Goal: Transaction & Acquisition: Book appointment/travel/reservation

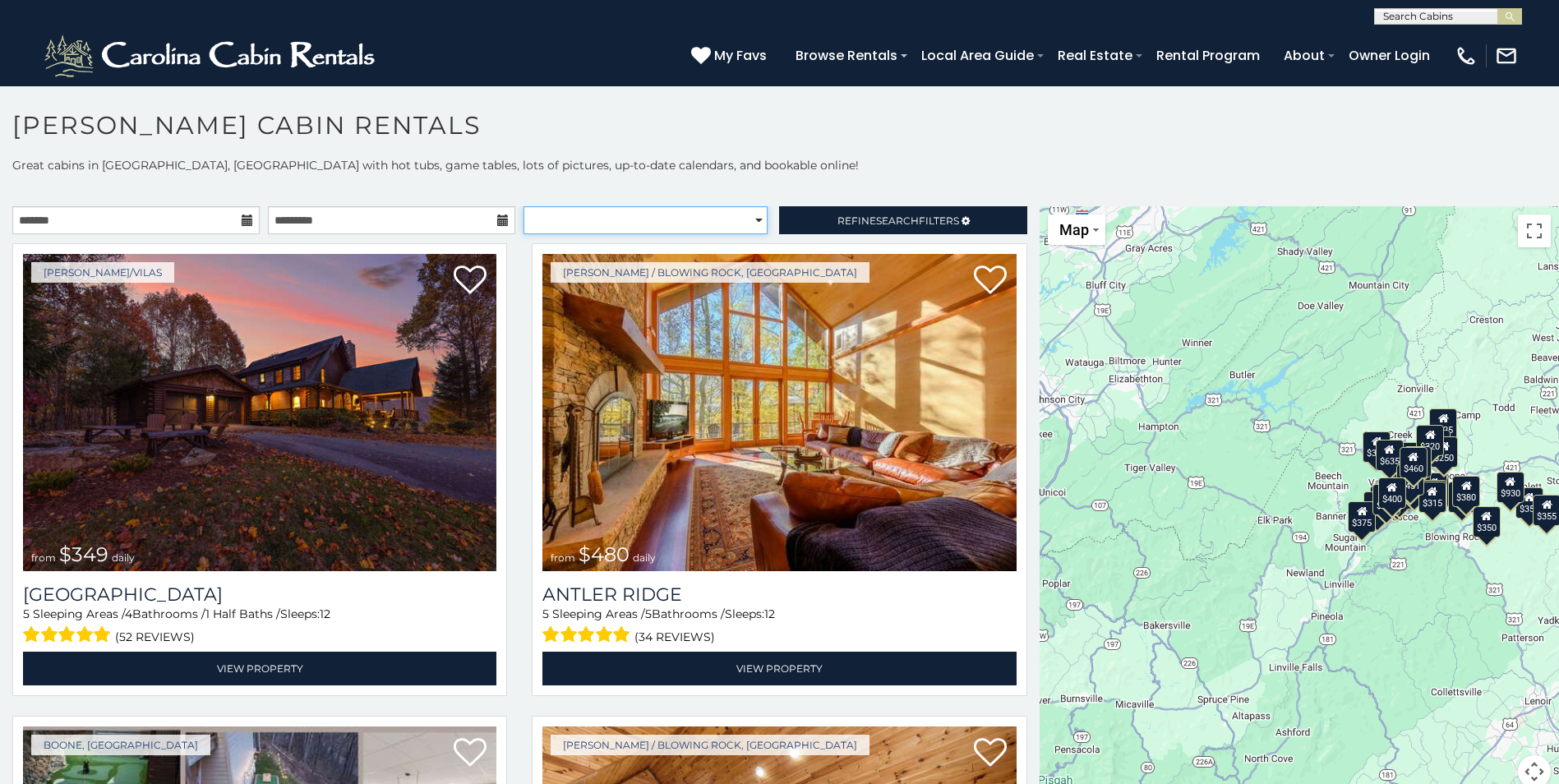
click at [751, 217] on select "**********" at bounding box center [645, 220] width 244 height 28
select select "**********"
click at [524, 206] on select "**********" at bounding box center [645, 220] width 244 height 28
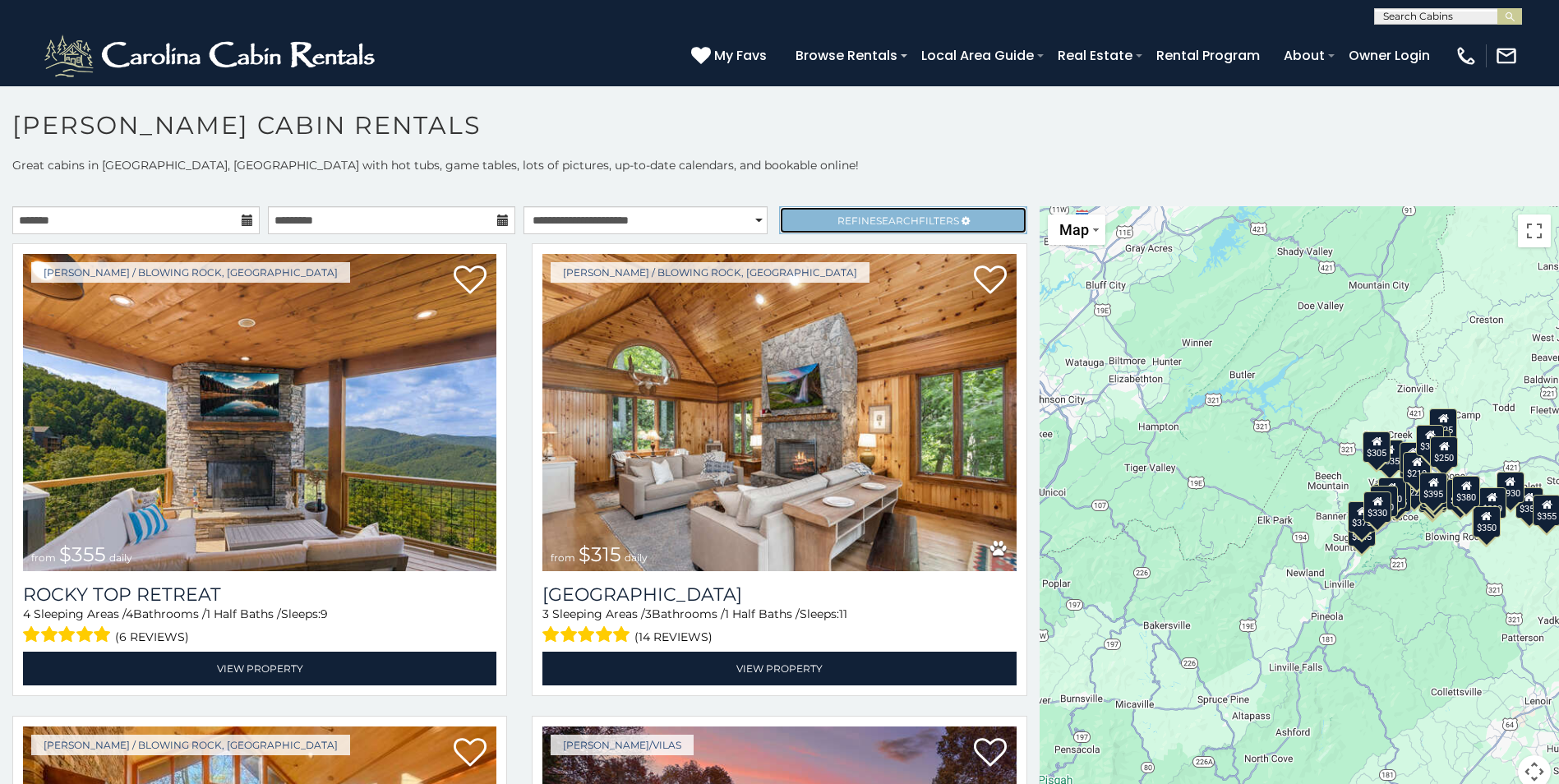
click at [803, 219] on link "Refine Search Filters" at bounding box center [903, 220] width 247 height 28
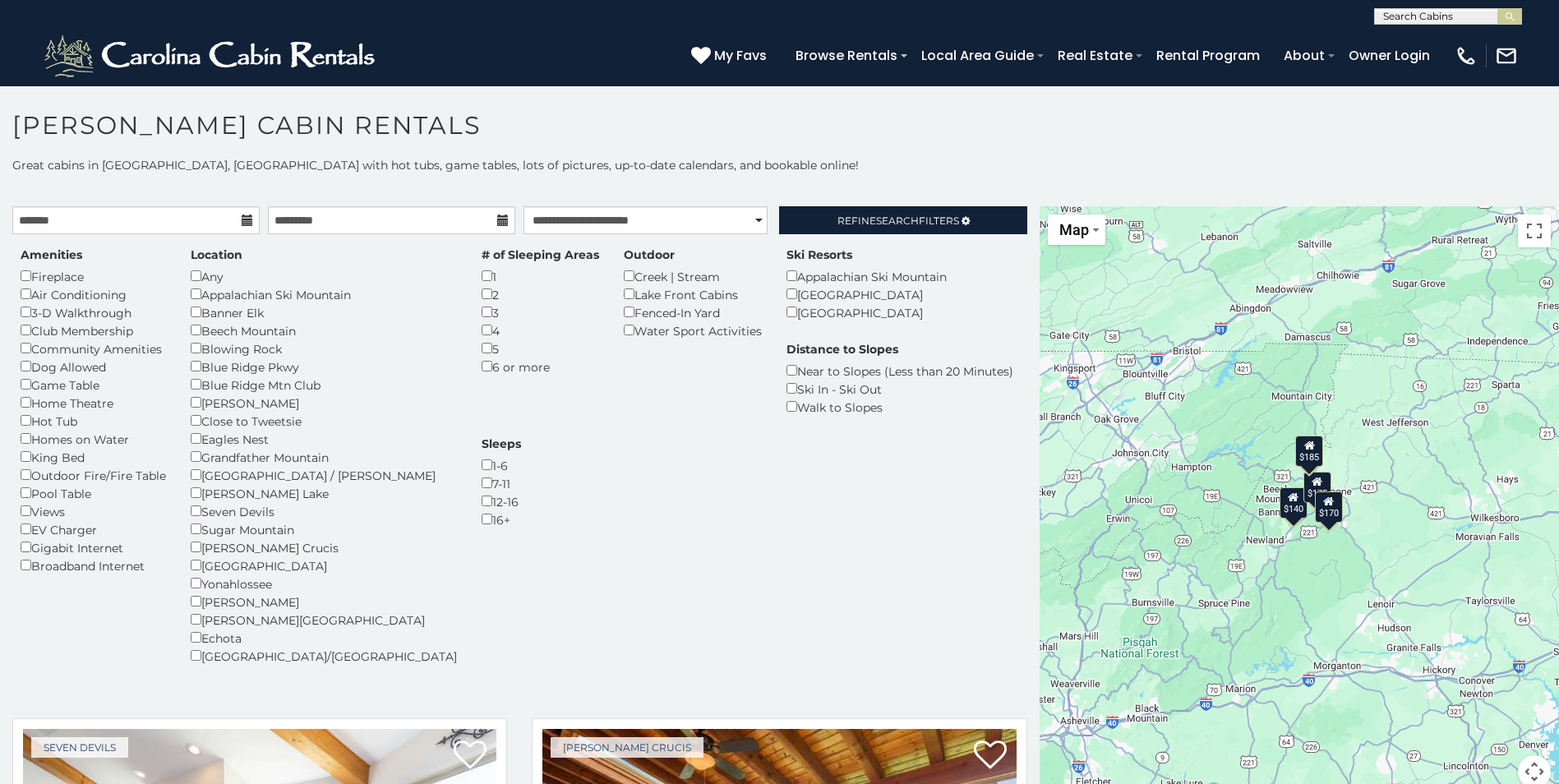
click at [1328, 518] on div "$170" at bounding box center [1328, 506] width 28 height 31
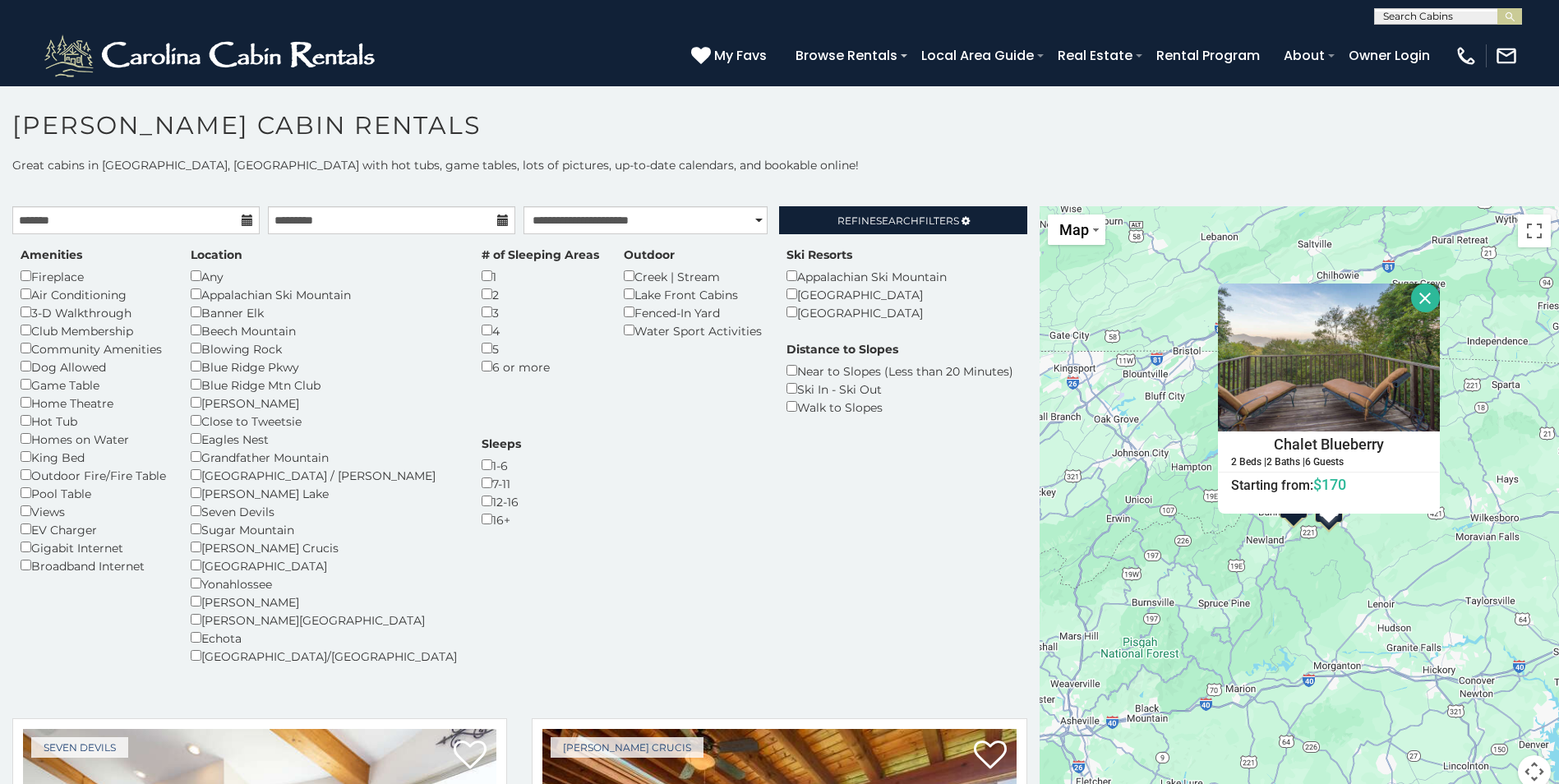
click at [1412, 300] on button "Close" at bounding box center [1426, 298] width 29 height 29
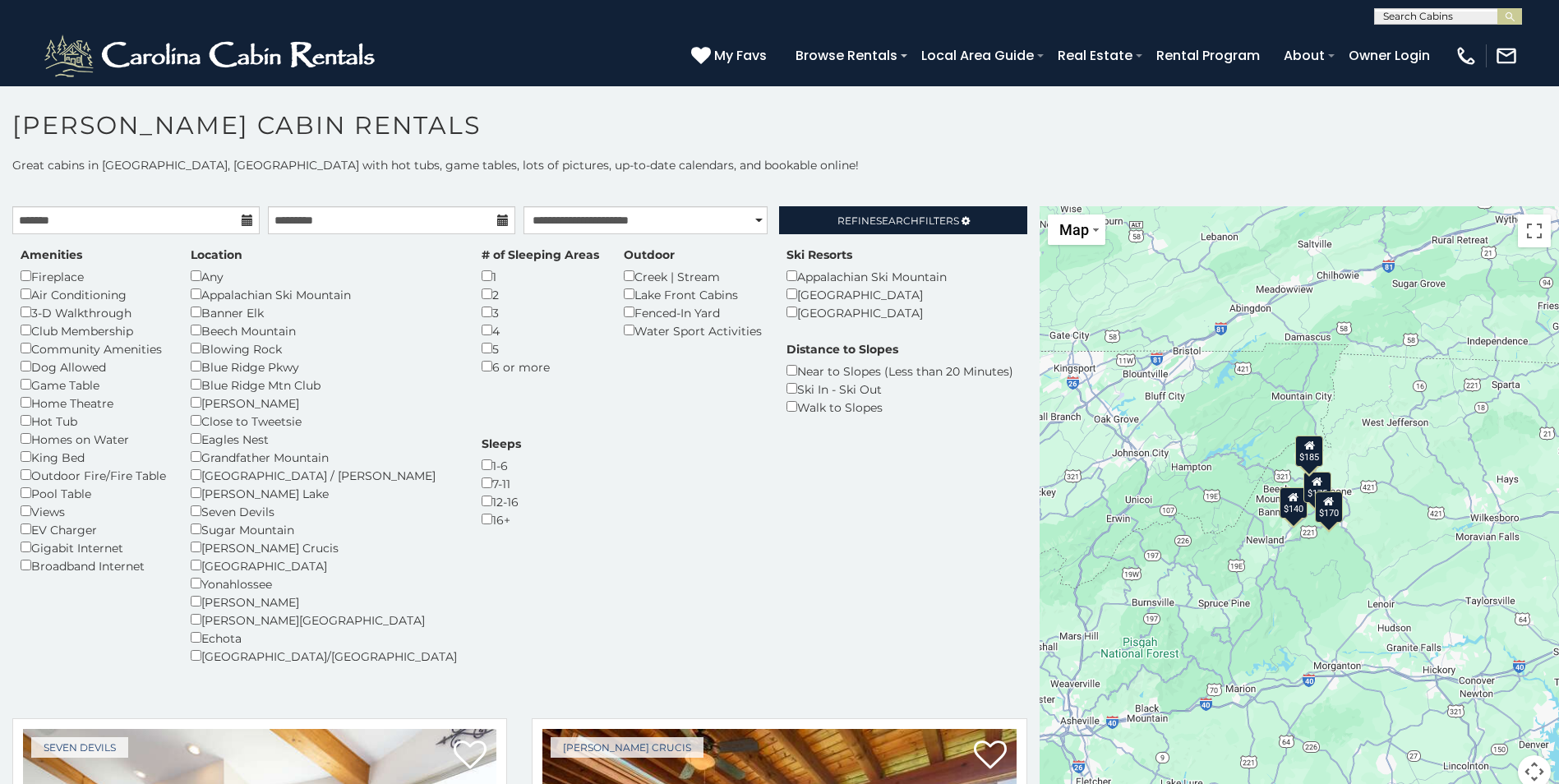
click at [1291, 511] on div "$140" at bounding box center [1294, 502] width 28 height 31
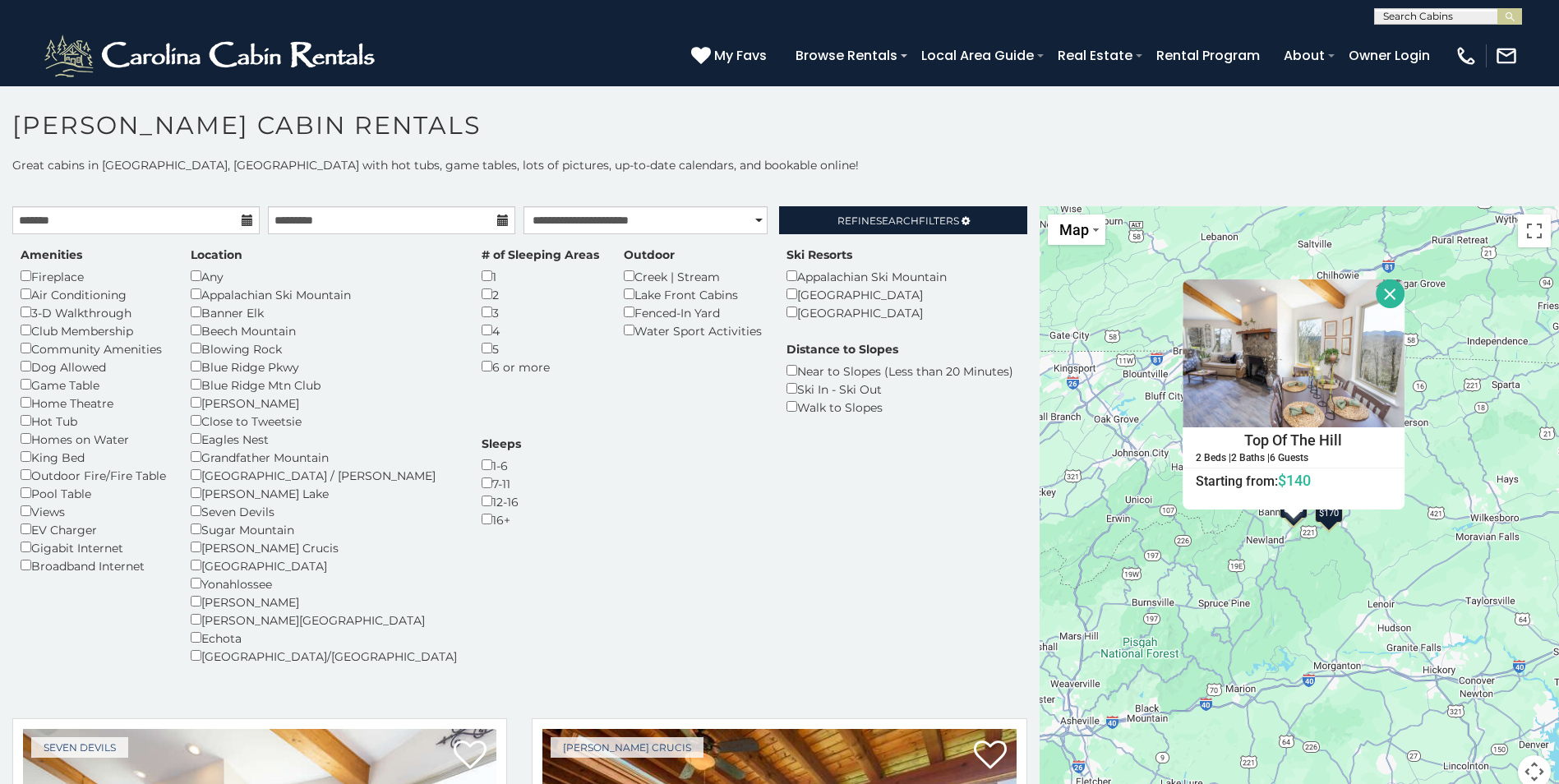
click at [1382, 296] on button "Close" at bounding box center [1390, 294] width 29 height 29
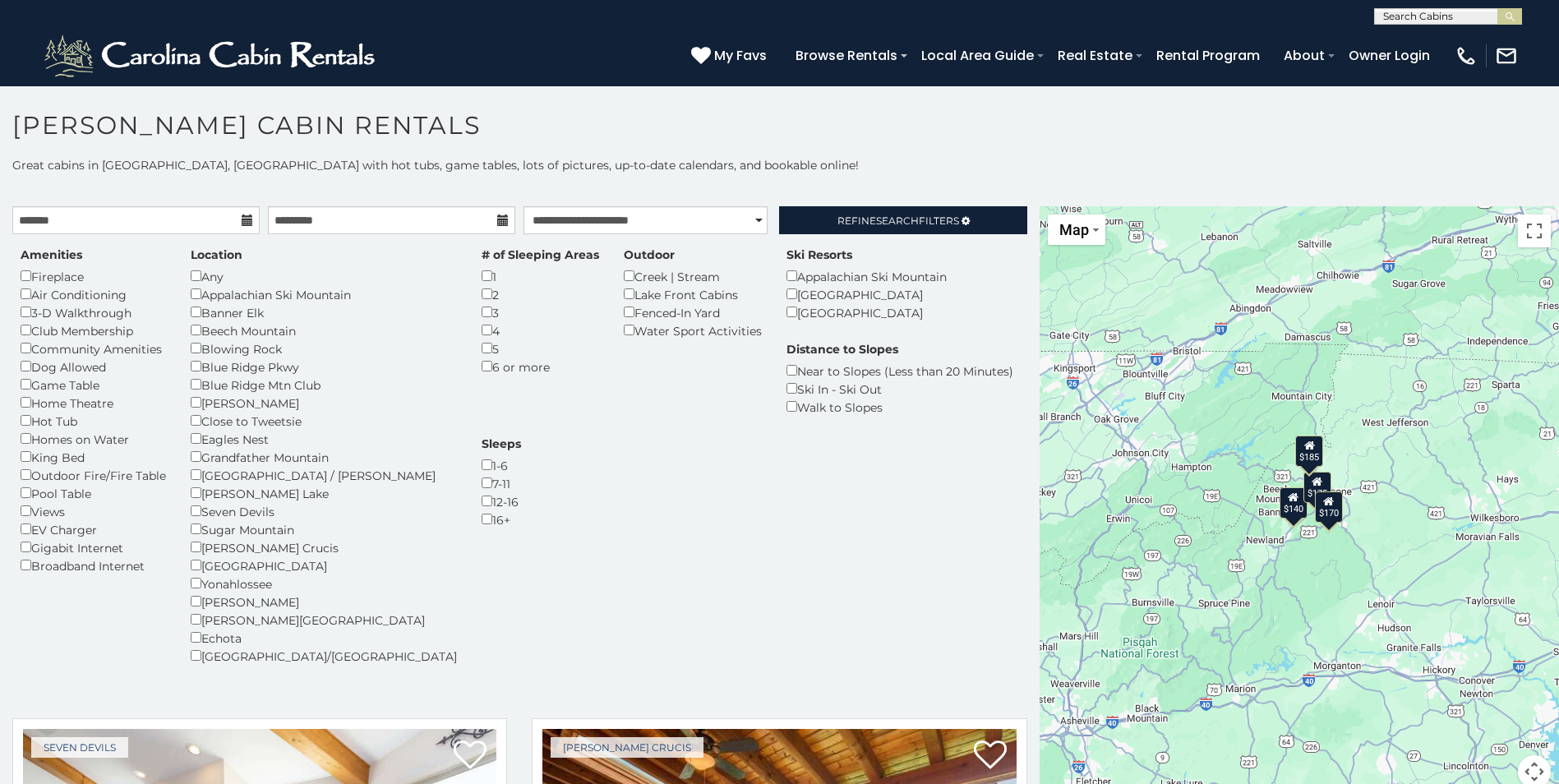
click at [1312, 484] on icon at bounding box center [1317, 481] width 11 height 12
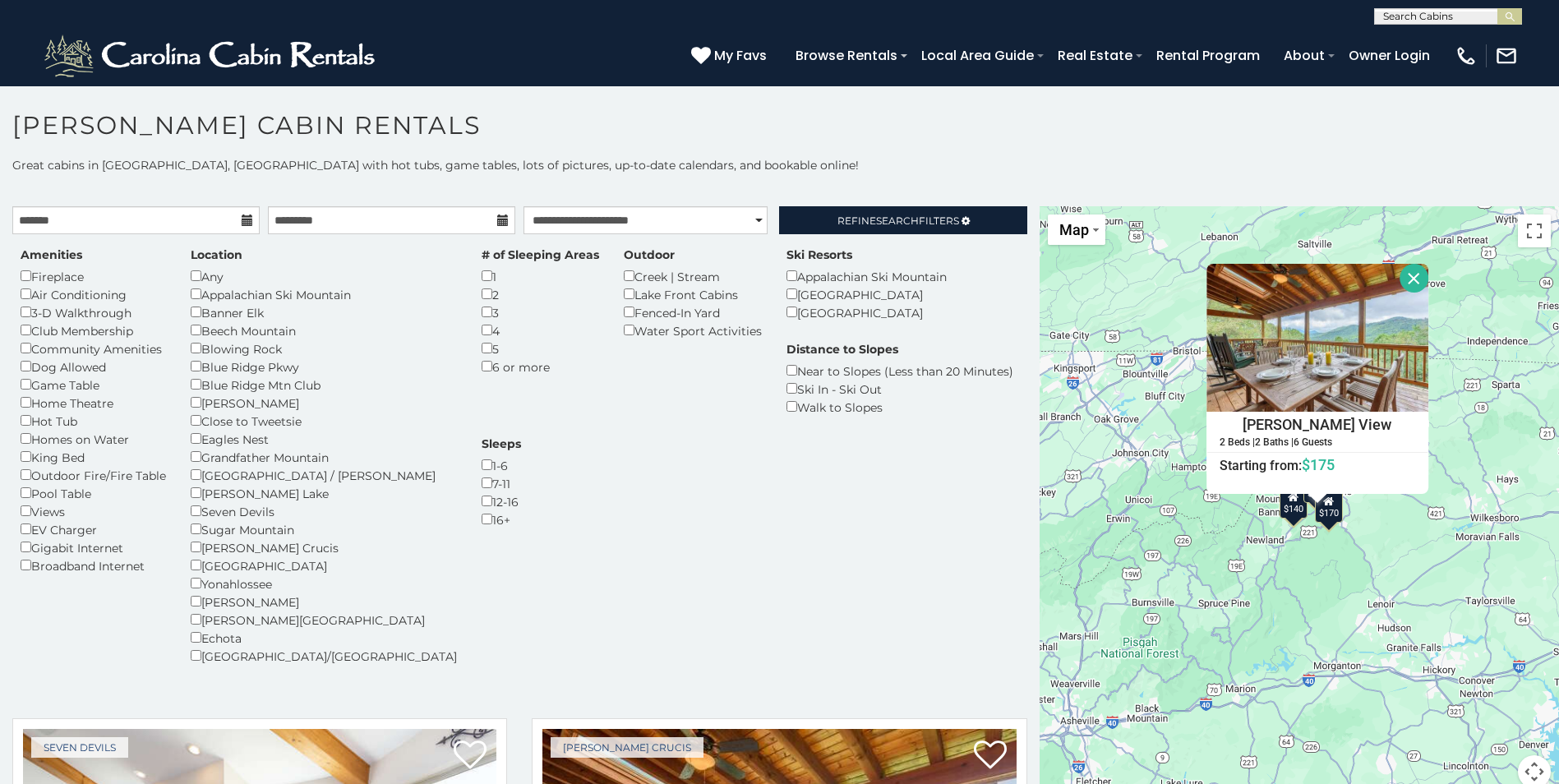
click at [1408, 275] on button "Close" at bounding box center [1414, 278] width 29 height 29
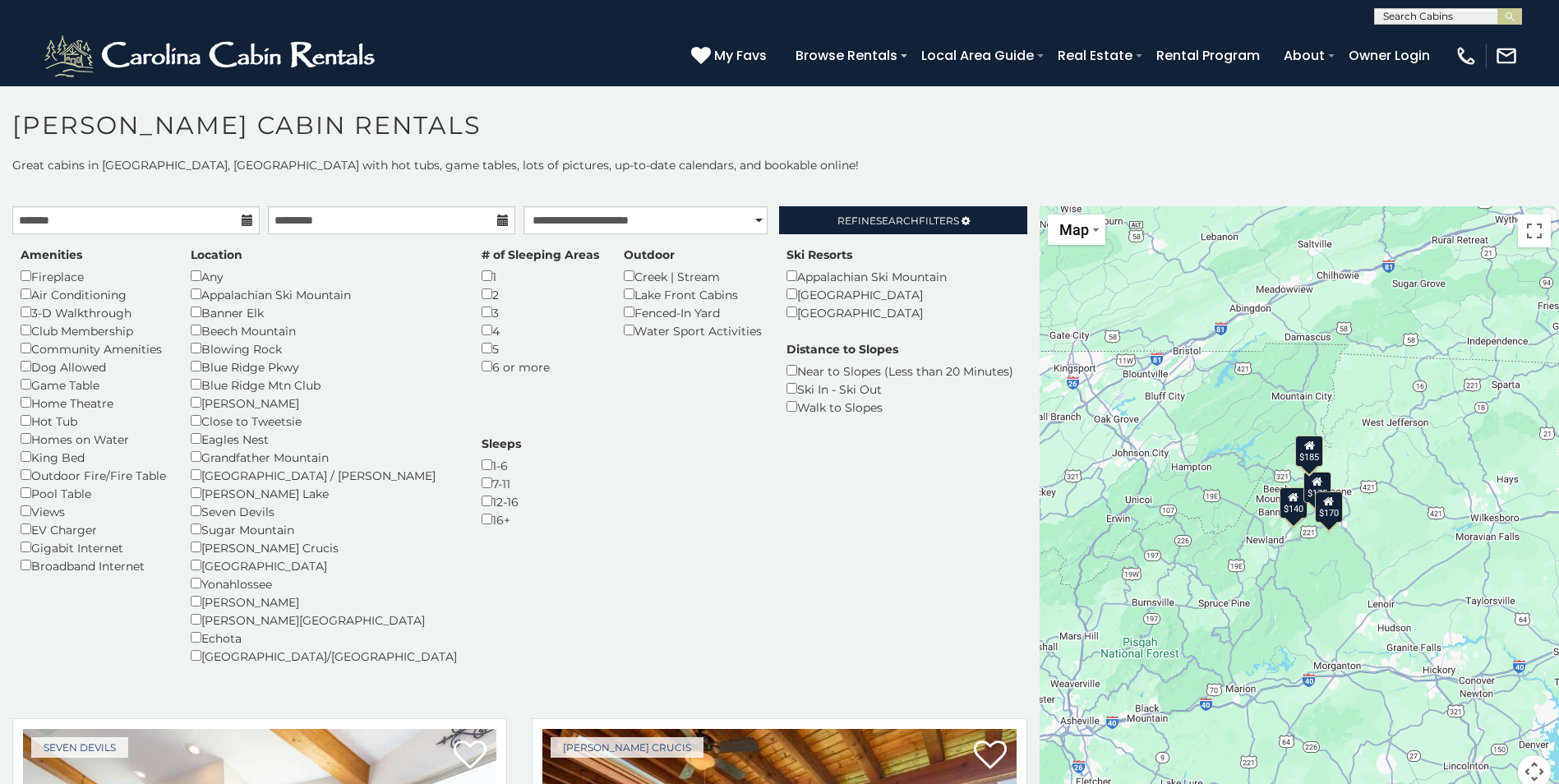
click at [1305, 464] on div "$185" at bounding box center [1309, 451] width 28 height 31
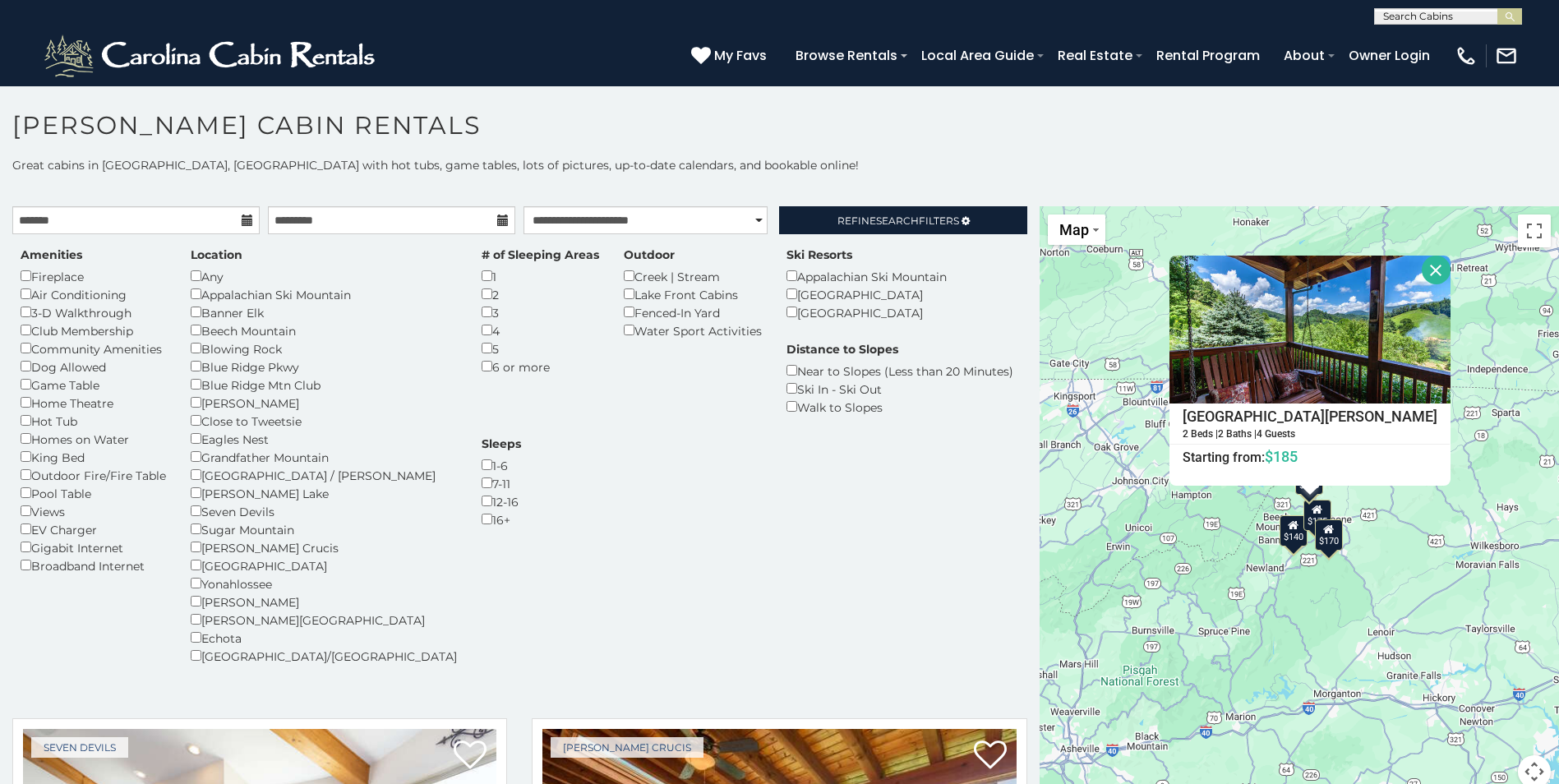
click at [1422, 271] on button "Close" at bounding box center [1436, 270] width 29 height 29
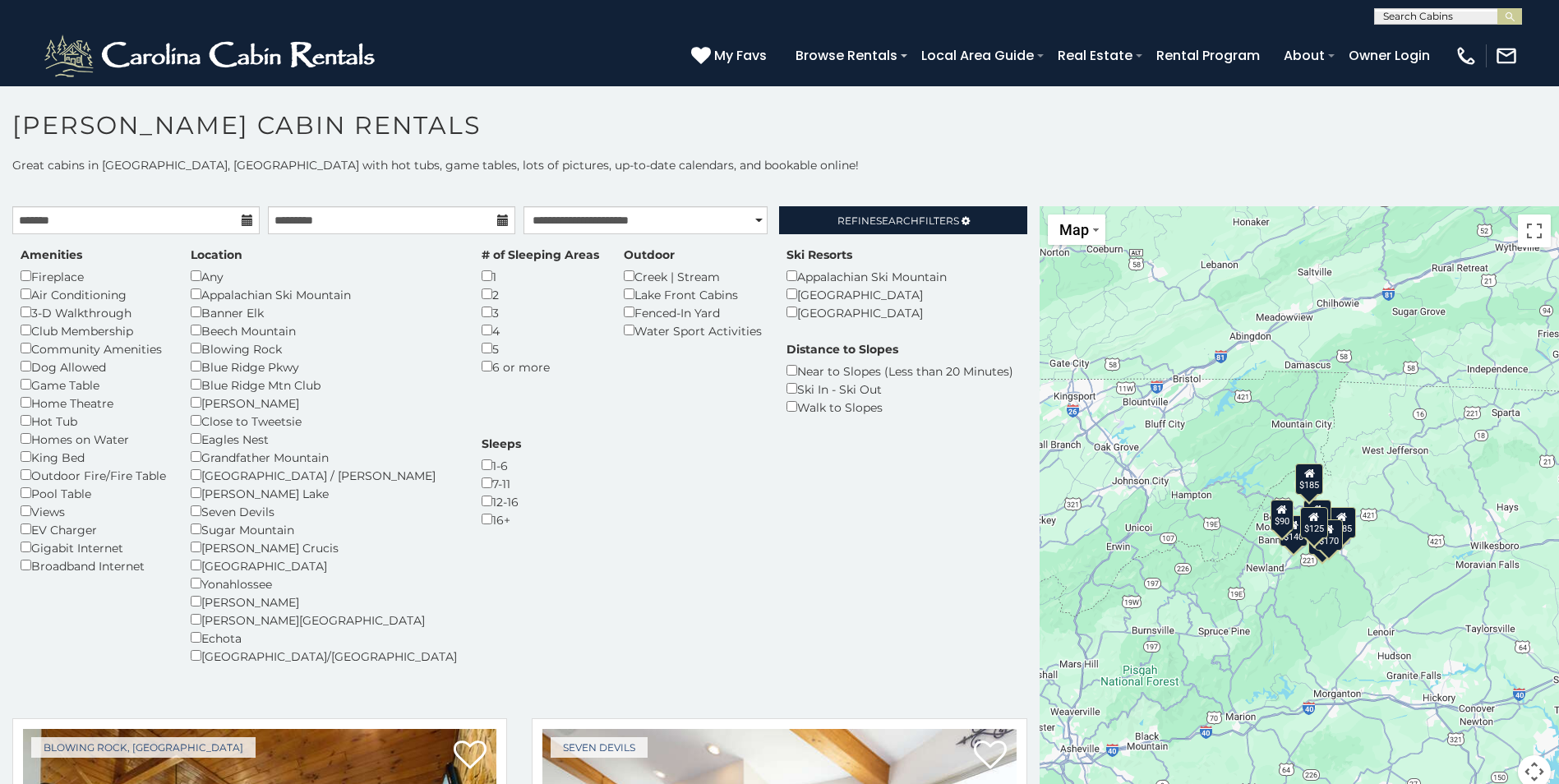
click at [1282, 528] on div "$90" at bounding box center [1282, 515] width 23 height 31
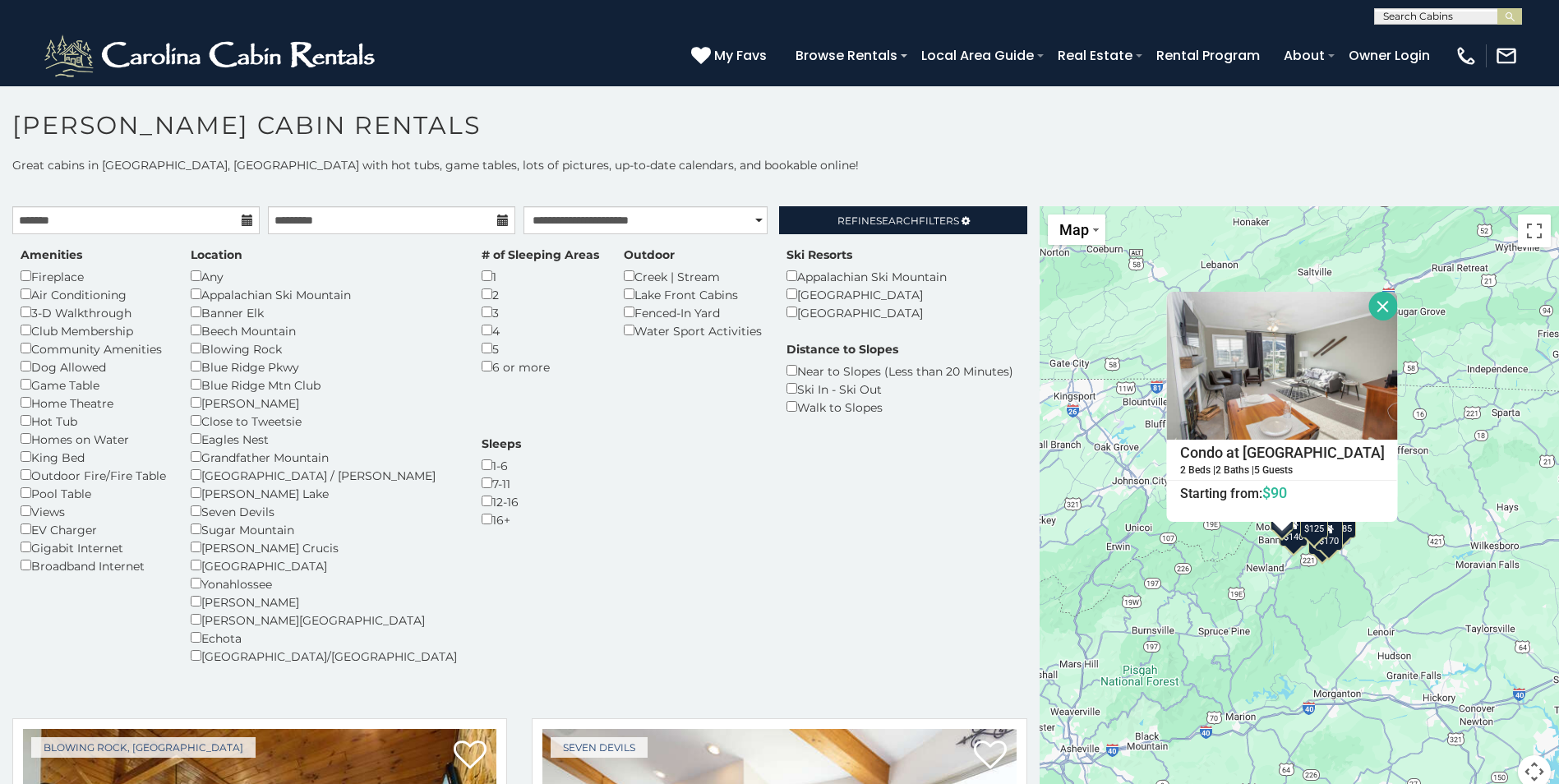
click at [1373, 309] on button "Close" at bounding box center [1383, 306] width 29 height 29
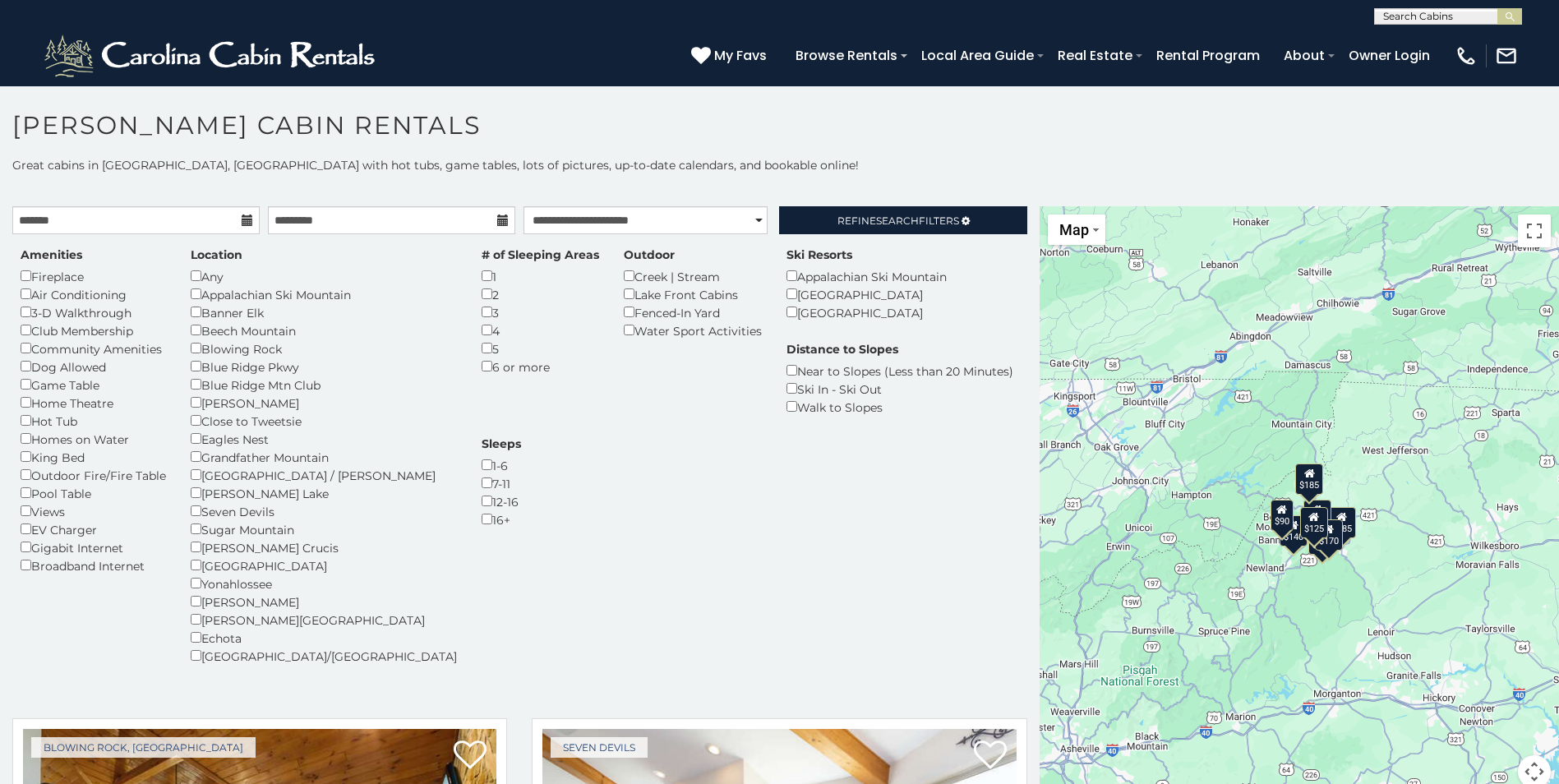
click at [1320, 507] on div "$125" at bounding box center [1313, 523] width 28 height 31
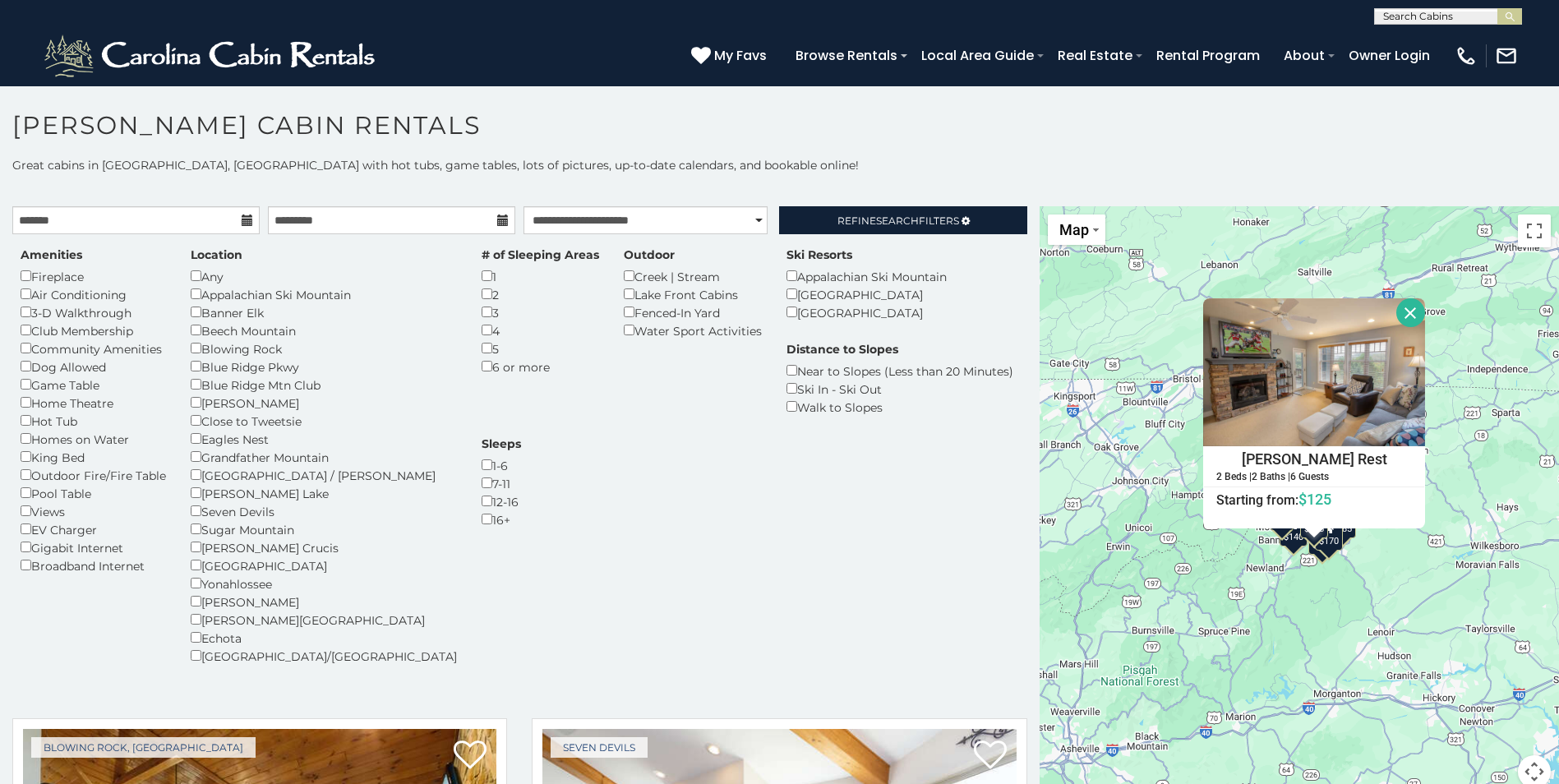
click at [1408, 314] on button "Close" at bounding box center [1410, 312] width 29 height 29
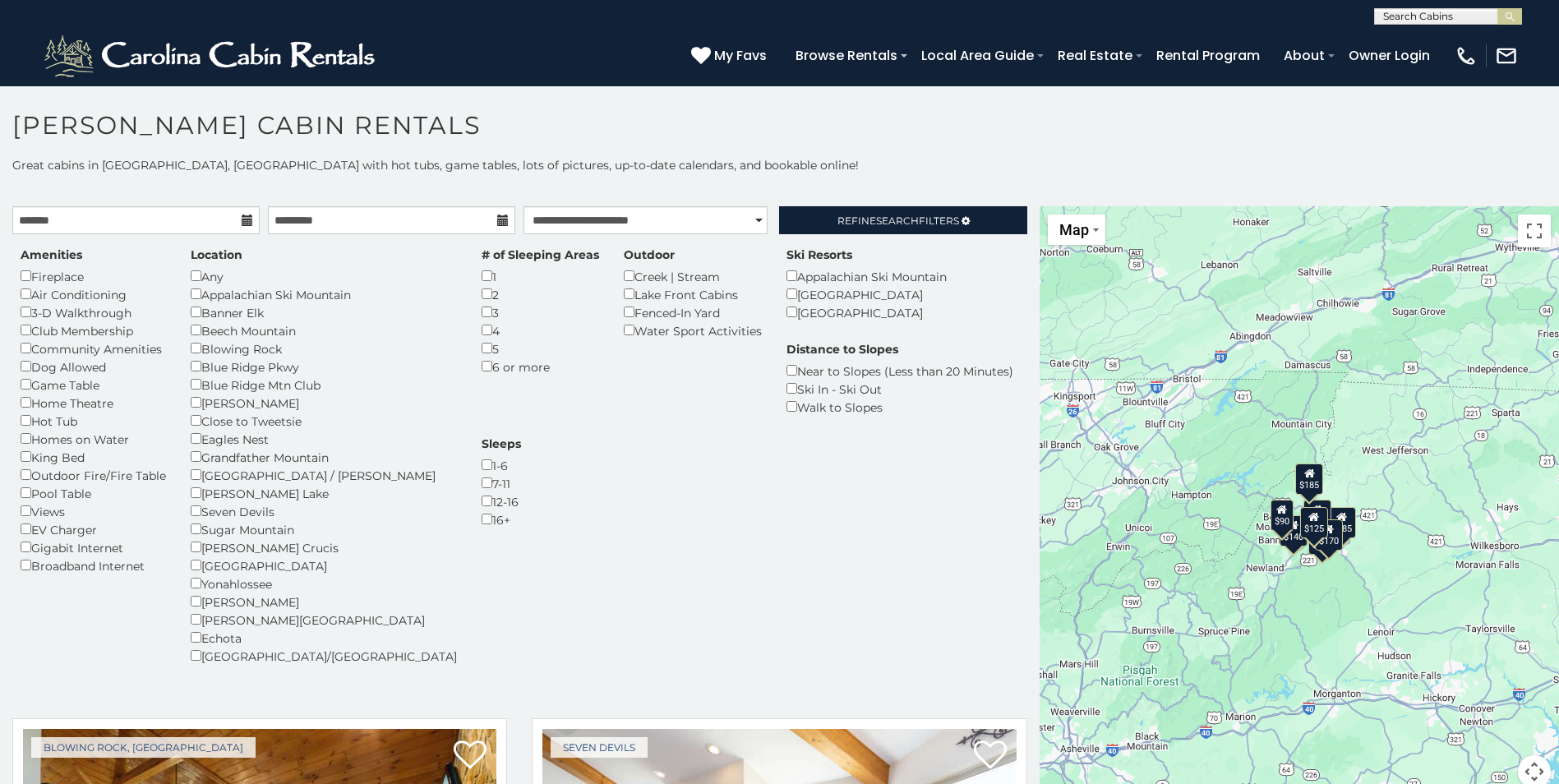
click at [1308, 554] on div "$180" at bounding box center [1322, 539] width 28 height 31
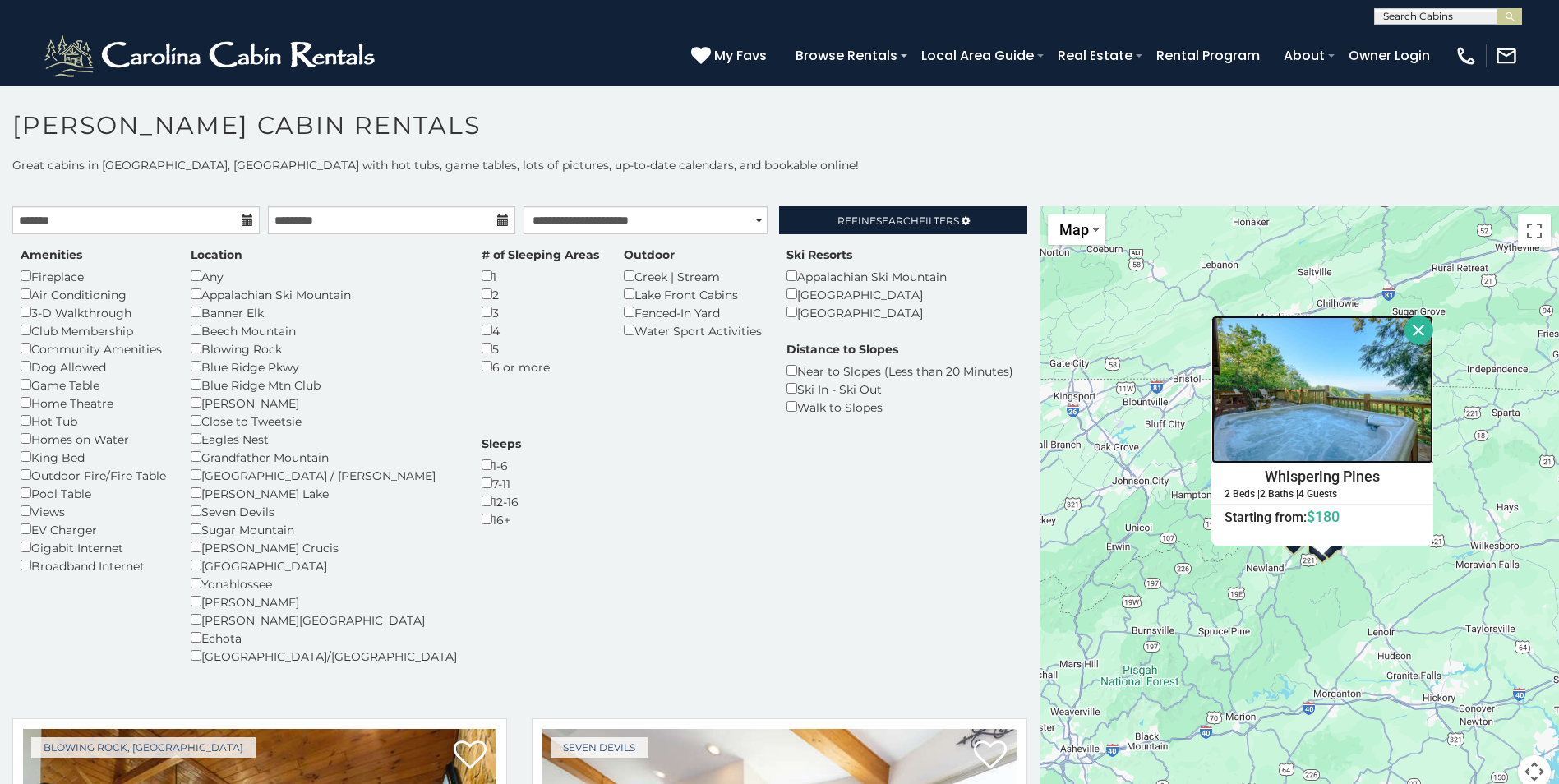
click at [1309, 458] on img at bounding box center [1323, 389] width 222 height 148
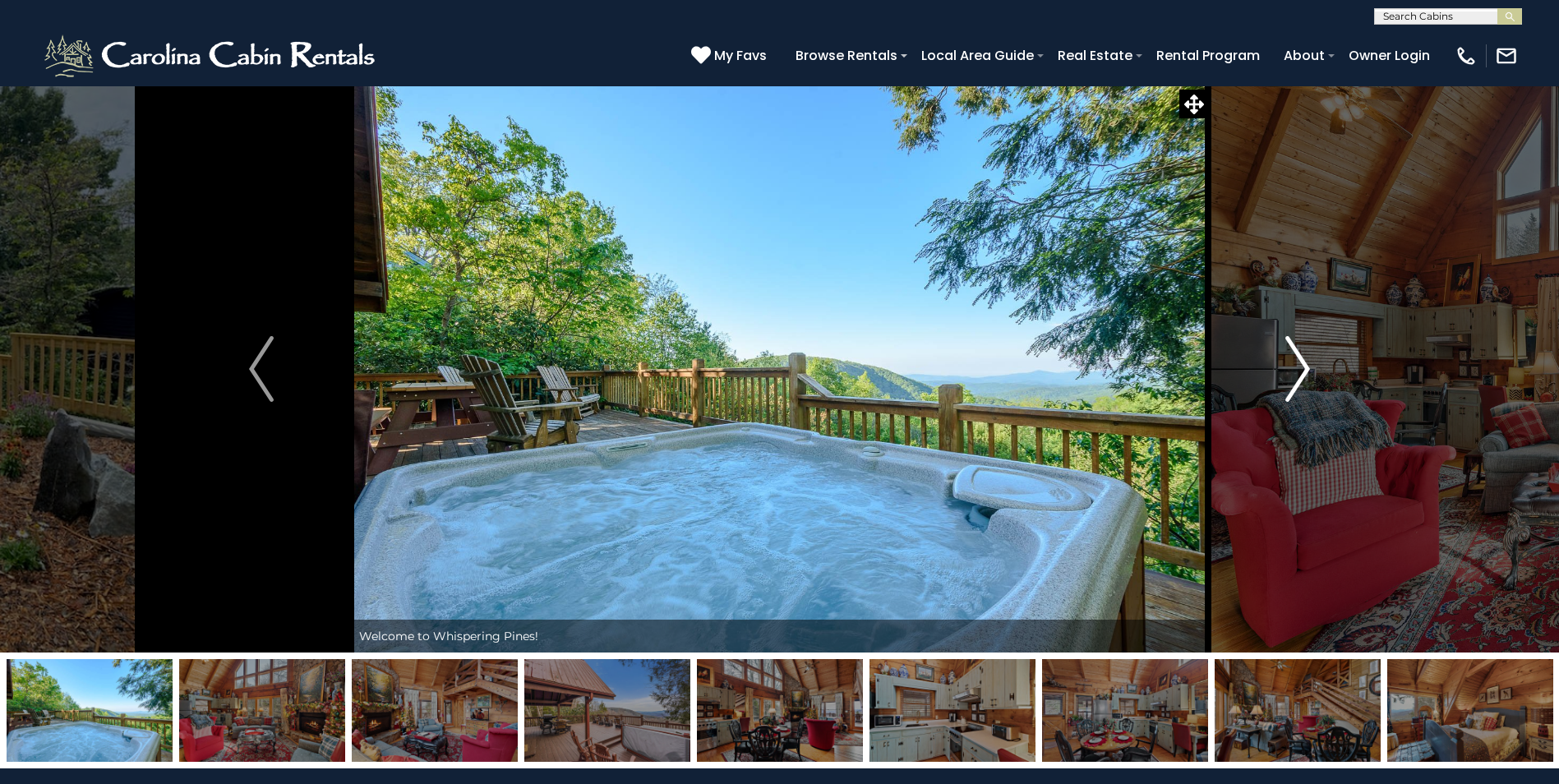
click at [1297, 379] on img "Next" at bounding box center [1298, 368] width 25 height 66
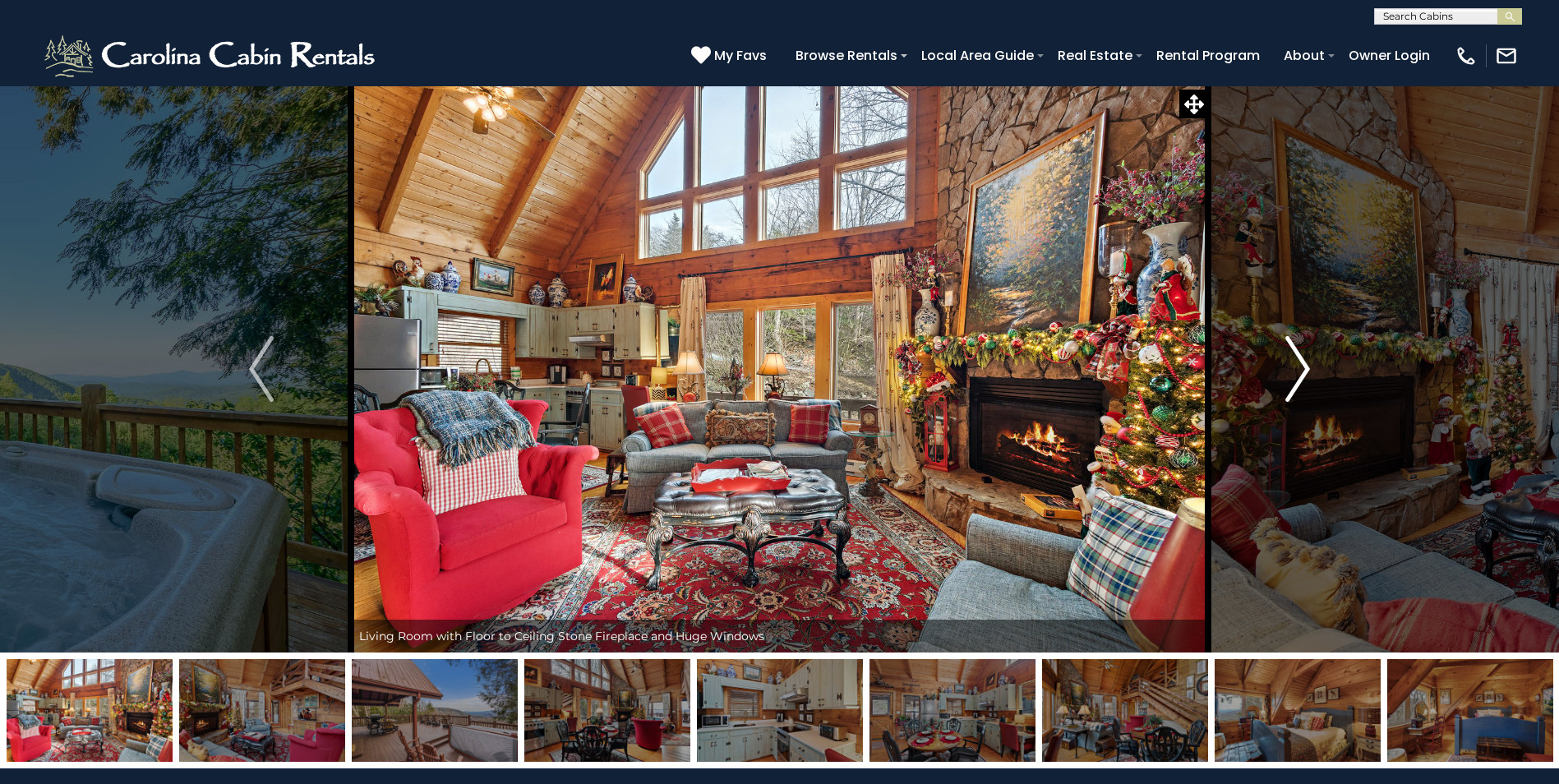
click at [1297, 379] on img "Next" at bounding box center [1298, 368] width 25 height 66
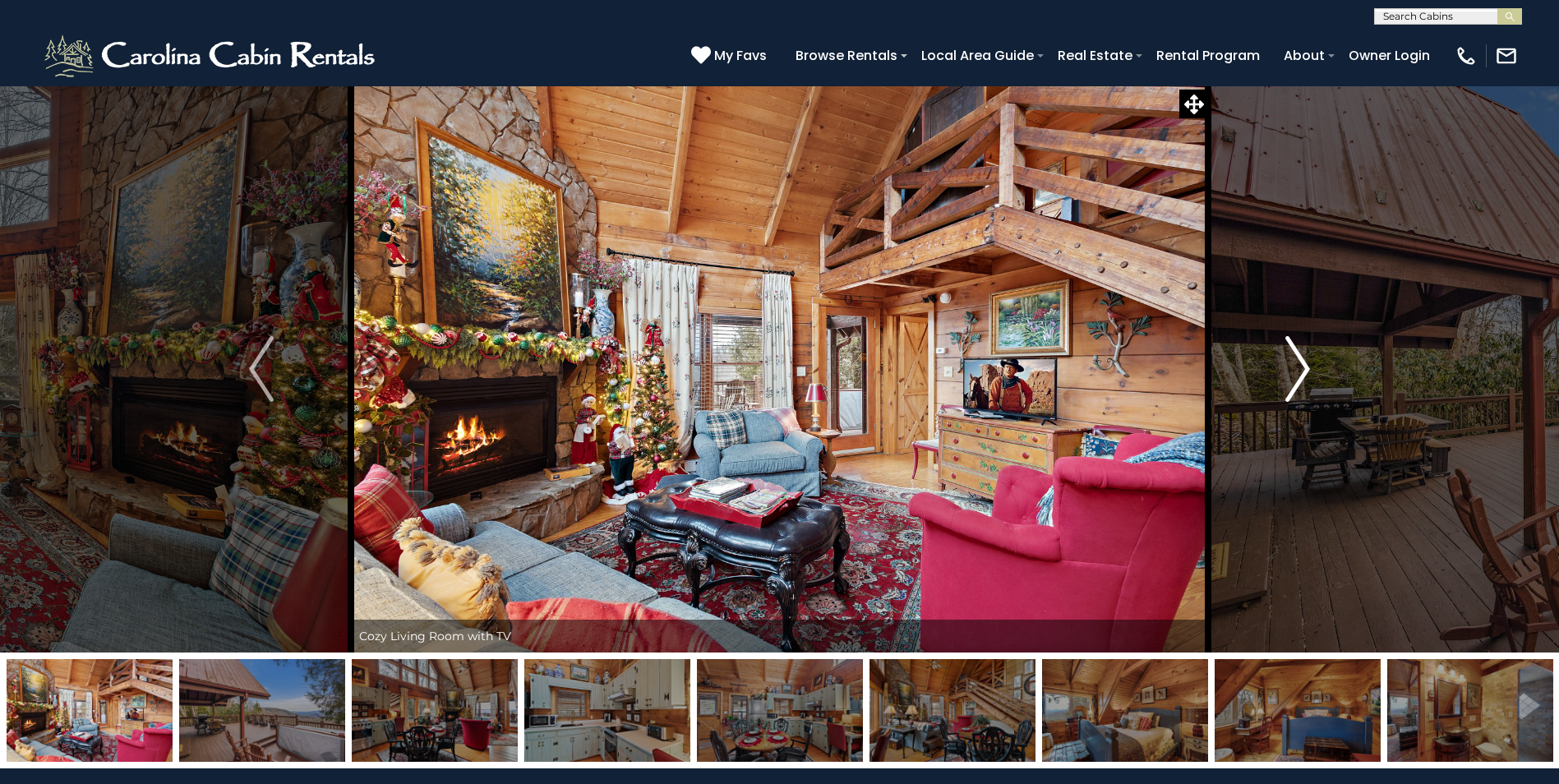
click at [1297, 379] on img "Next" at bounding box center [1298, 368] width 25 height 66
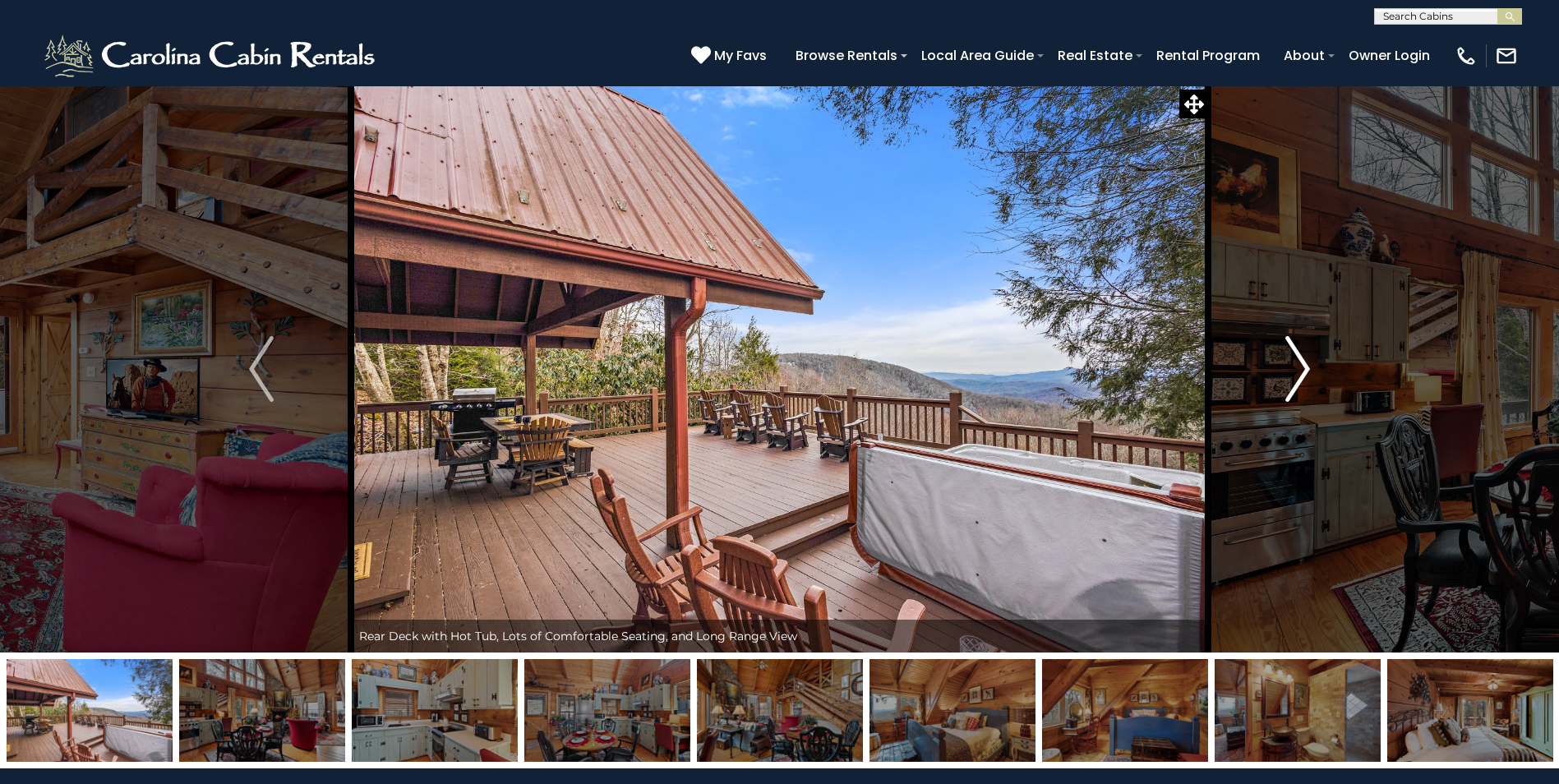
click at [1297, 379] on img "Next" at bounding box center [1298, 368] width 25 height 66
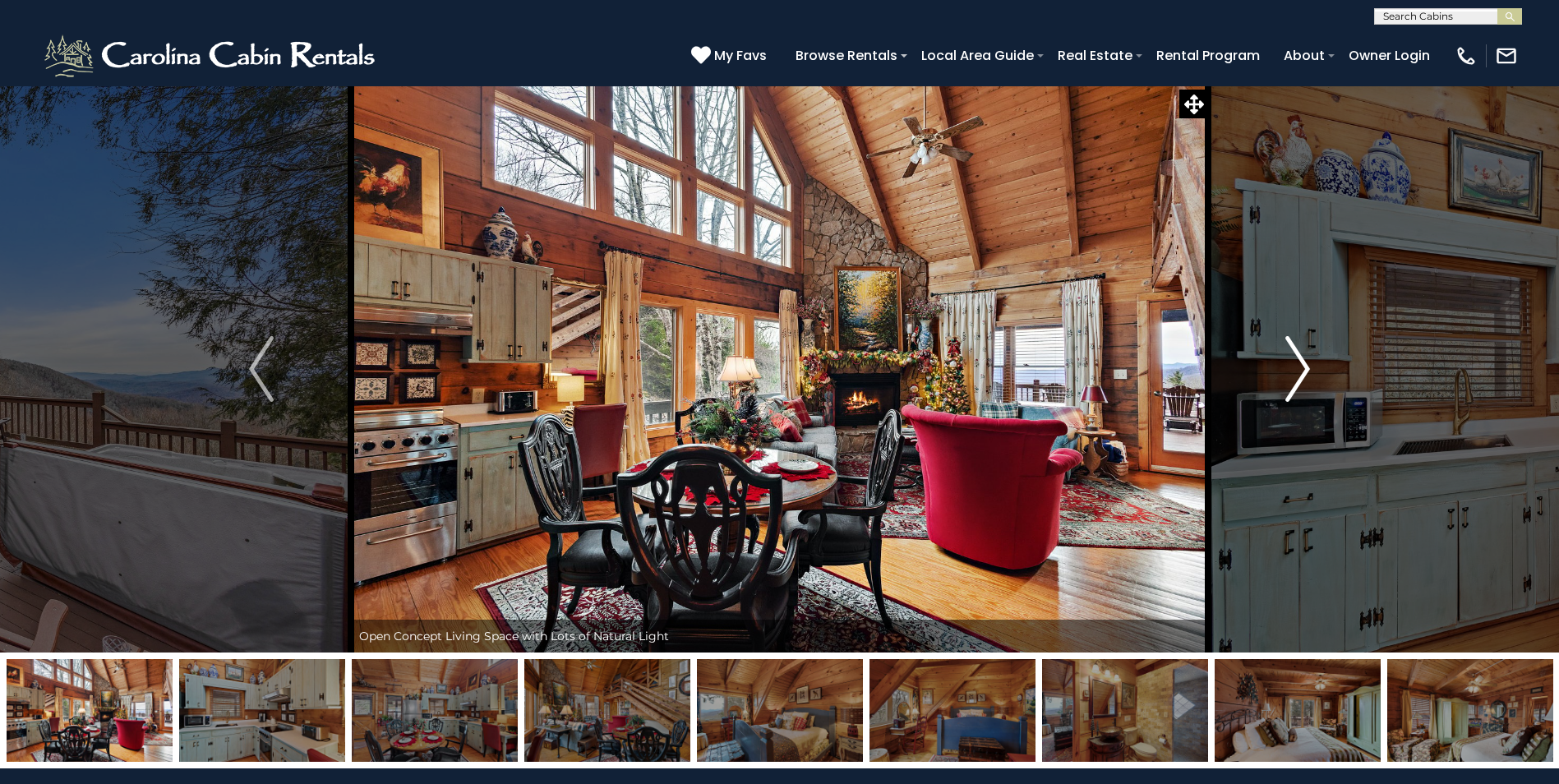
click at [1297, 379] on img "Next" at bounding box center [1298, 368] width 25 height 66
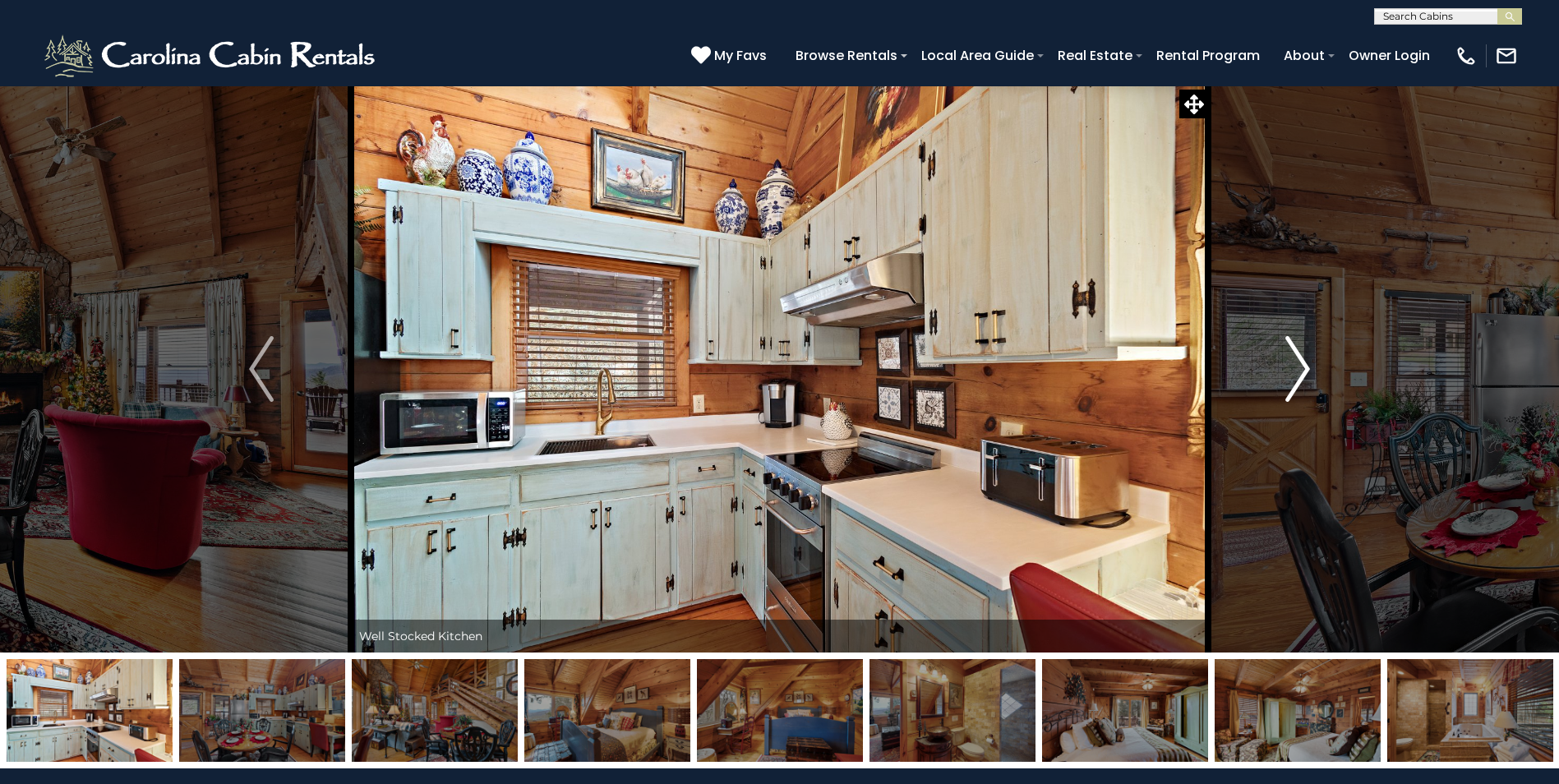
click at [1297, 379] on img "Next" at bounding box center [1298, 368] width 25 height 66
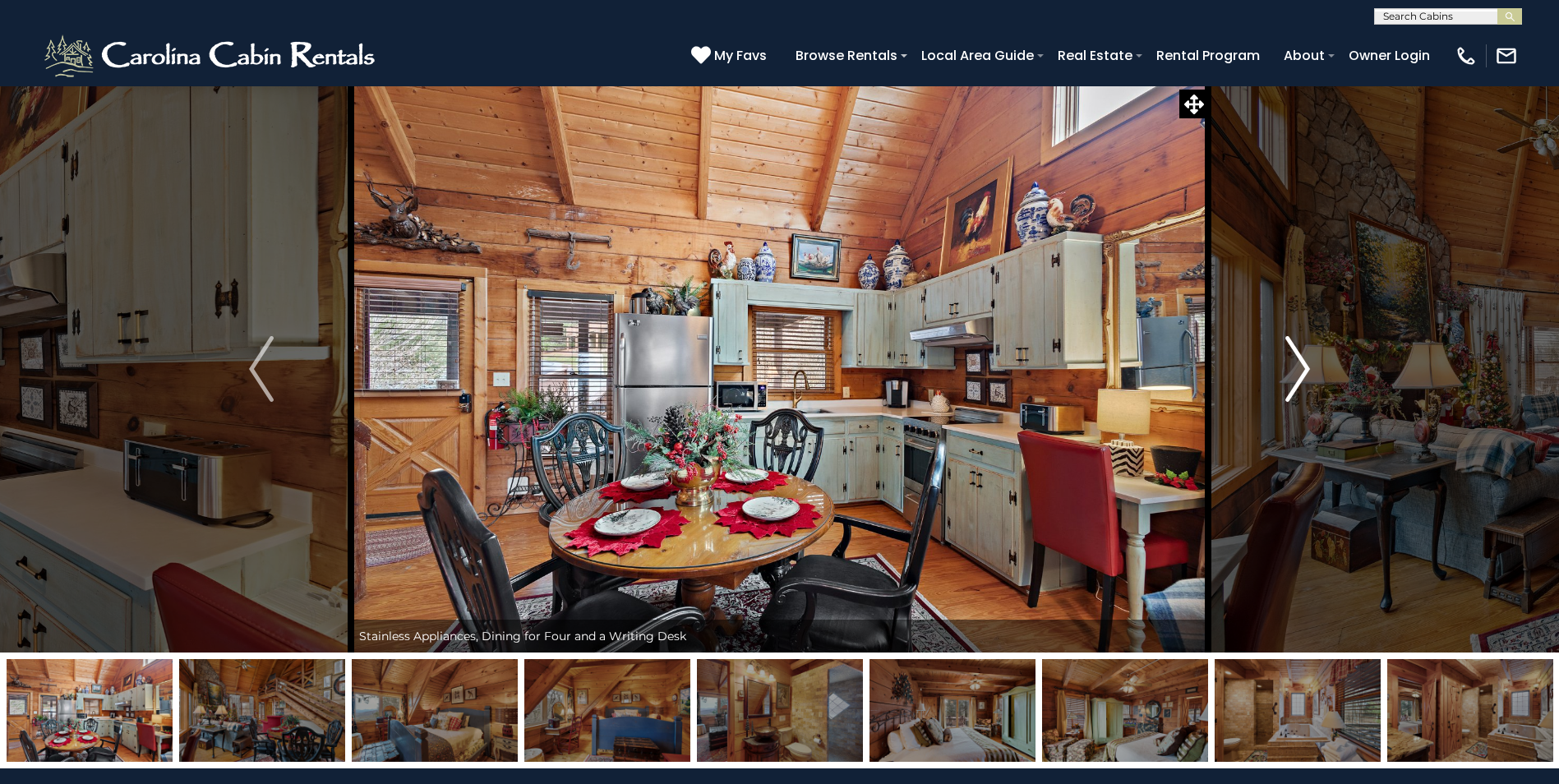
click at [1297, 379] on img "Next" at bounding box center [1298, 368] width 25 height 66
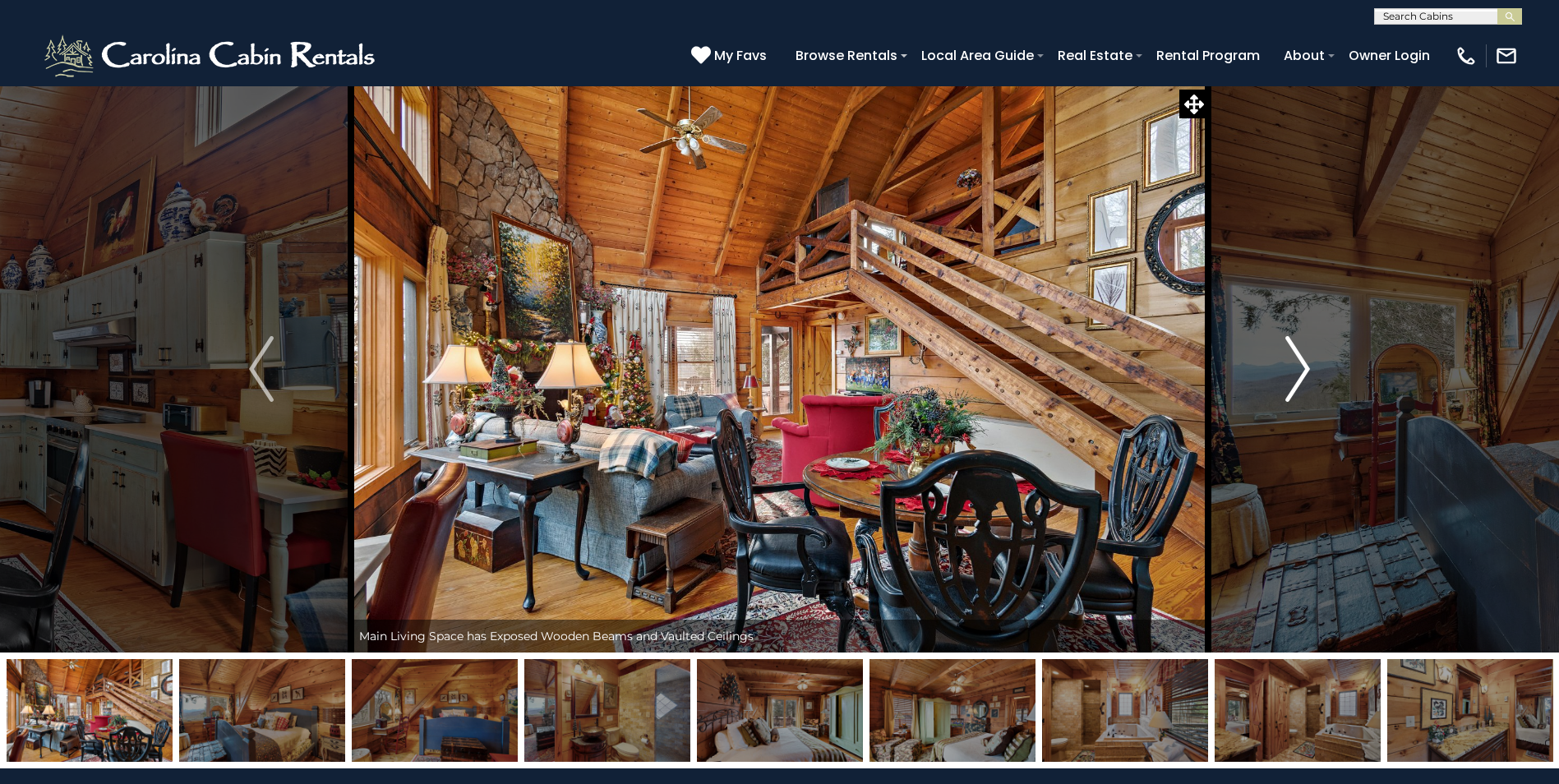
click at [1297, 379] on img "Next" at bounding box center [1298, 368] width 25 height 66
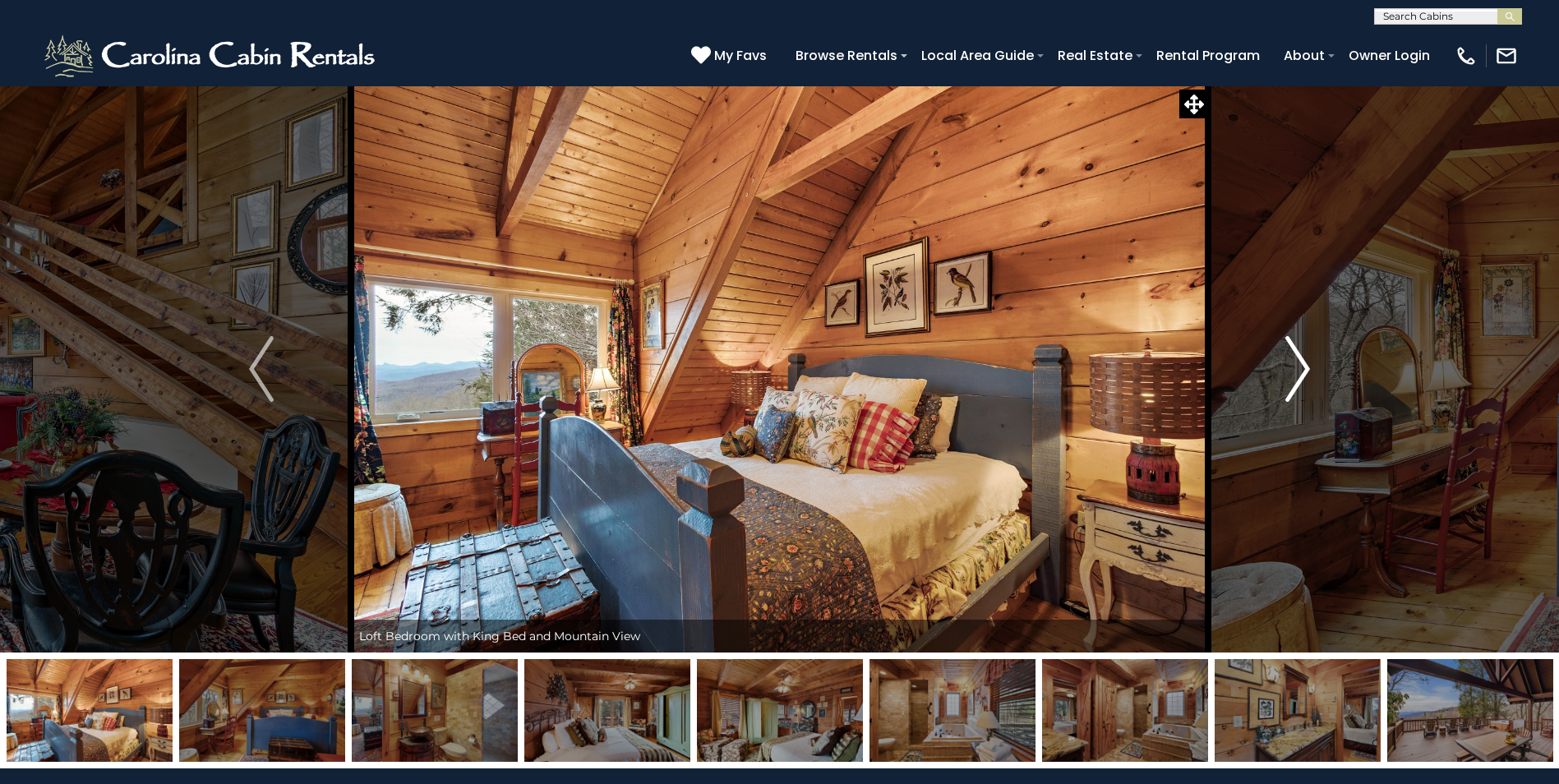
click at [1297, 379] on img "Next" at bounding box center [1298, 368] width 25 height 66
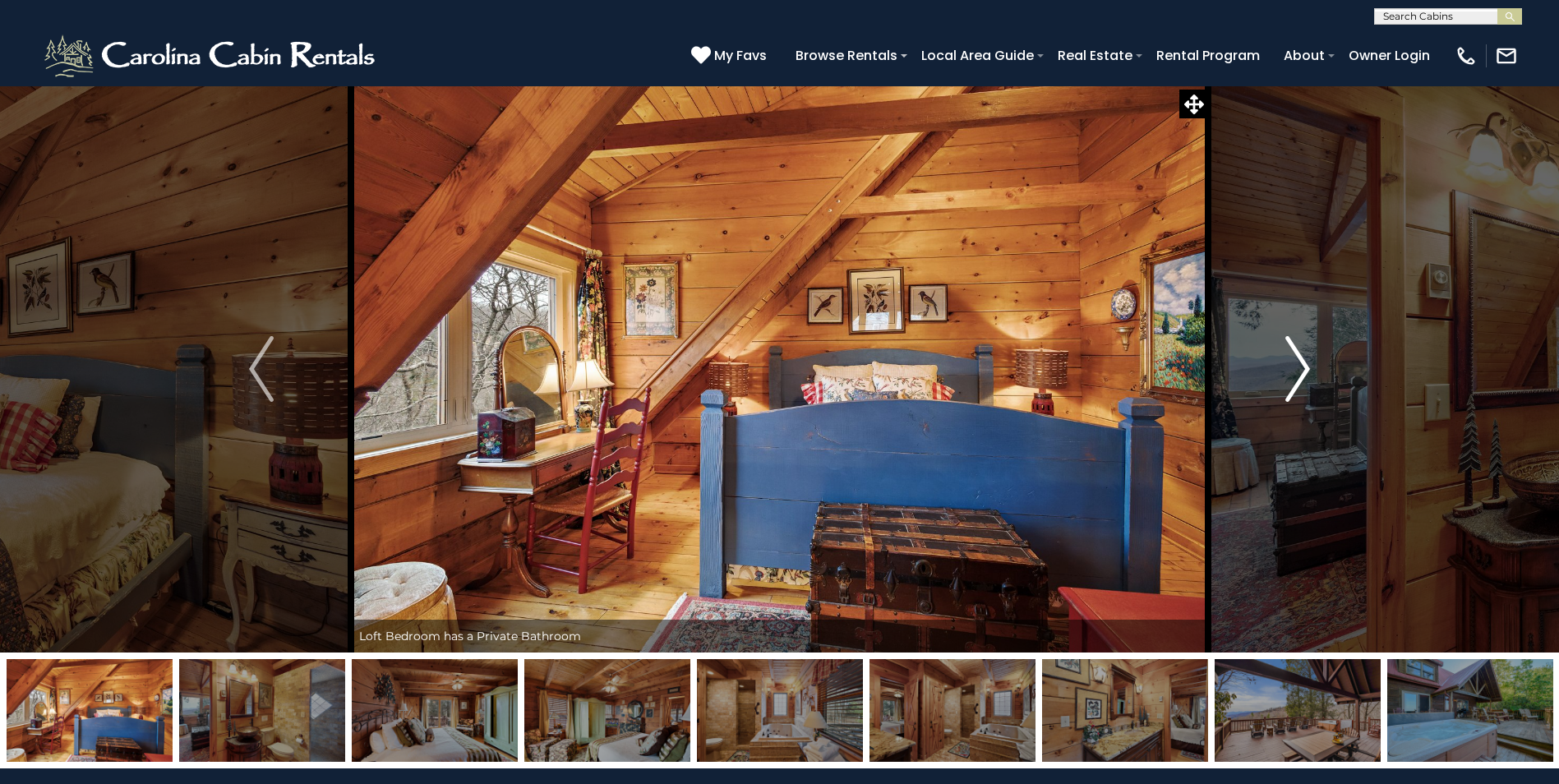
click at [1297, 379] on img "Next" at bounding box center [1298, 368] width 25 height 66
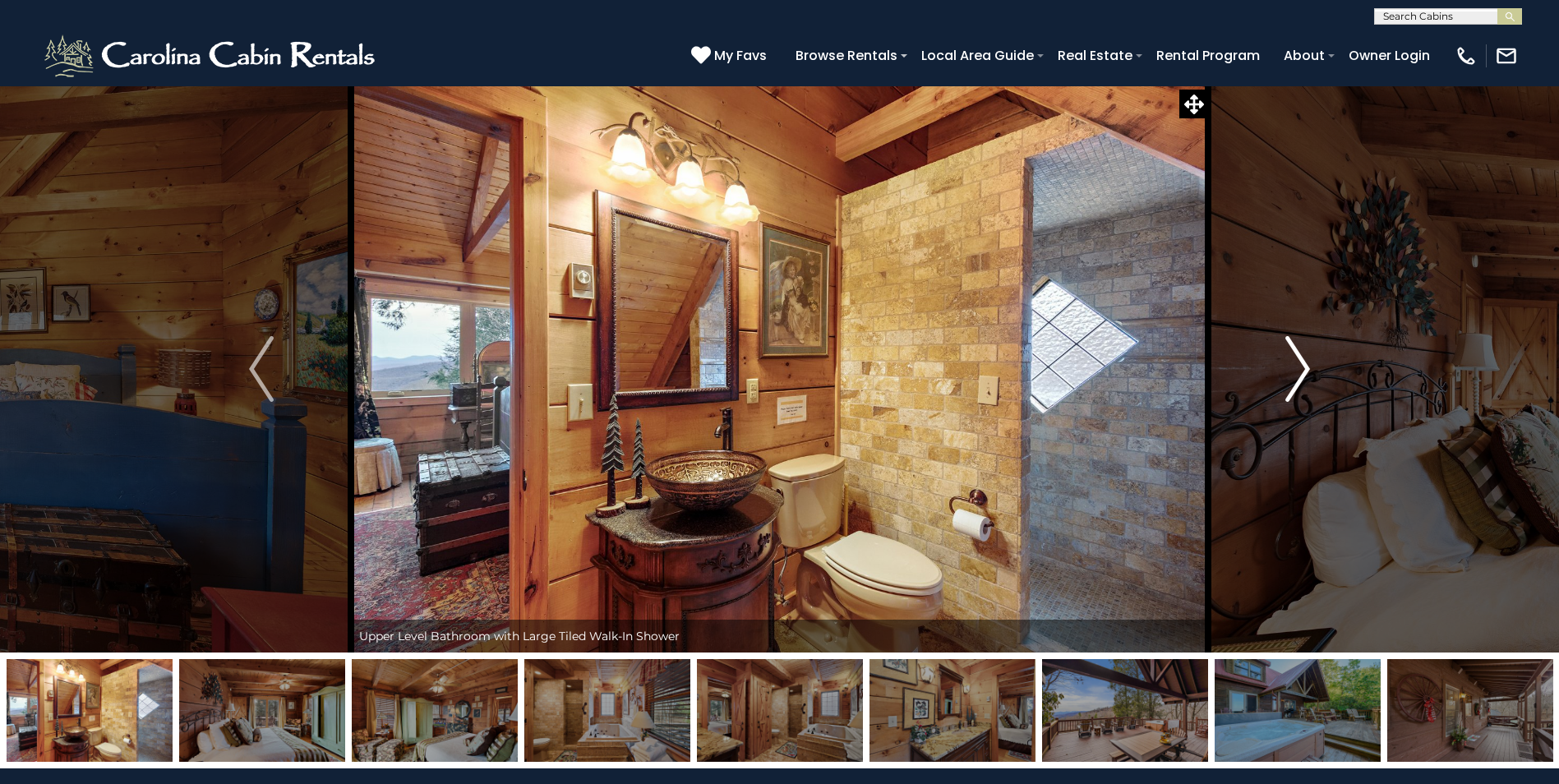
click at [1297, 379] on img "Next" at bounding box center [1298, 368] width 25 height 66
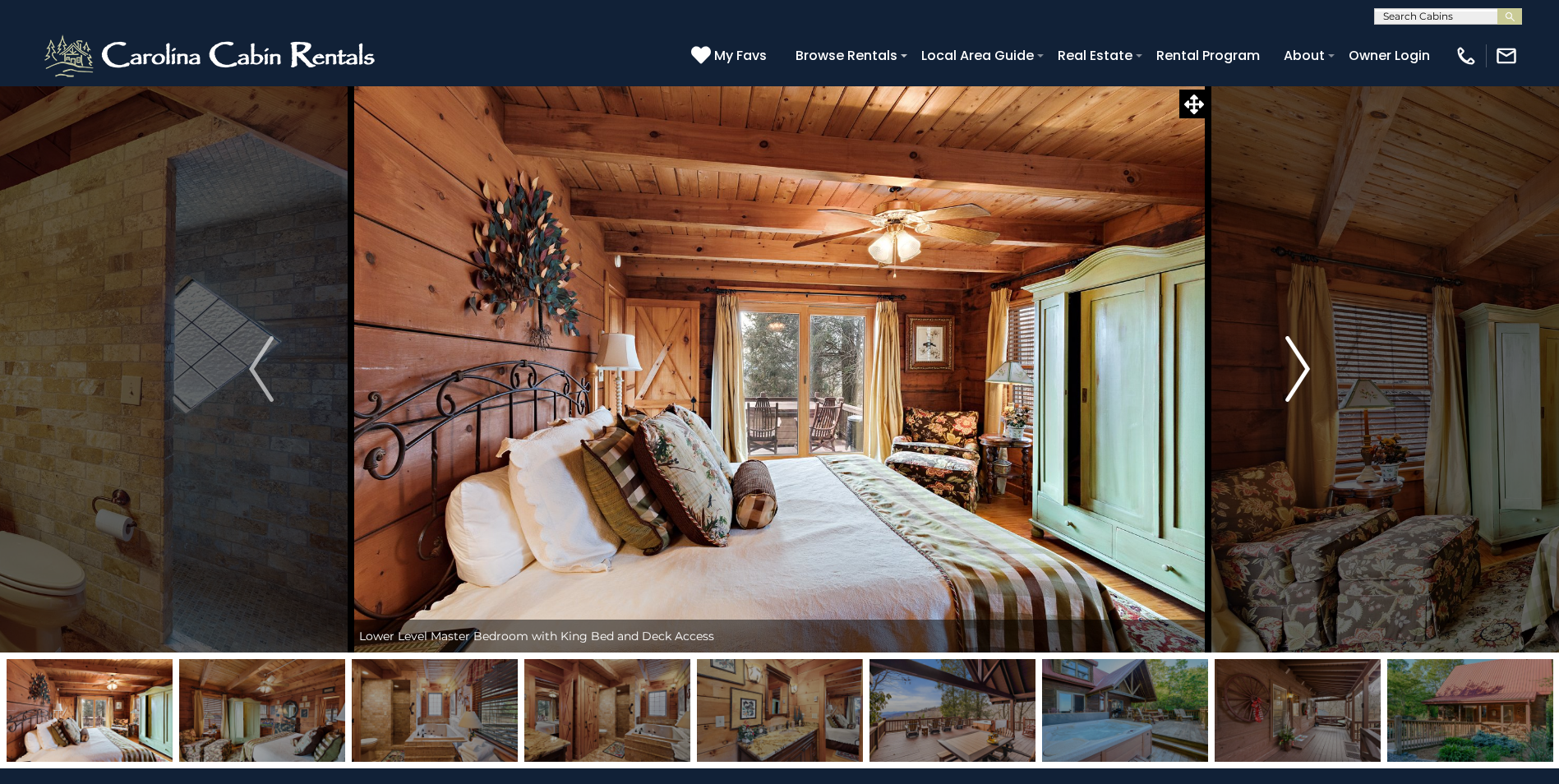
click at [1297, 379] on img "Next" at bounding box center [1298, 368] width 25 height 66
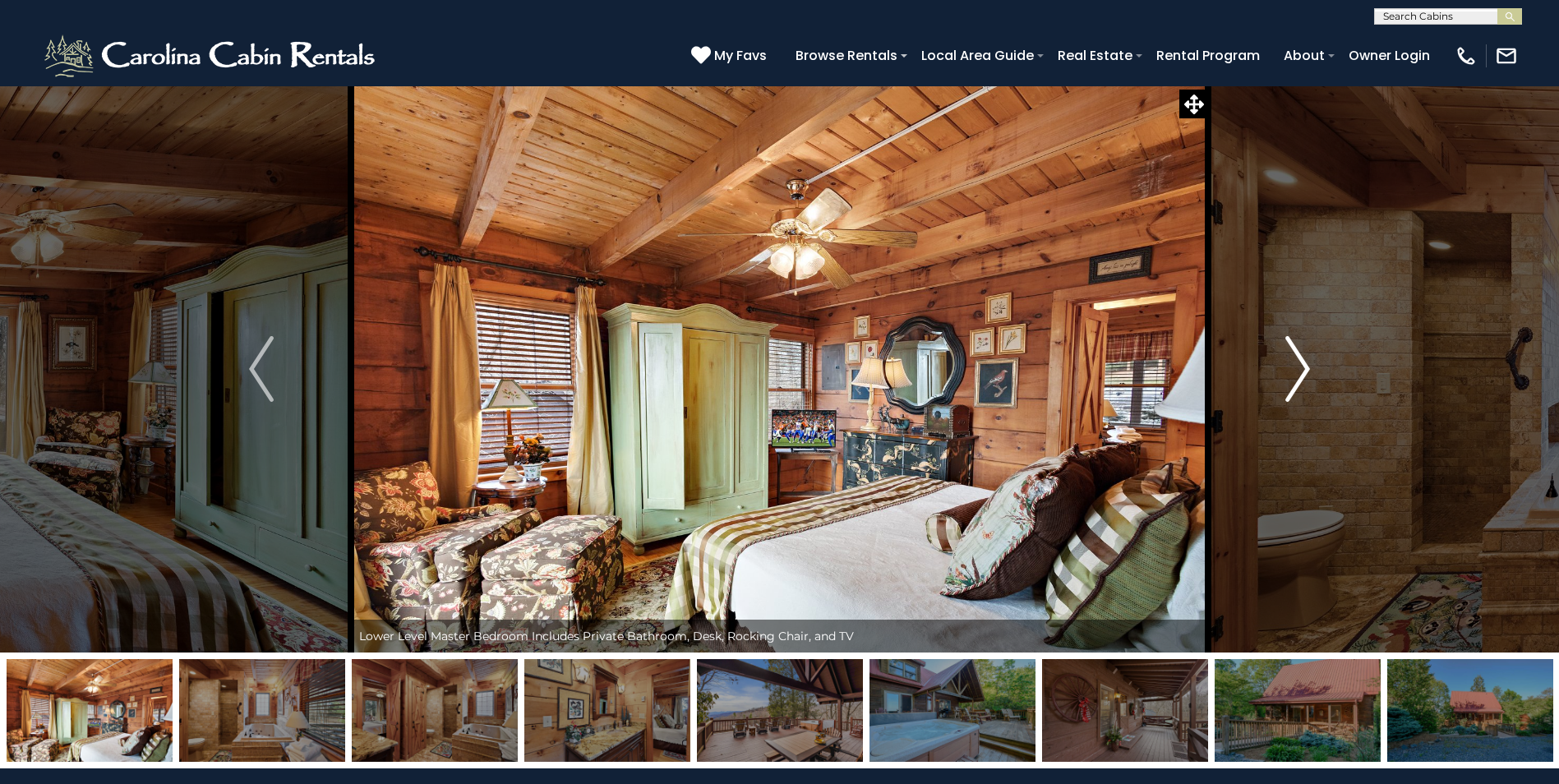
click at [1297, 379] on img "Next" at bounding box center [1298, 368] width 25 height 66
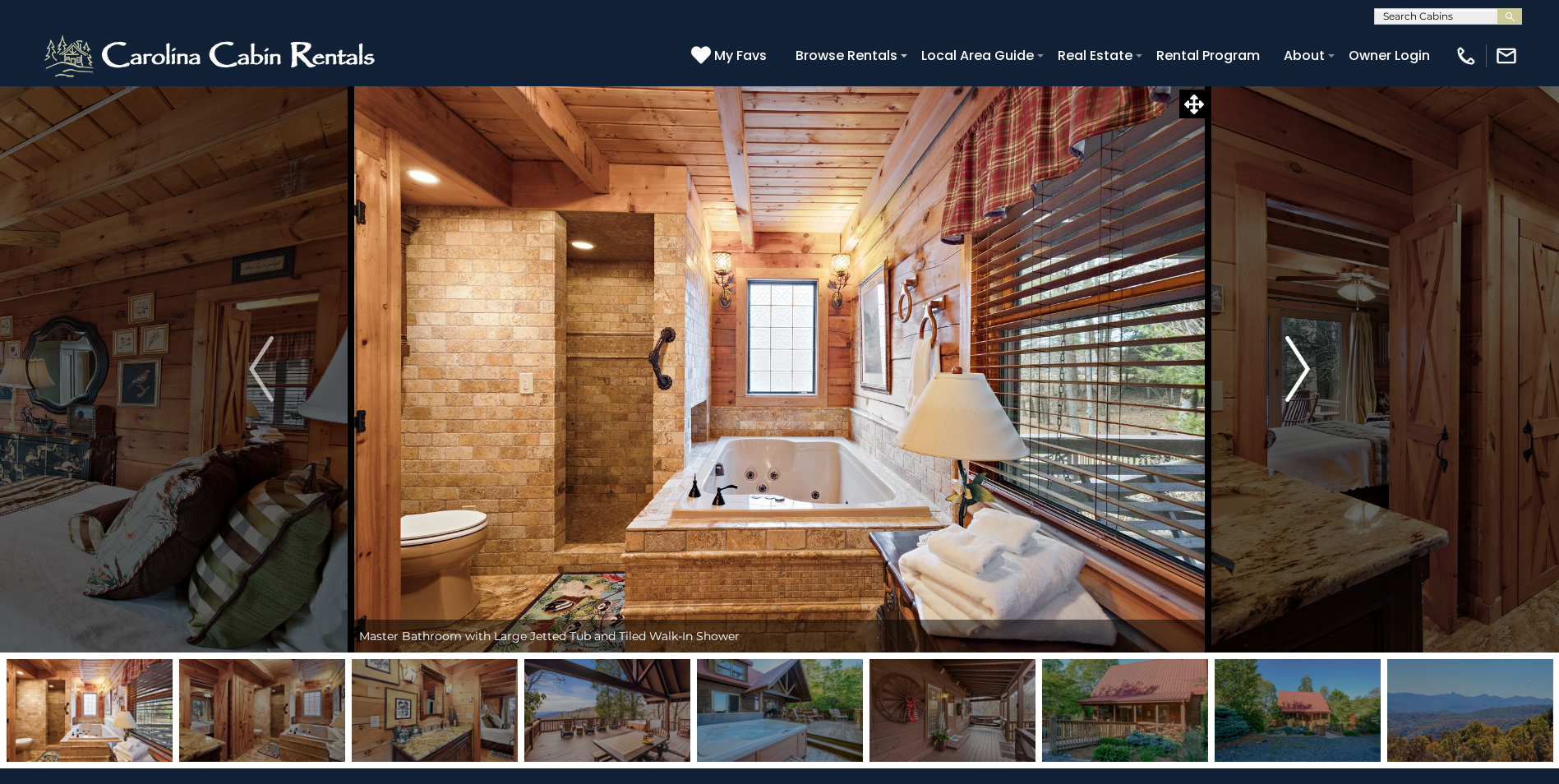
click at [1297, 379] on img "Next" at bounding box center [1298, 368] width 25 height 66
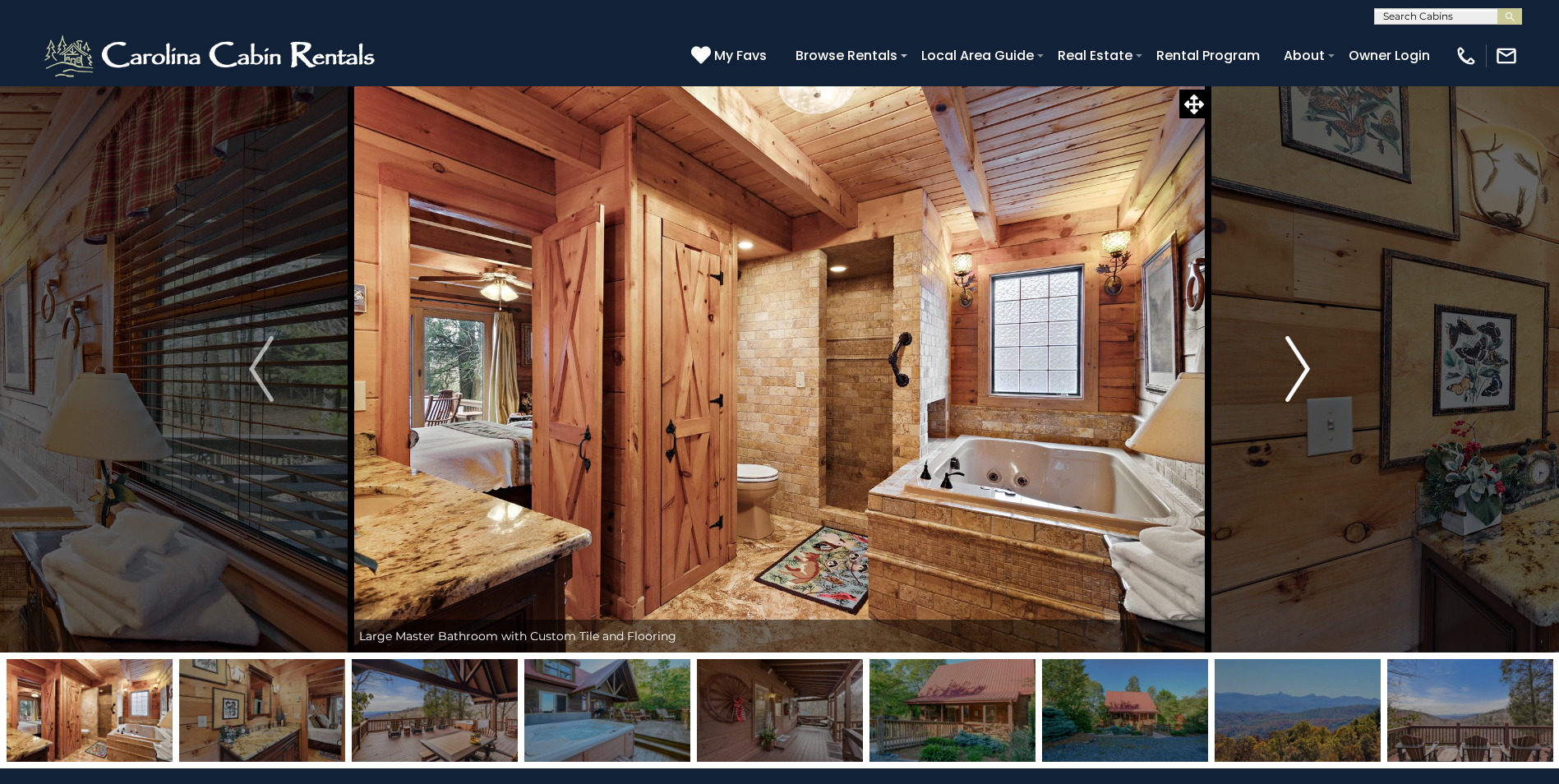
click at [1296, 379] on img "Next" at bounding box center [1298, 368] width 25 height 66
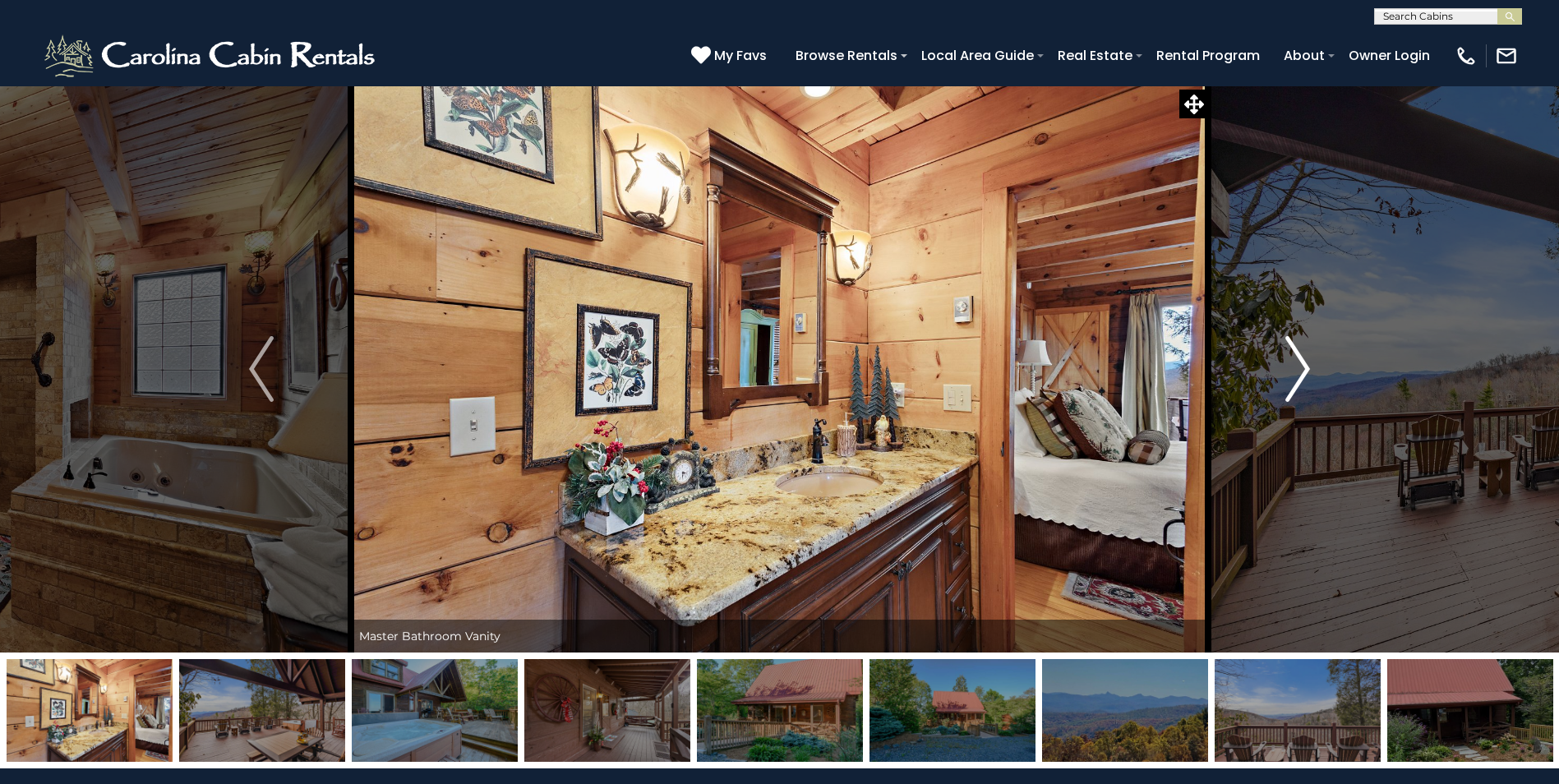
click at [1296, 379] on img "Next" at bounding box center [1298, 368] width 25 height 66
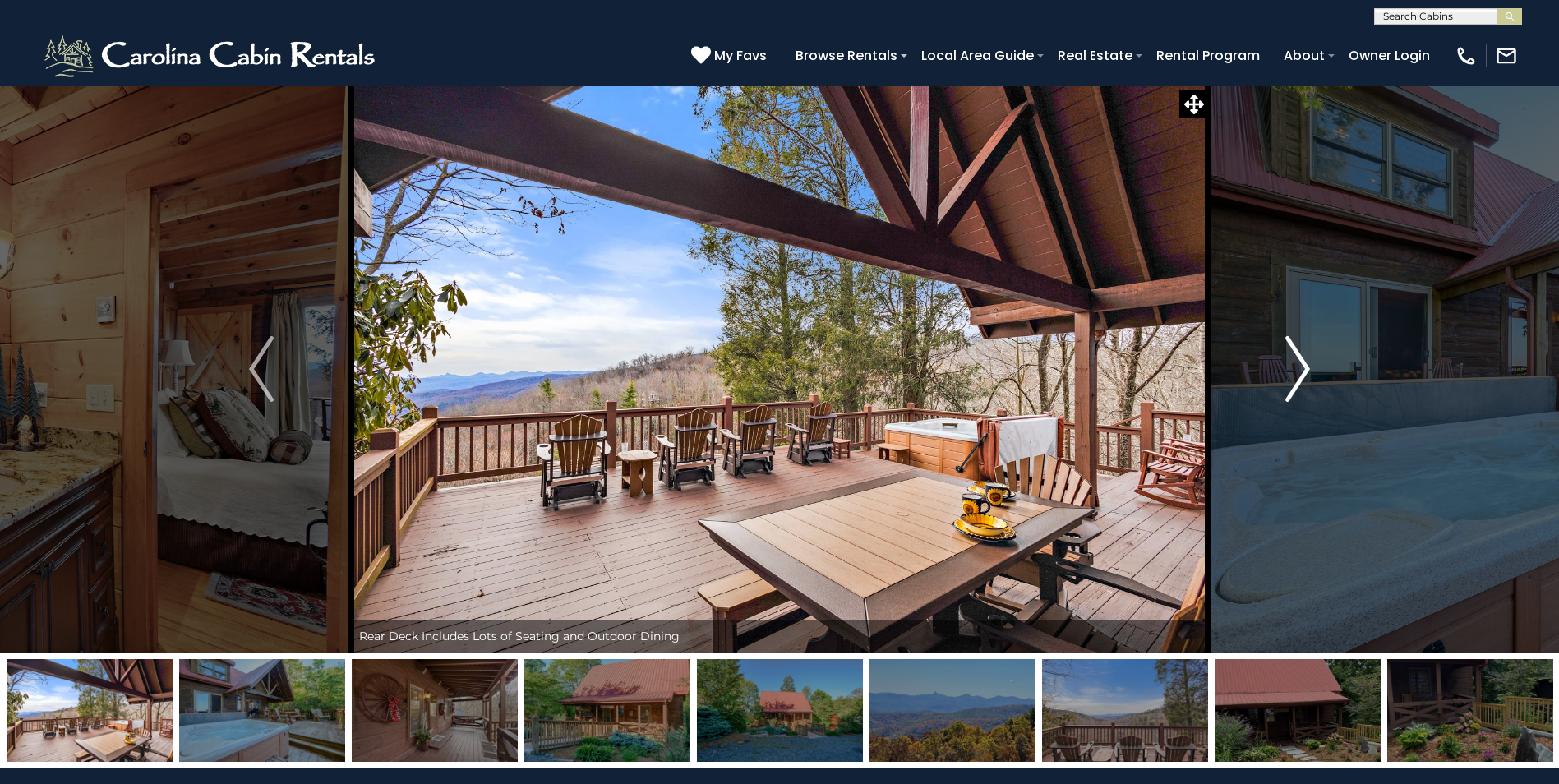
click at [1296, 379] on img "Next" at bounding box center [1298, 368] width 25 height 66
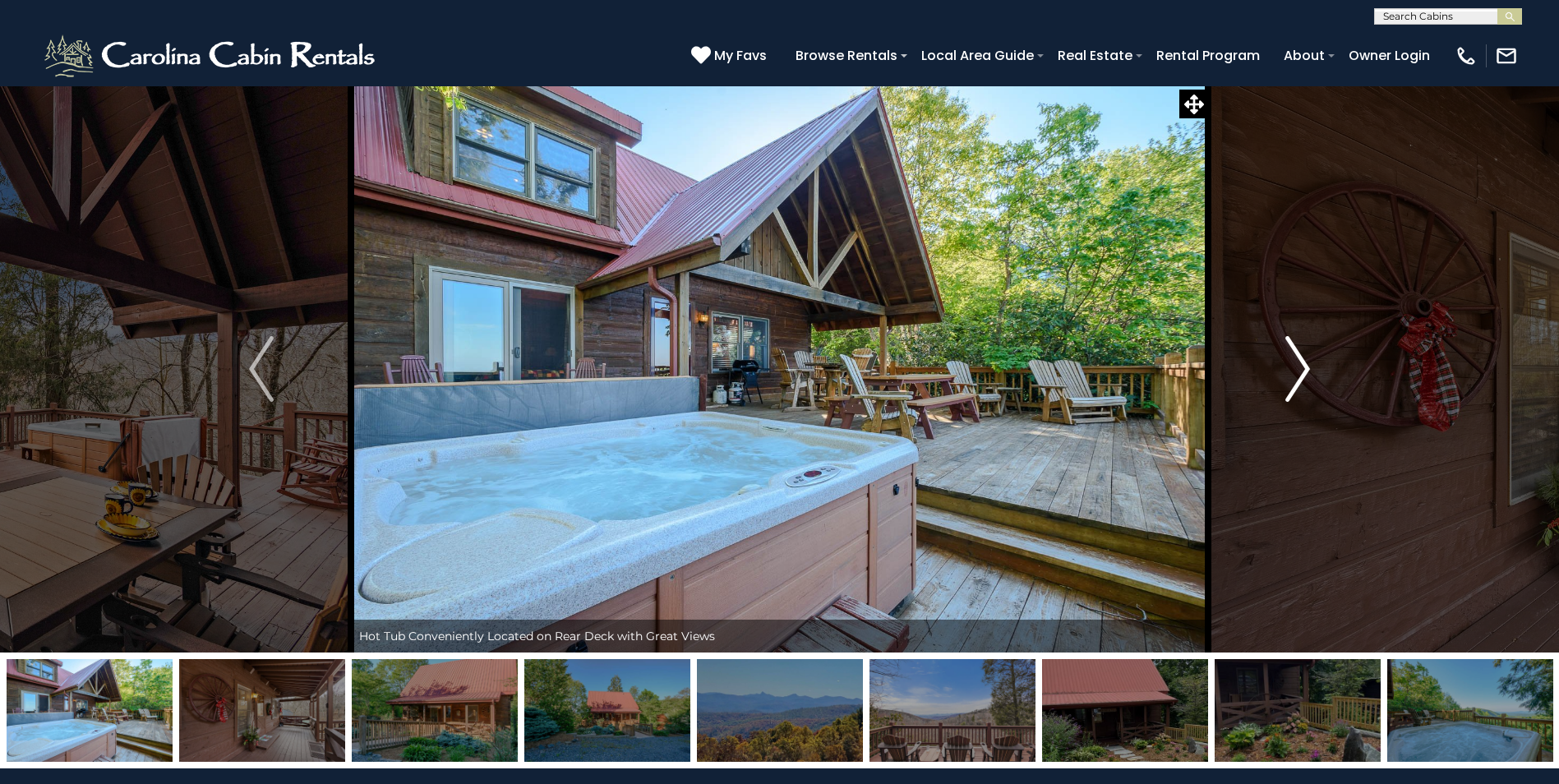
click at [1296, 379] on img "Next" at bounding box center [1298, 368] width 25 height 66
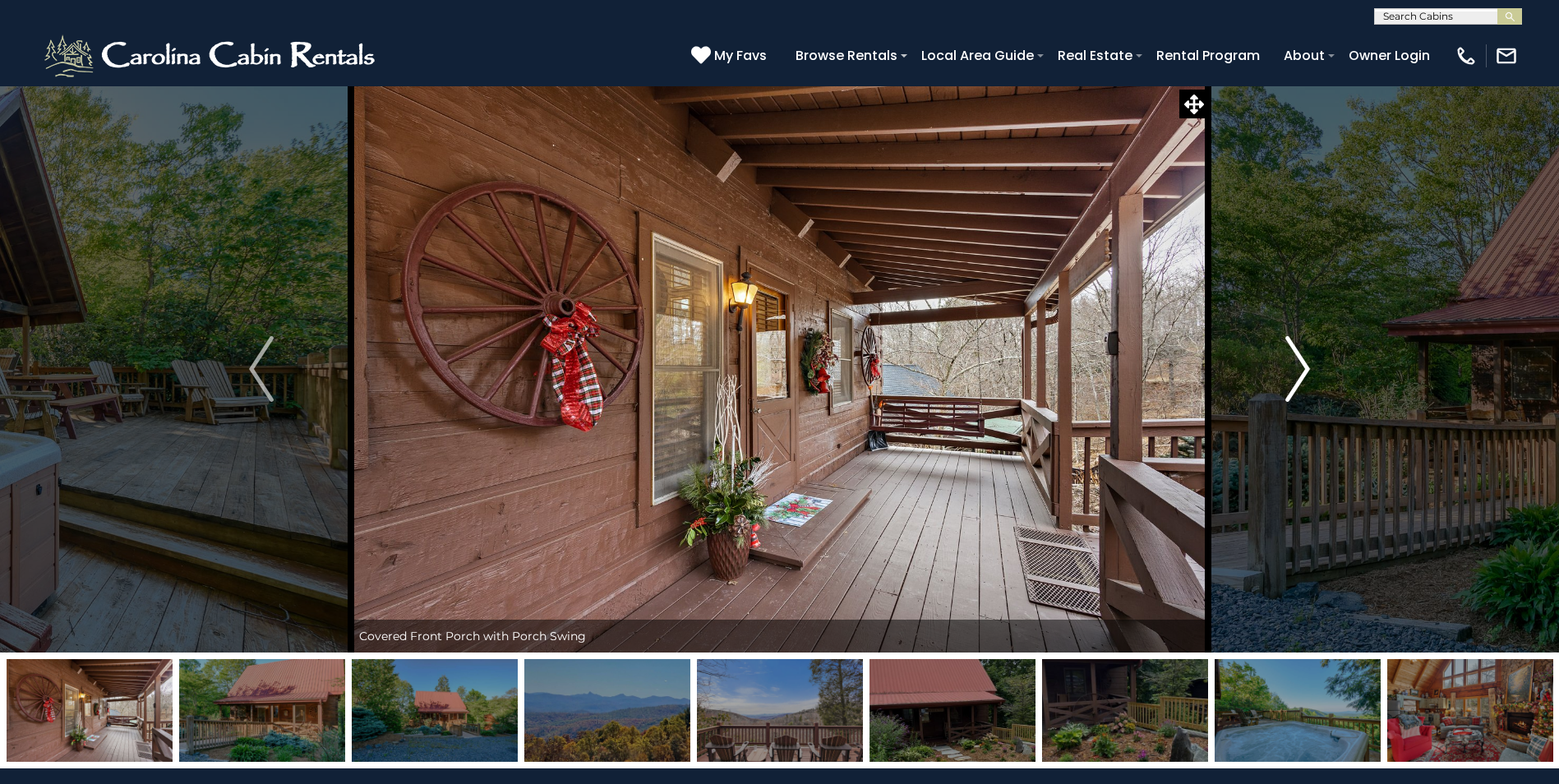
click at [1296, 379] on img "Next" at bounding box center [1298, 368] width 25 height 66
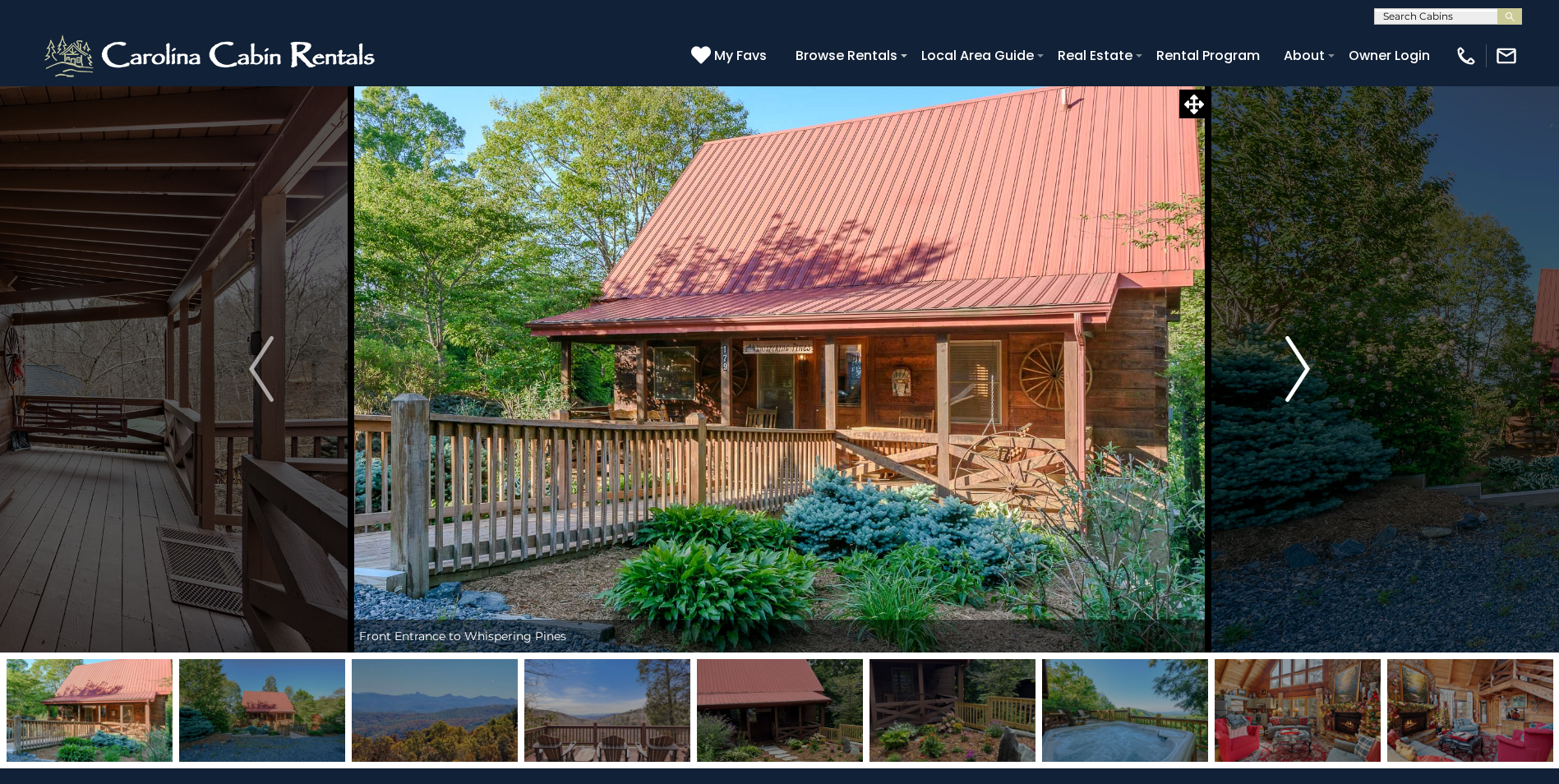
click at [1296, 379] on img "Next" at bounding box center [1298, 368] width 25 height 66
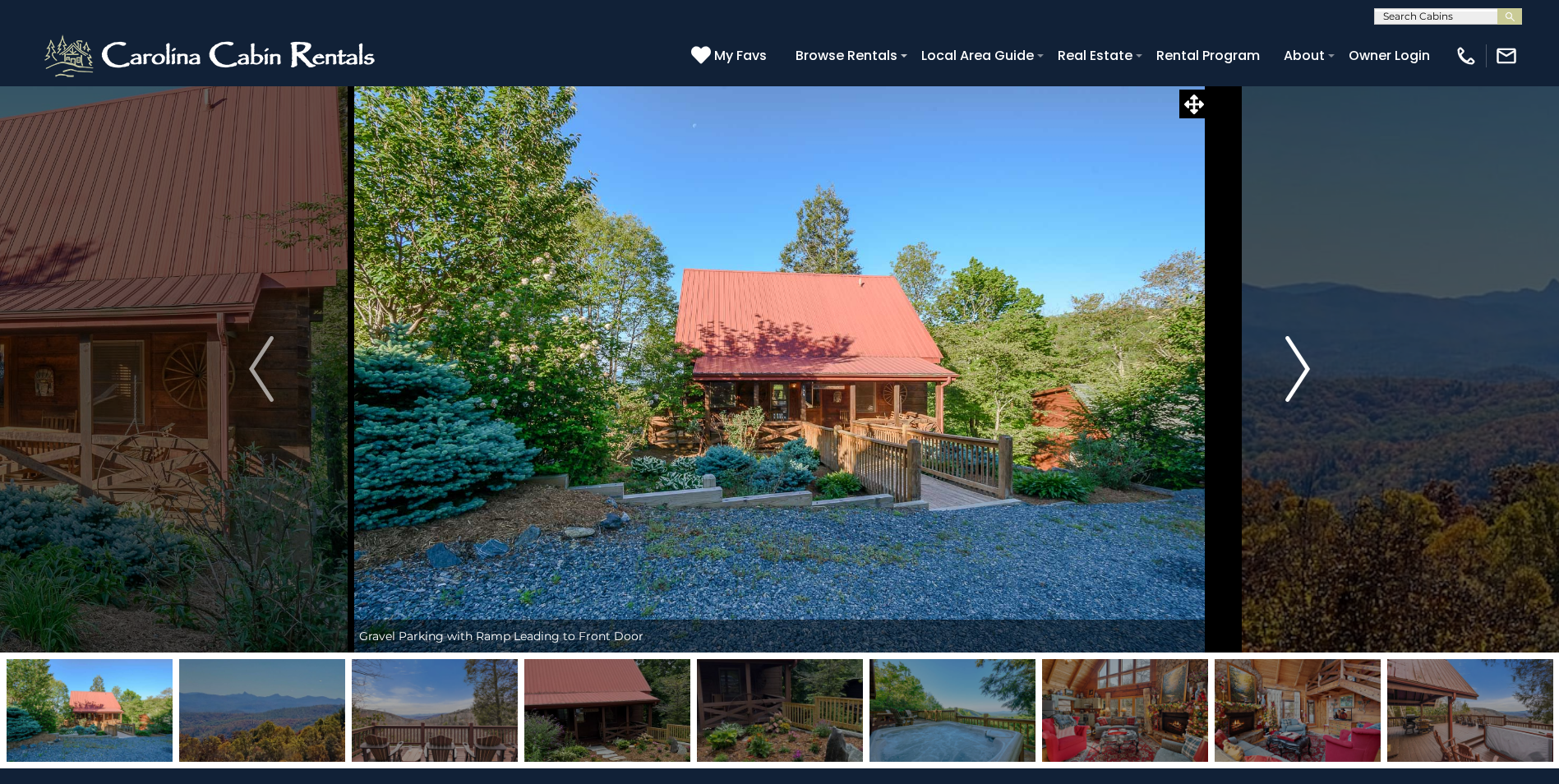
click at [1296, 379] on img "Next" at bounding box center [1298, 368] width 25 height 66
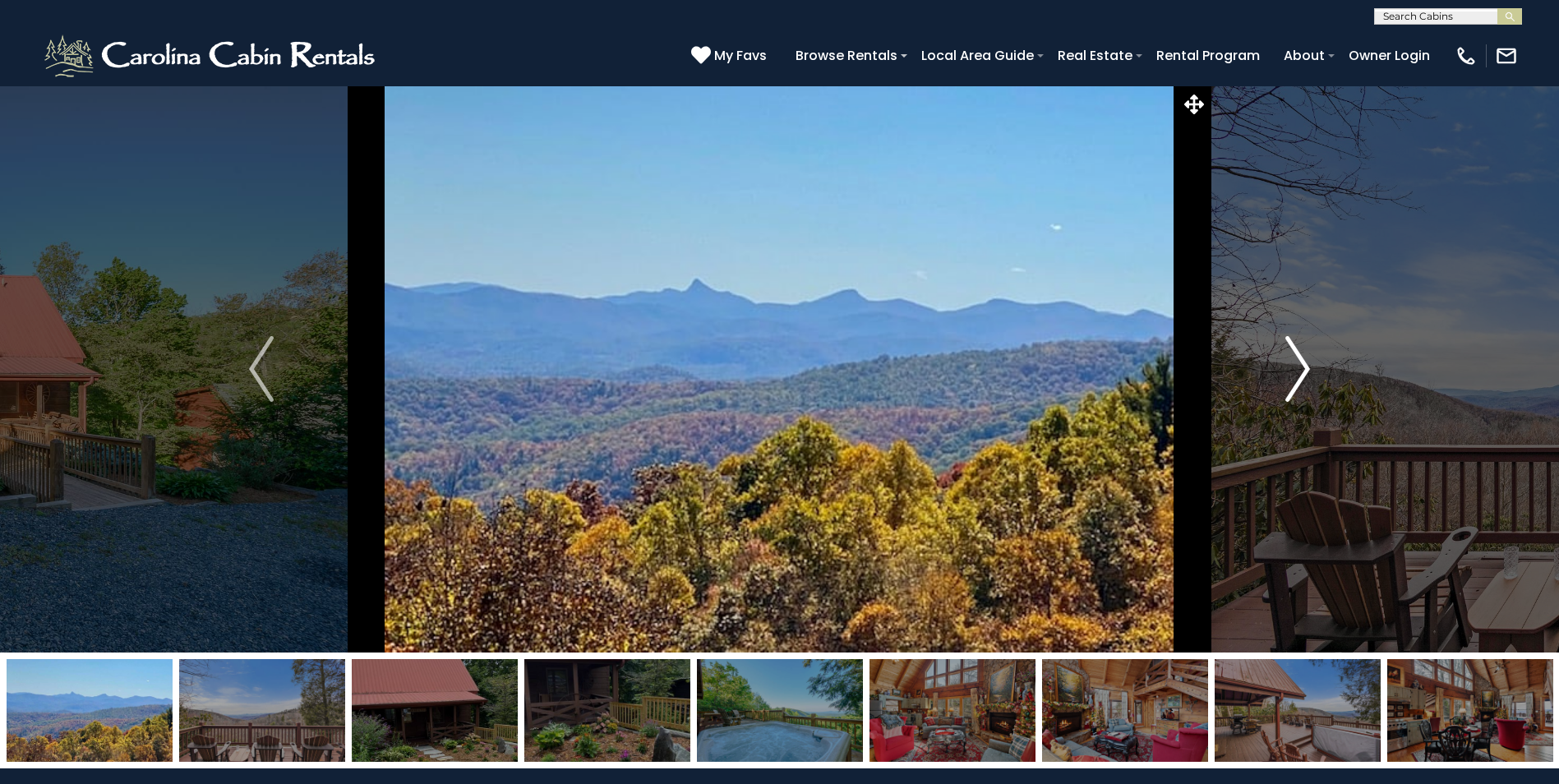
click at [1296, 379] on img "Next" at bounding box center [1298, 368] width 25 height 66
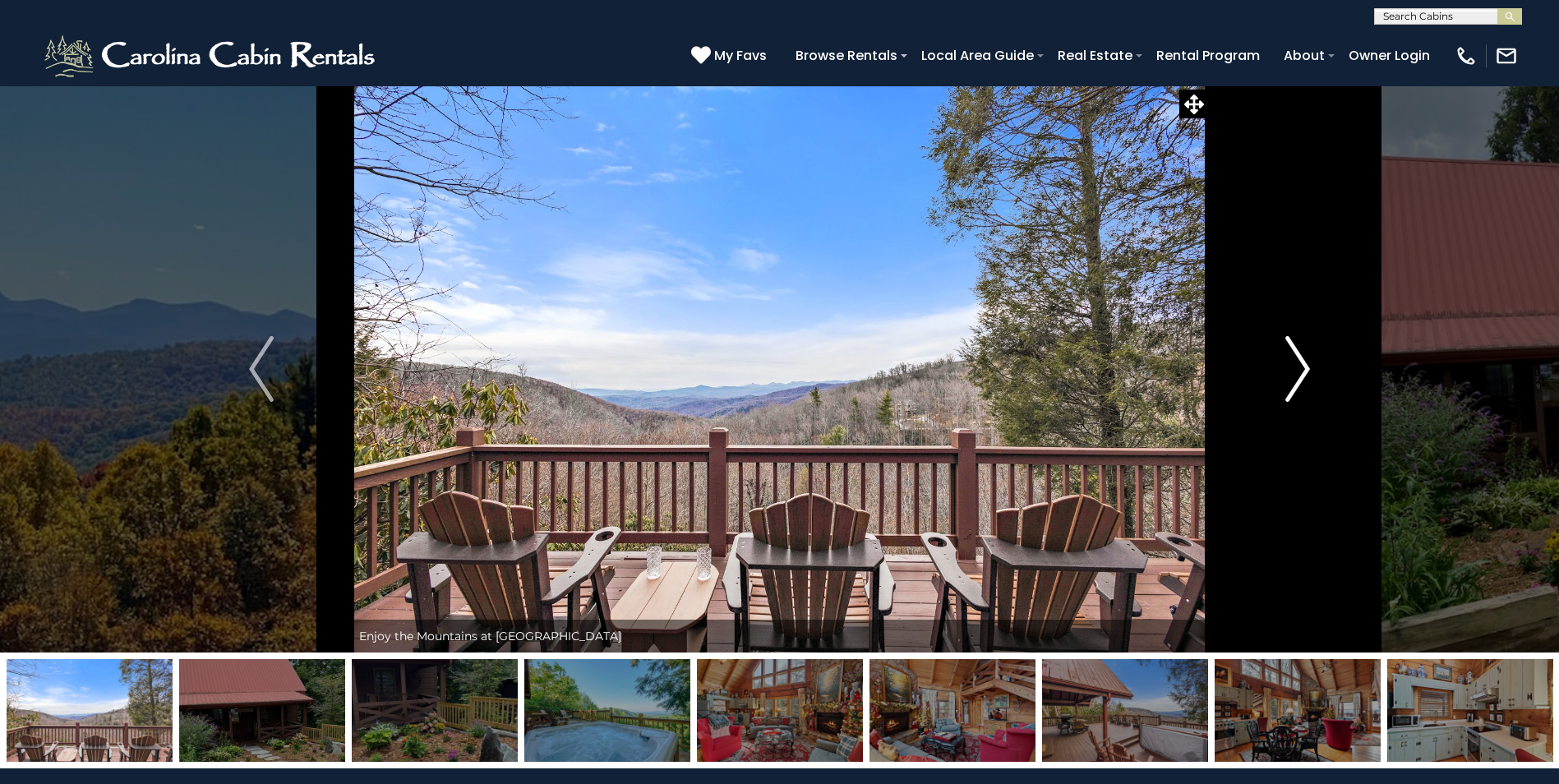
click at [1296, 379] on img "Next" at bounding box center [1298, 368] width 25 height 66
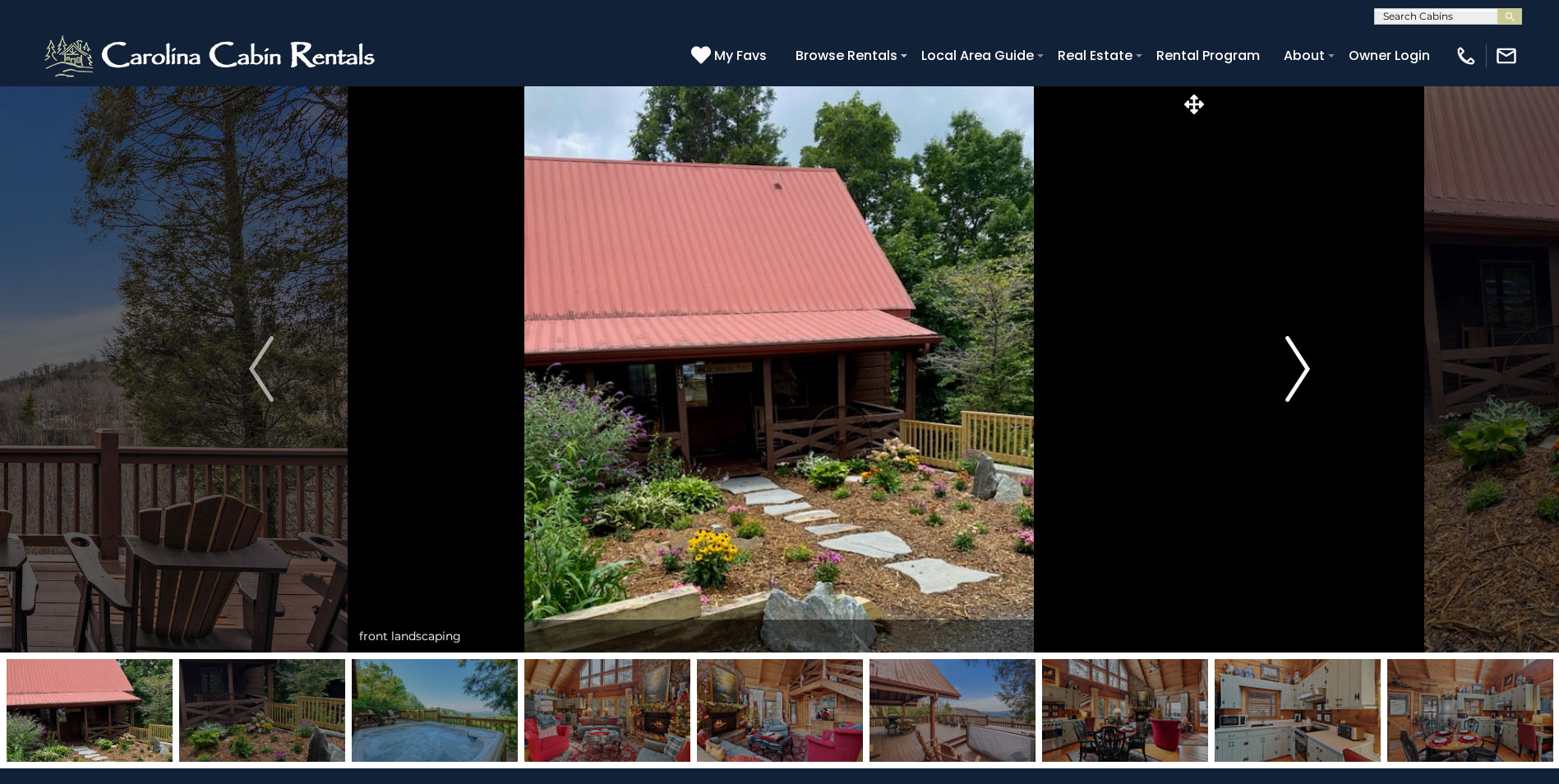
click at [1296, 379] on img "Next" at bounding box center [1298, 368] width 25 height 66
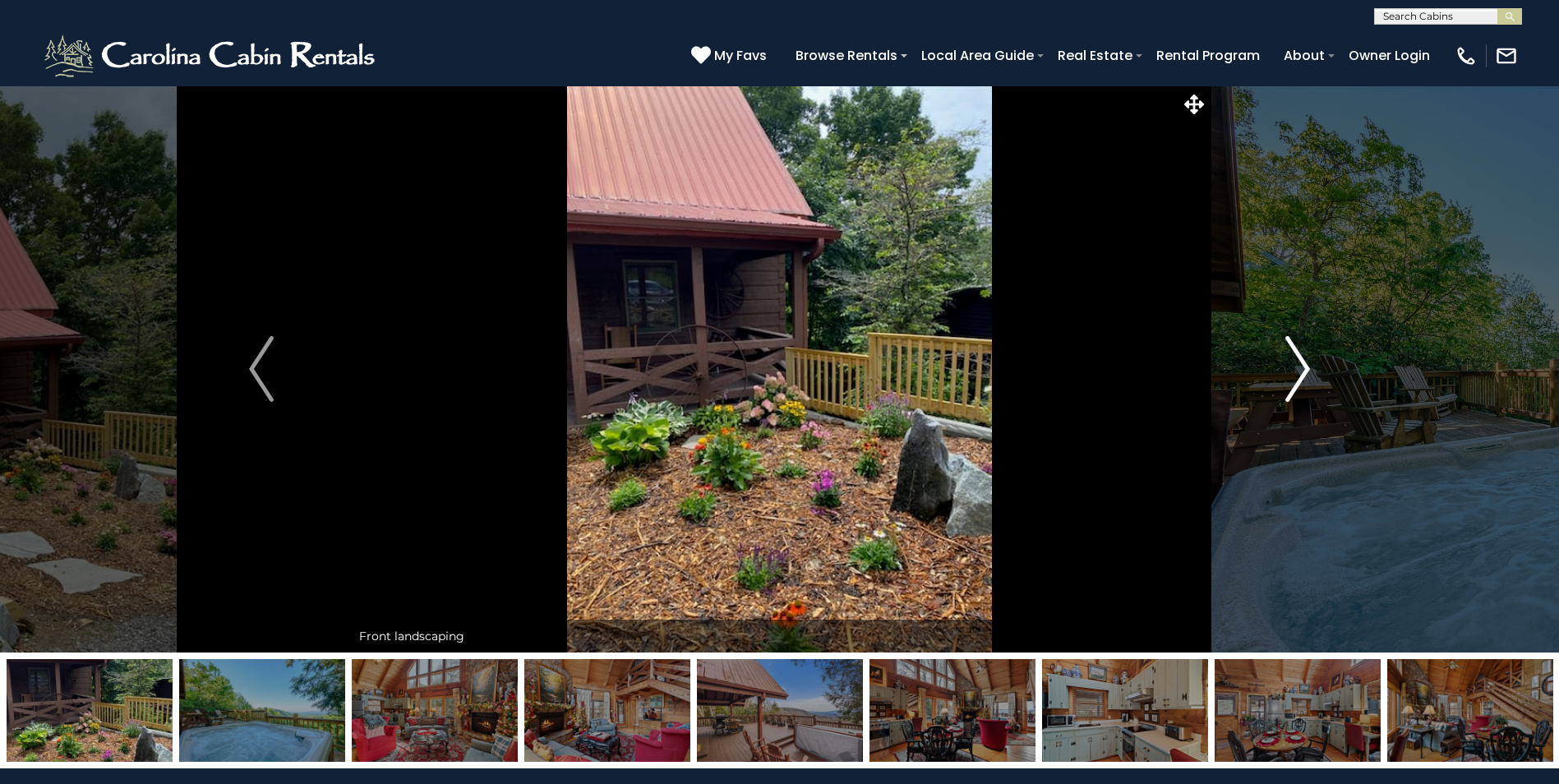
click at [1296, 379] on img "Next" at bounding box center [1298, 368] width 25 height 66
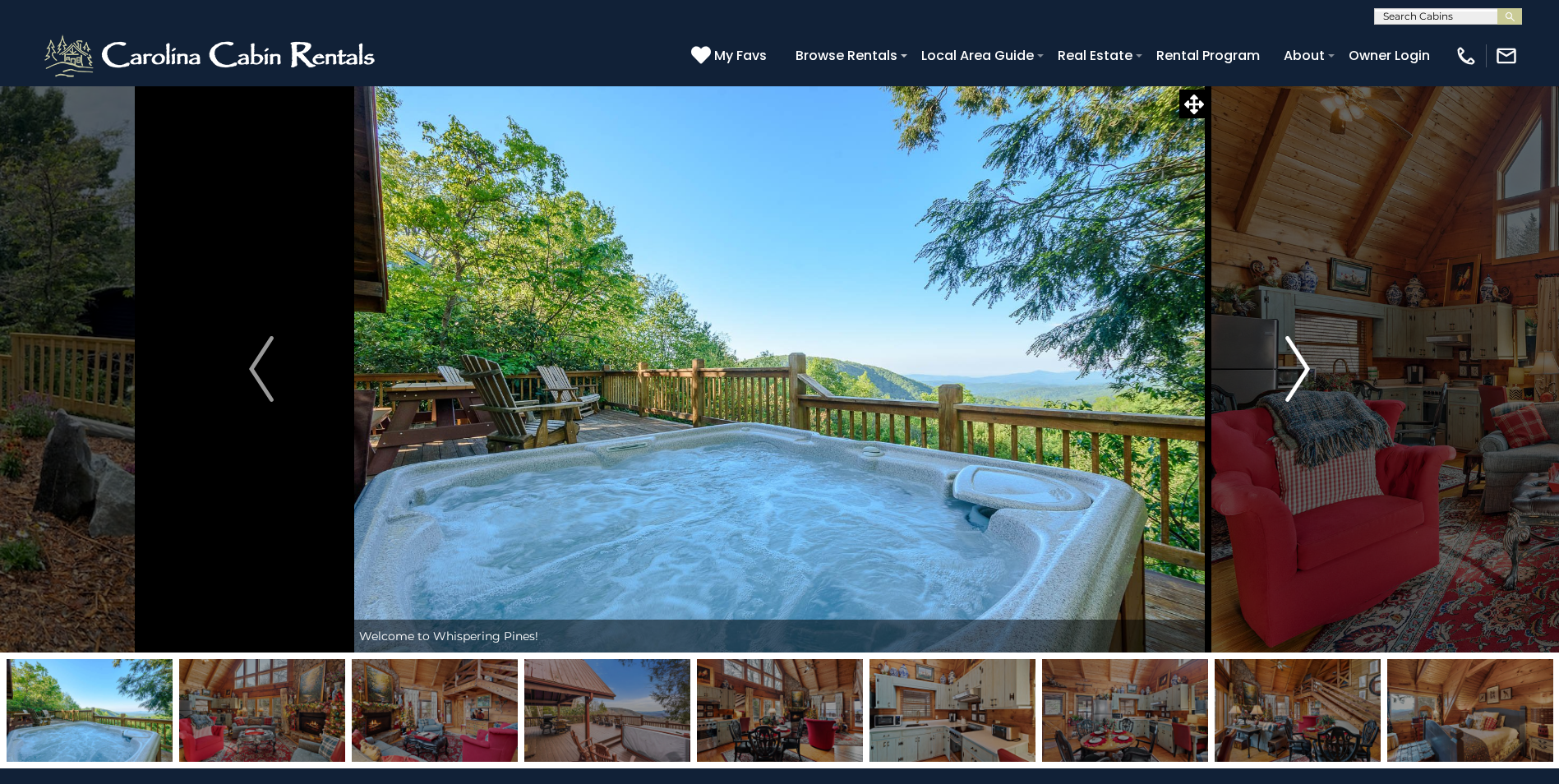
click at [1296, 379] on img "Next" at bounding box center [1298, 368] width 25 height 66
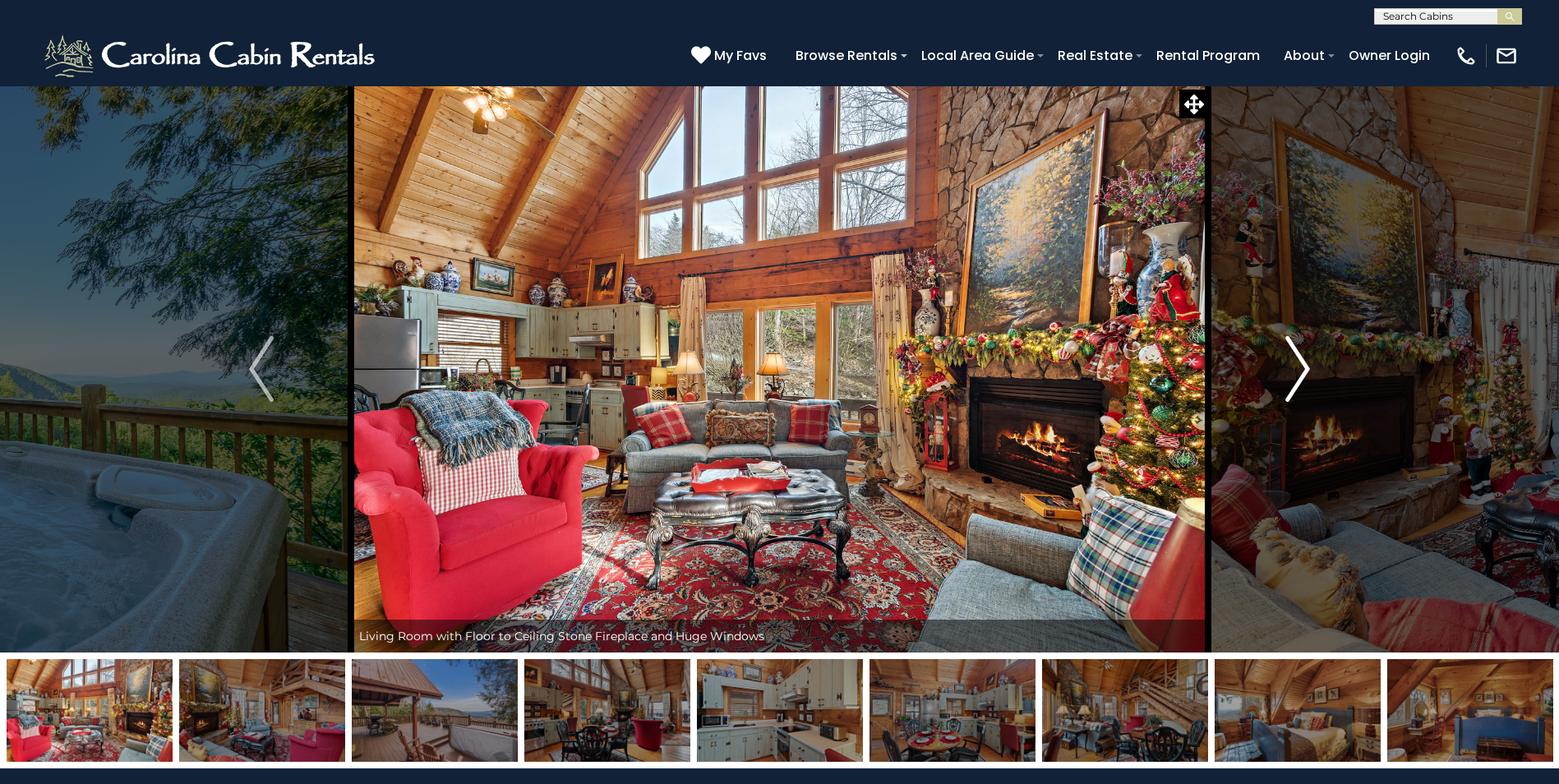
click at [1296, 379] on img "Next" at bounding box center [1298, 368] width 25 height 66
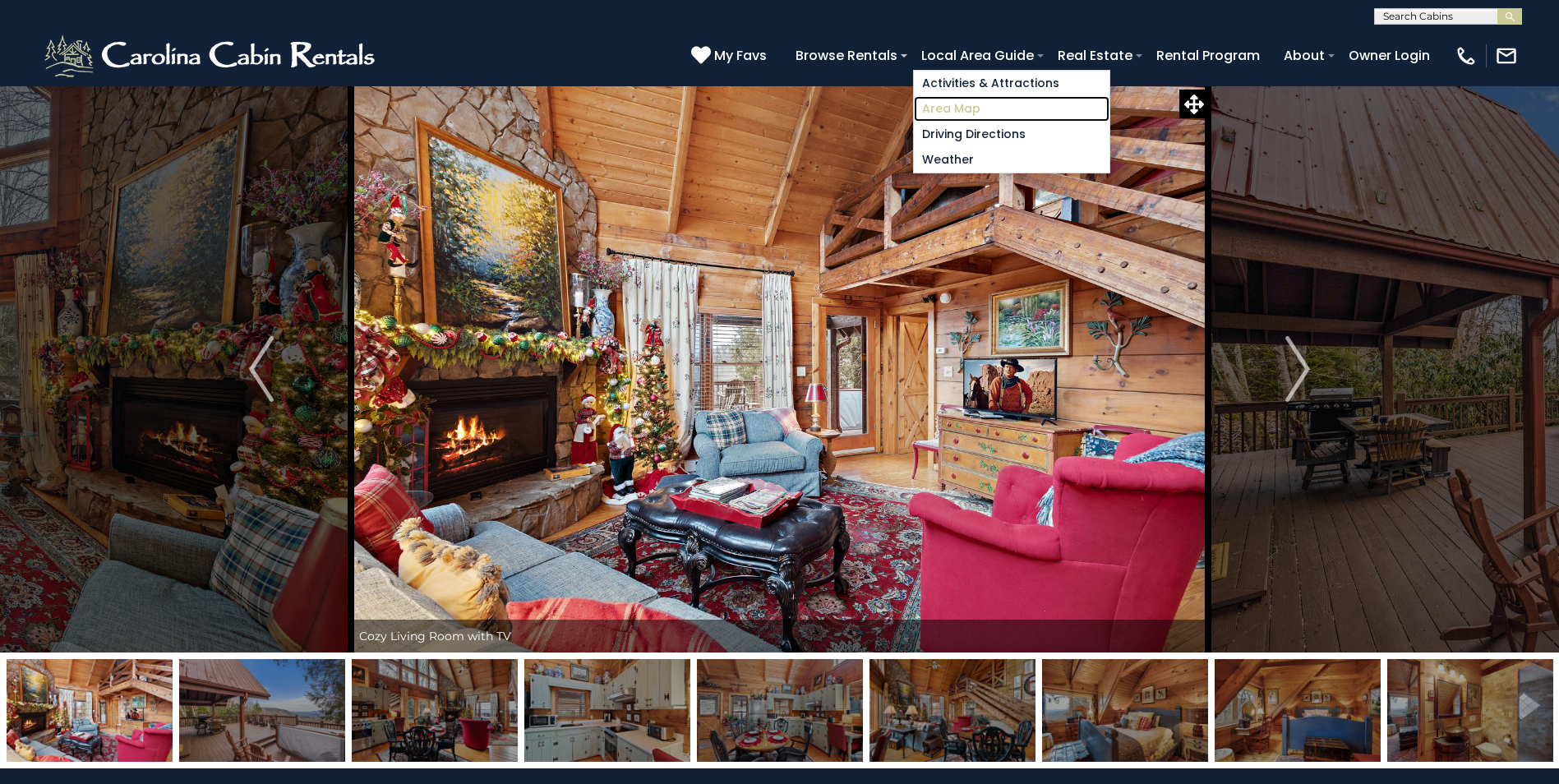
click at [962, 104] on link "Area Map" at bounding box center [1011, 109] width 196 height 25
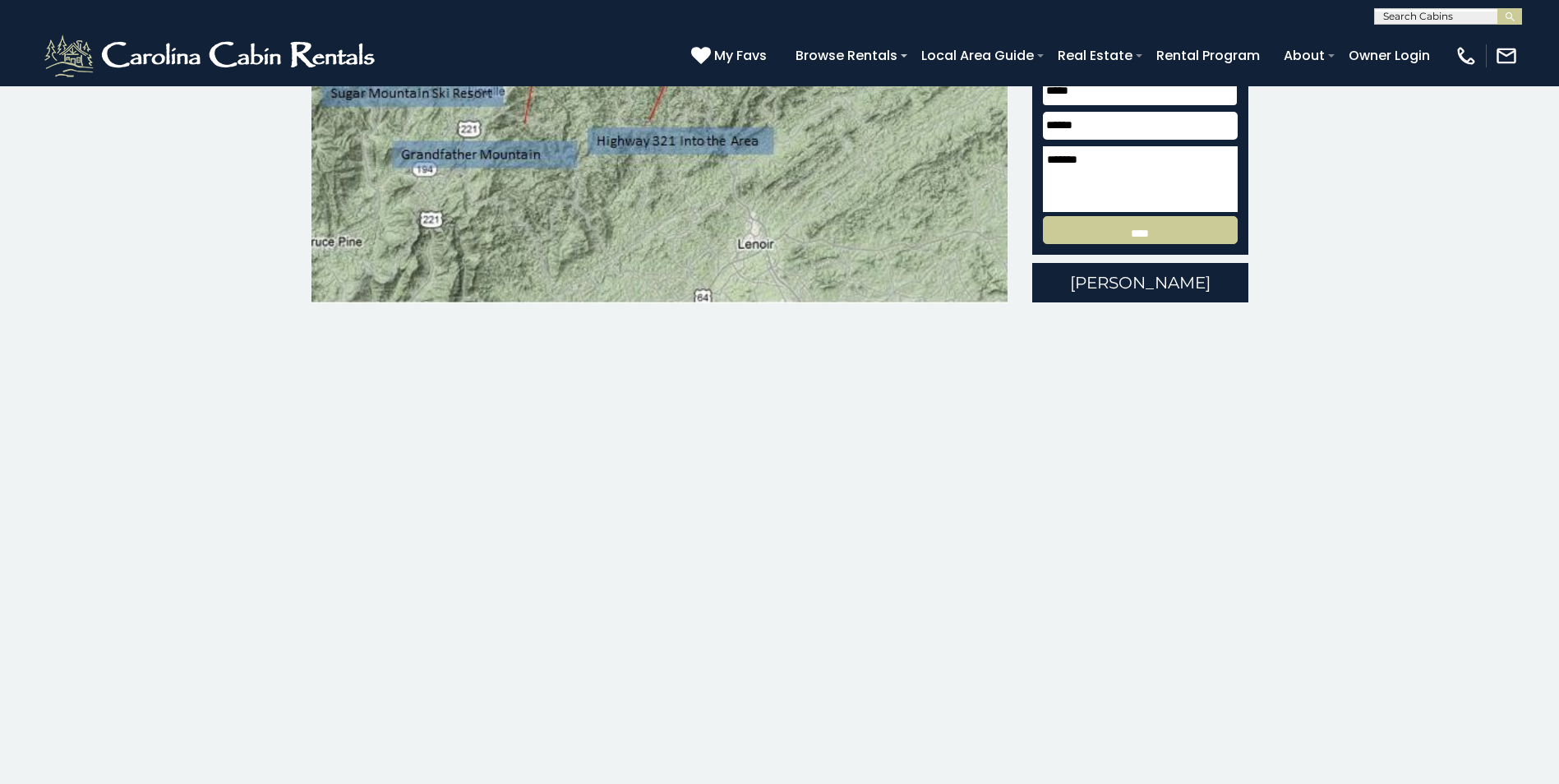
scroll to position [419, 0]
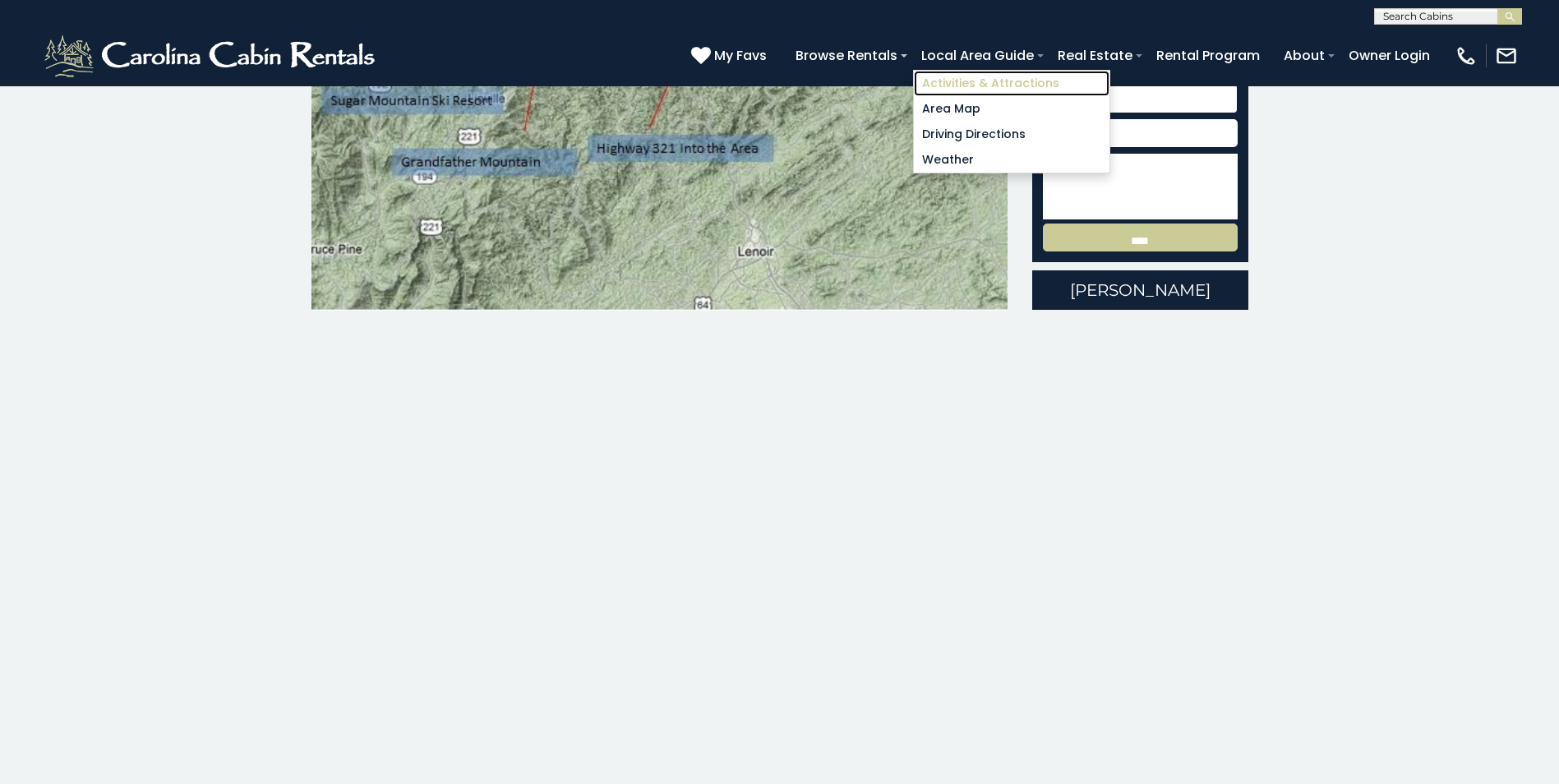
click at [941, 83] on link "Activities & Attractions" at bounding box center [1011, 83] width 196 height 25
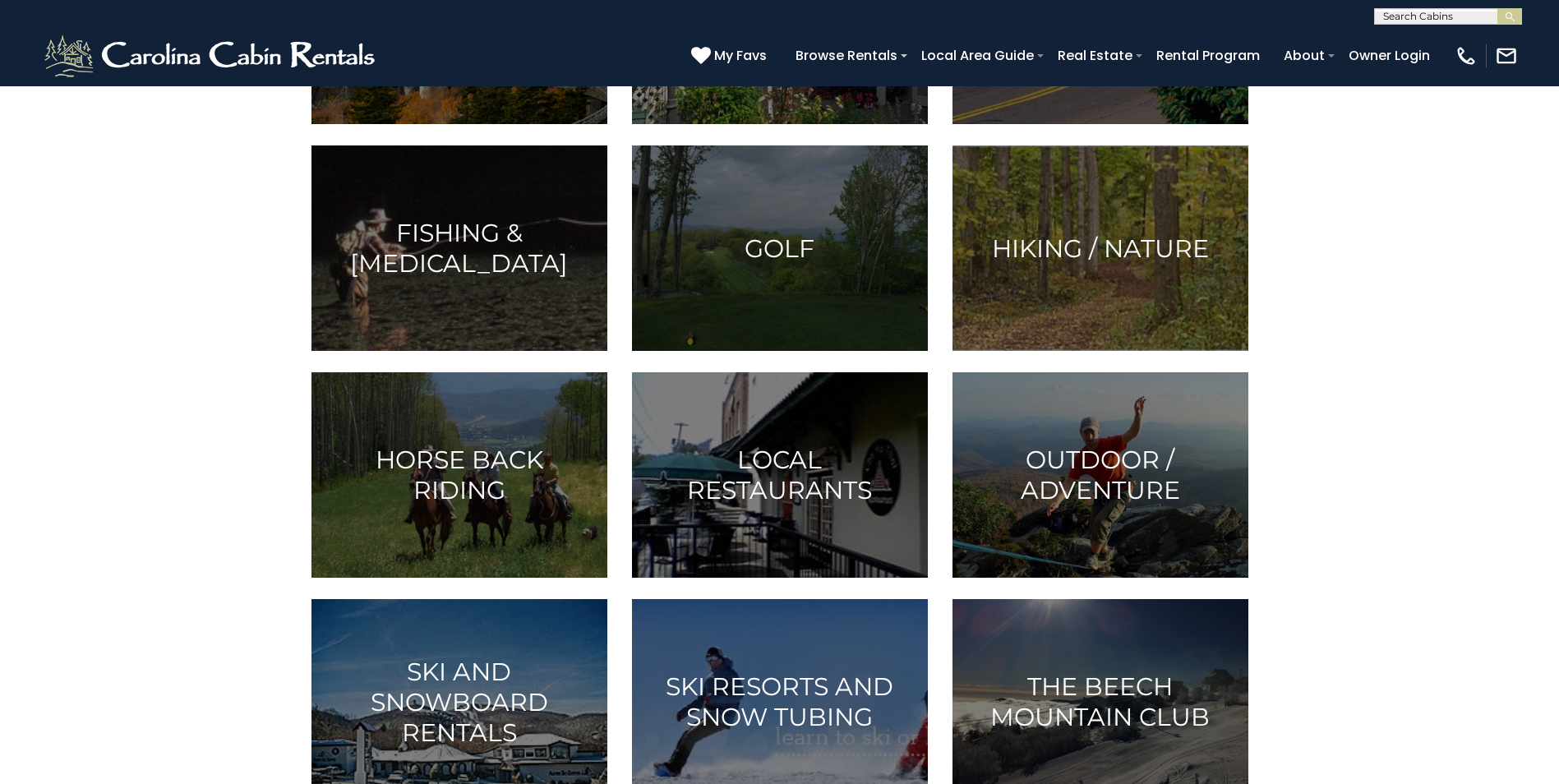
scroll to position [658, 0]
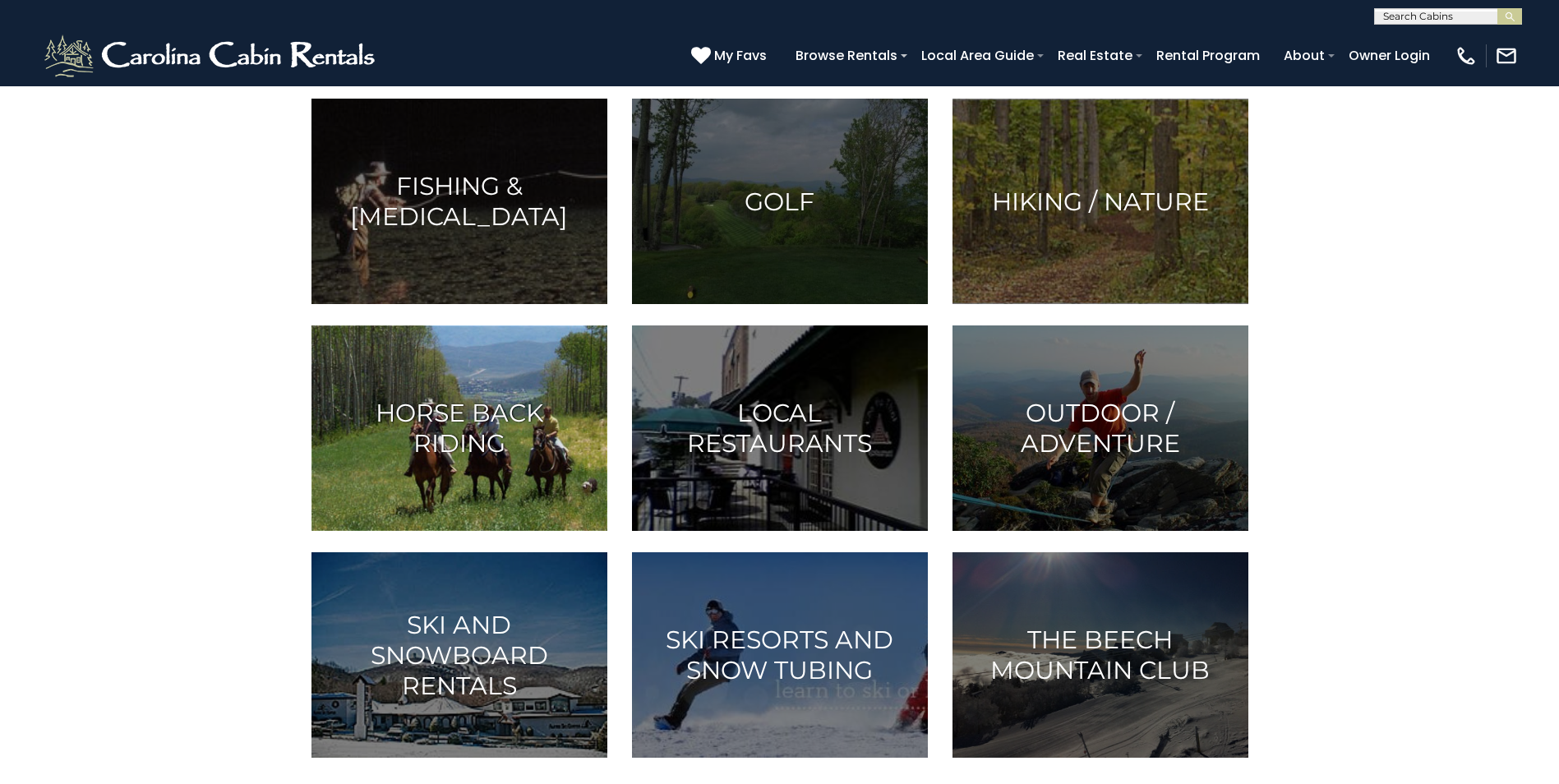
click at [491, 437] on h3 "Horse Back Riding" at bounding box center [459, 427] width 255 height 61
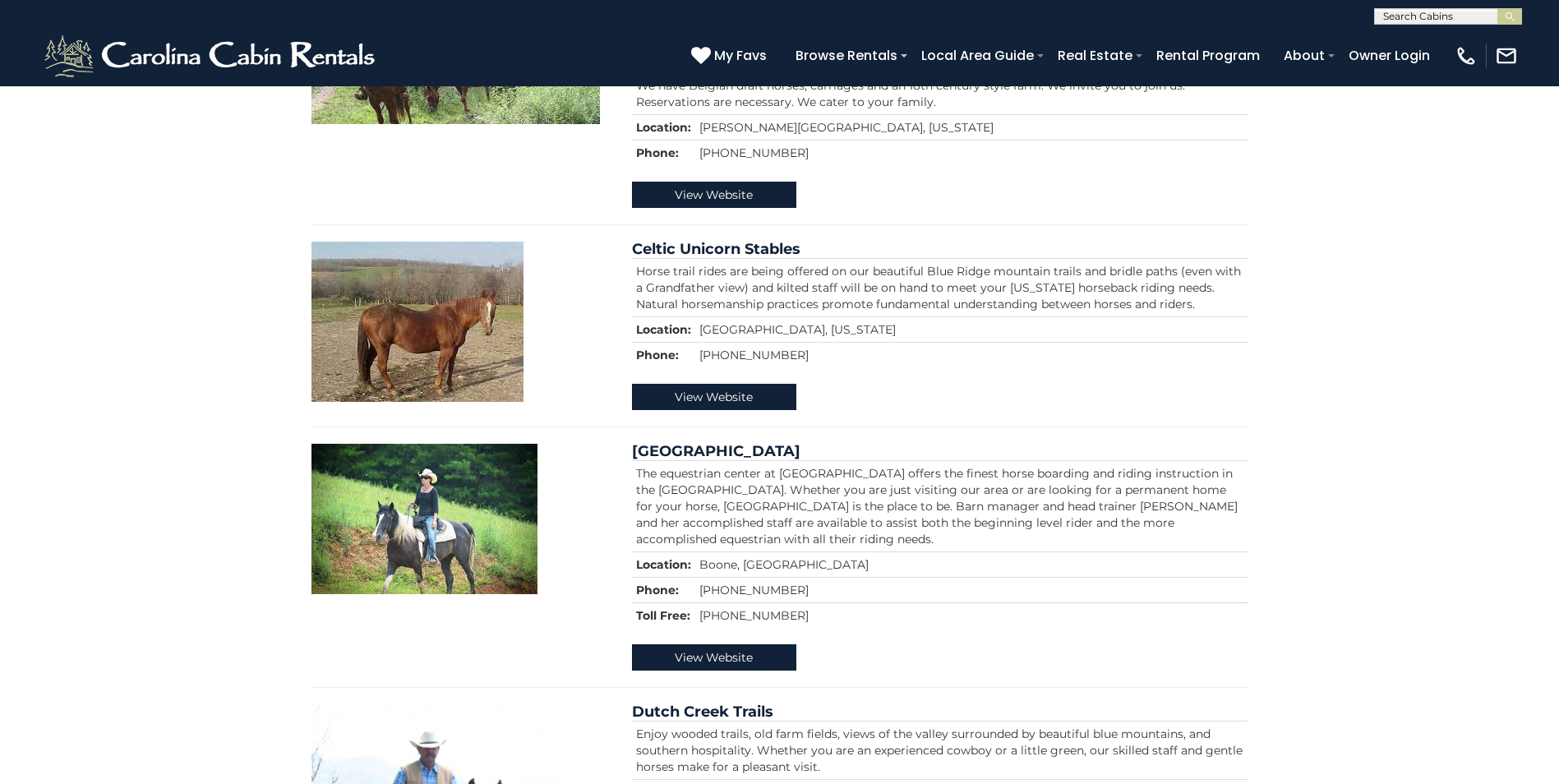
scroll to position [1068, 0]
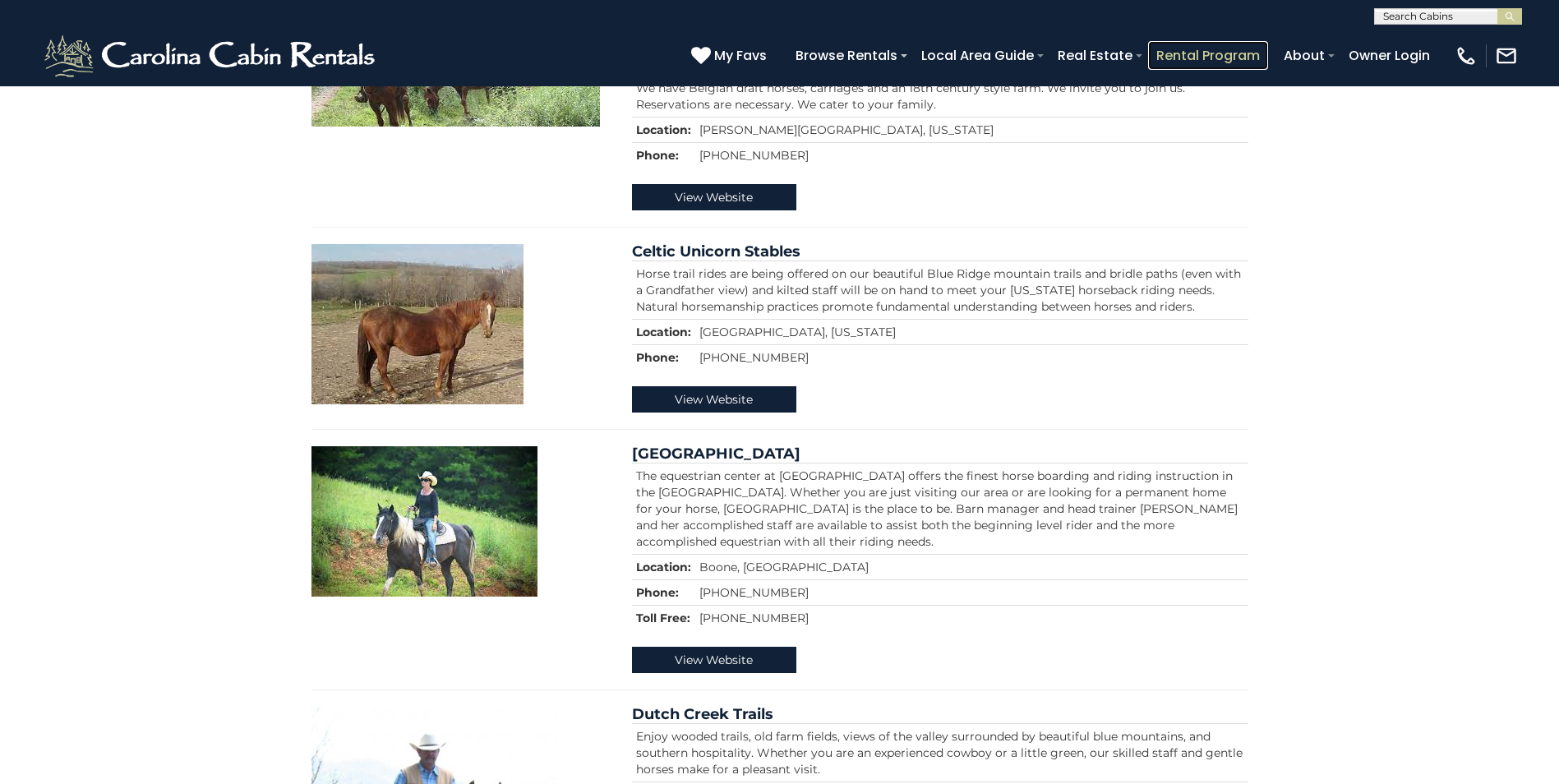
click at [1189, 50] on link "Rental Program" at bounding box center [1208, 56] width 120 height 29
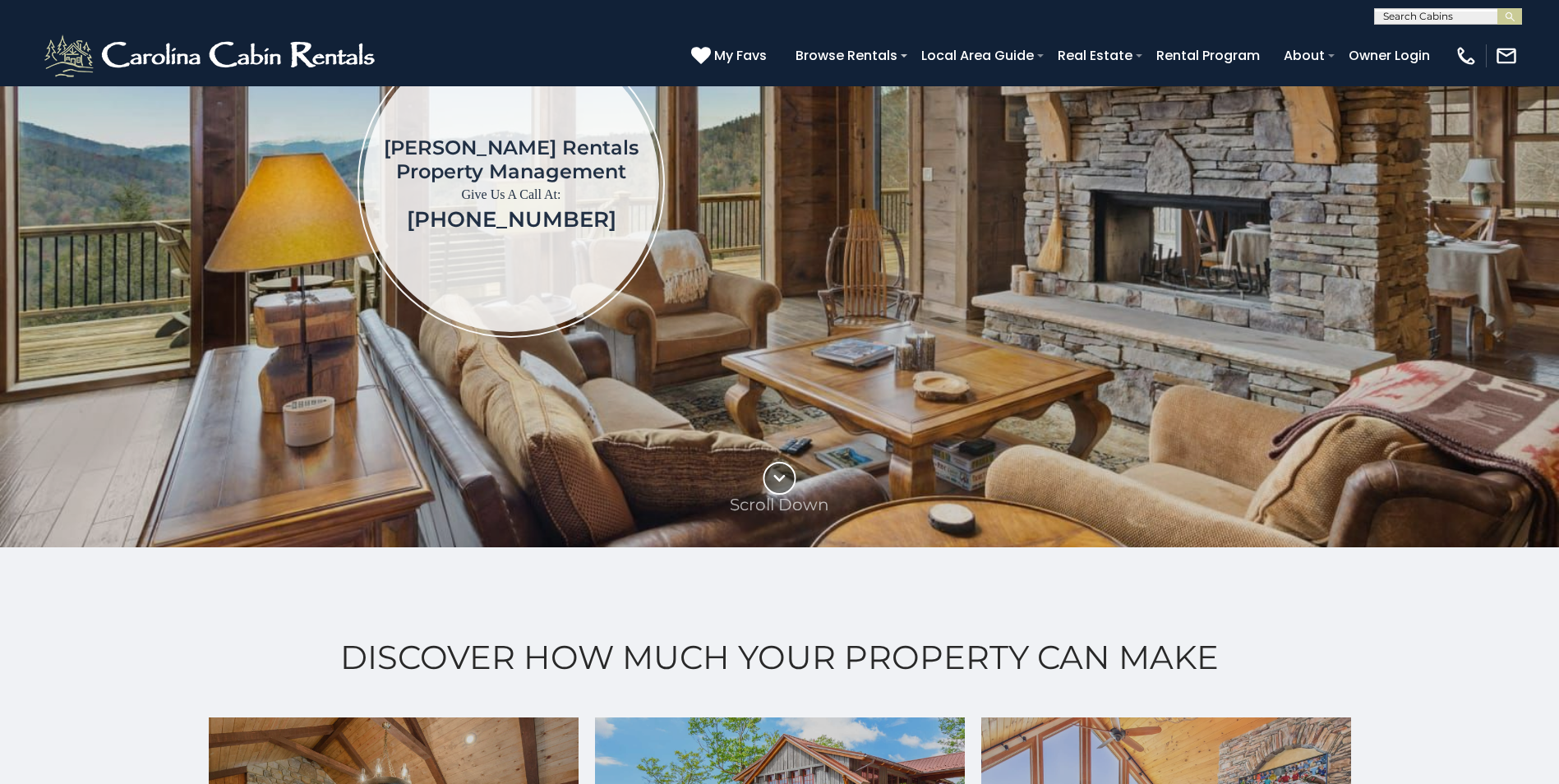
scroll to position [247, 0]
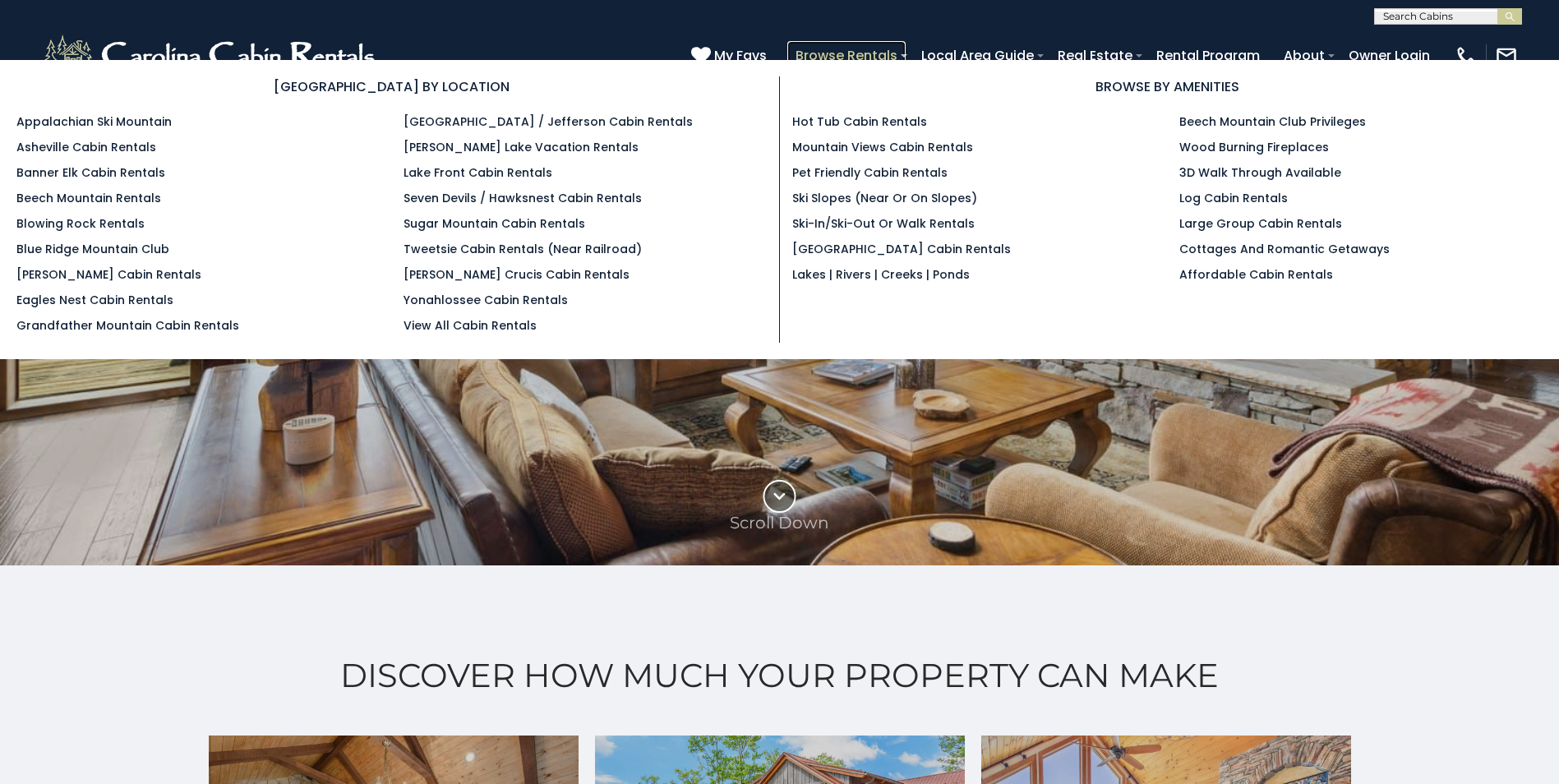
click at [860, 58] on link "Browse Rentals" at bounding box center [846, 56] width 119 height 29
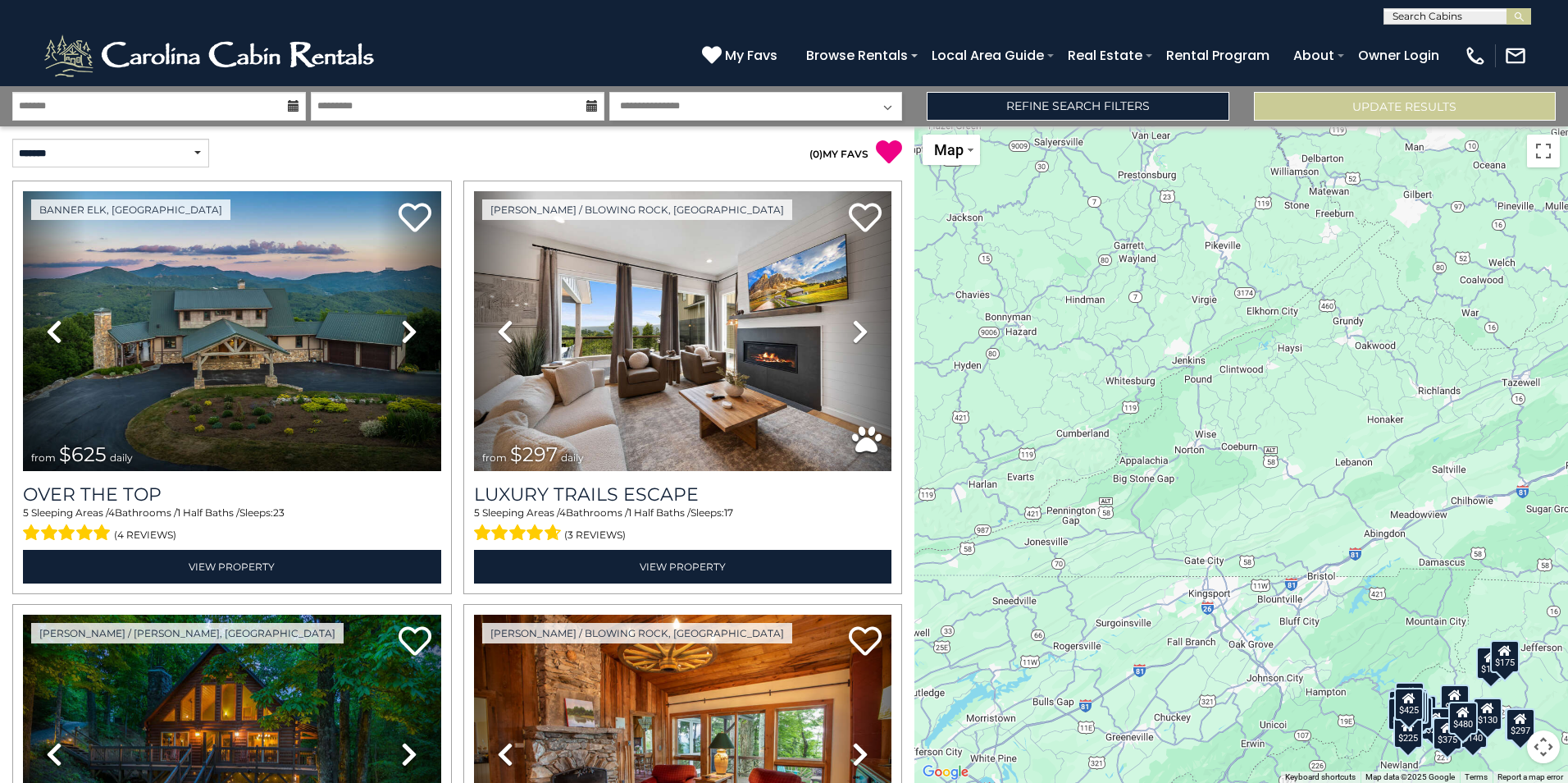
drag, startPoint x: 1244, startPoint y: 232, endPoint x: 1413, endPoint y: 518, distance: 332.2
click at [1419, 524] on div "$625 $297 $175 $165 $300 $580 $290 $424 $395 $270 $185 $265 $230 $550 $349 $230…" at bounding box center [1241, 455] width 654 height 657
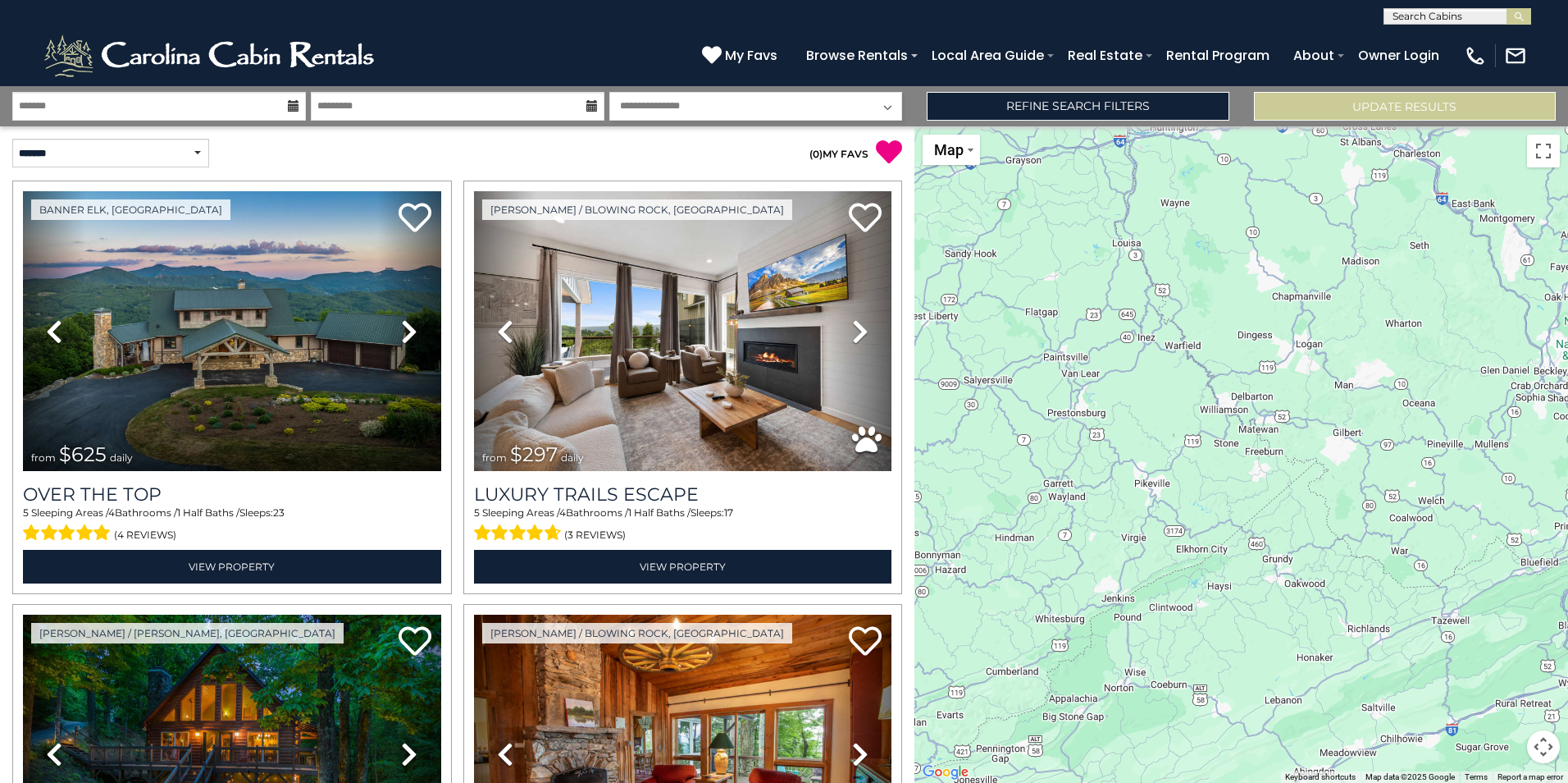
drag, startPoint x: 1349, startPoint y: 444, endPoint x: 1277, endPoint y: 684, distance: 250.6
click at [1277, 684] on div "$625 $297 $175 $165 $300 $580 $290 $424 $395 $270 $185 $265 $230 $550 $349 $230…" at bounding box center [1241, 455] width 654 height 657
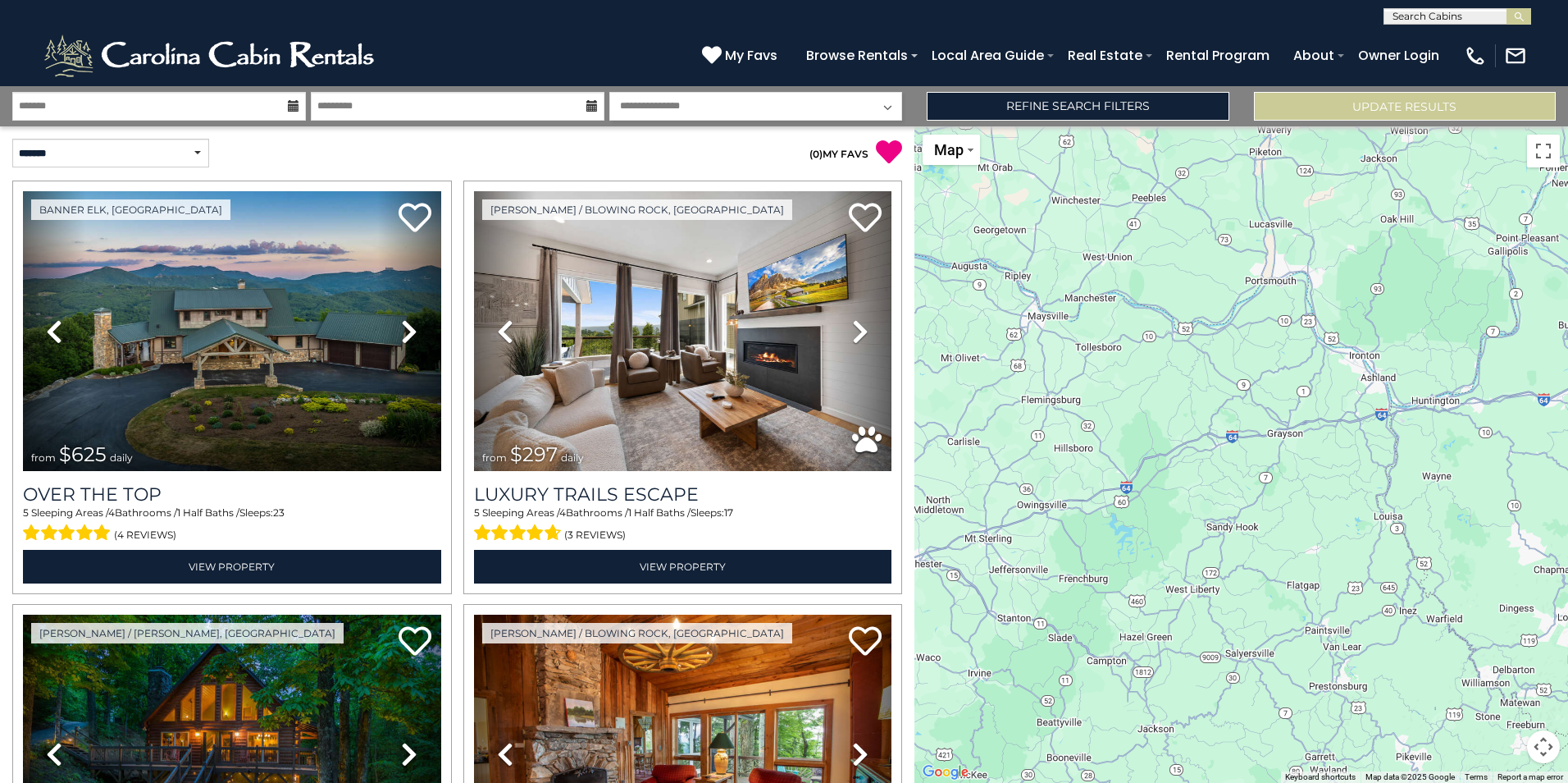
drag, startPoint x: 1246, startPoint y: 396, endPoint x: 1508, endPoint y: 668, distance: 377.7
click at [1508, 668] on div "$625 $297 $175 $165 $300 $580 $290 $424 $395 $270 $185 $265 $230 $550 $349 $230…" at bounding box center [1241, 455] width 654 height 657
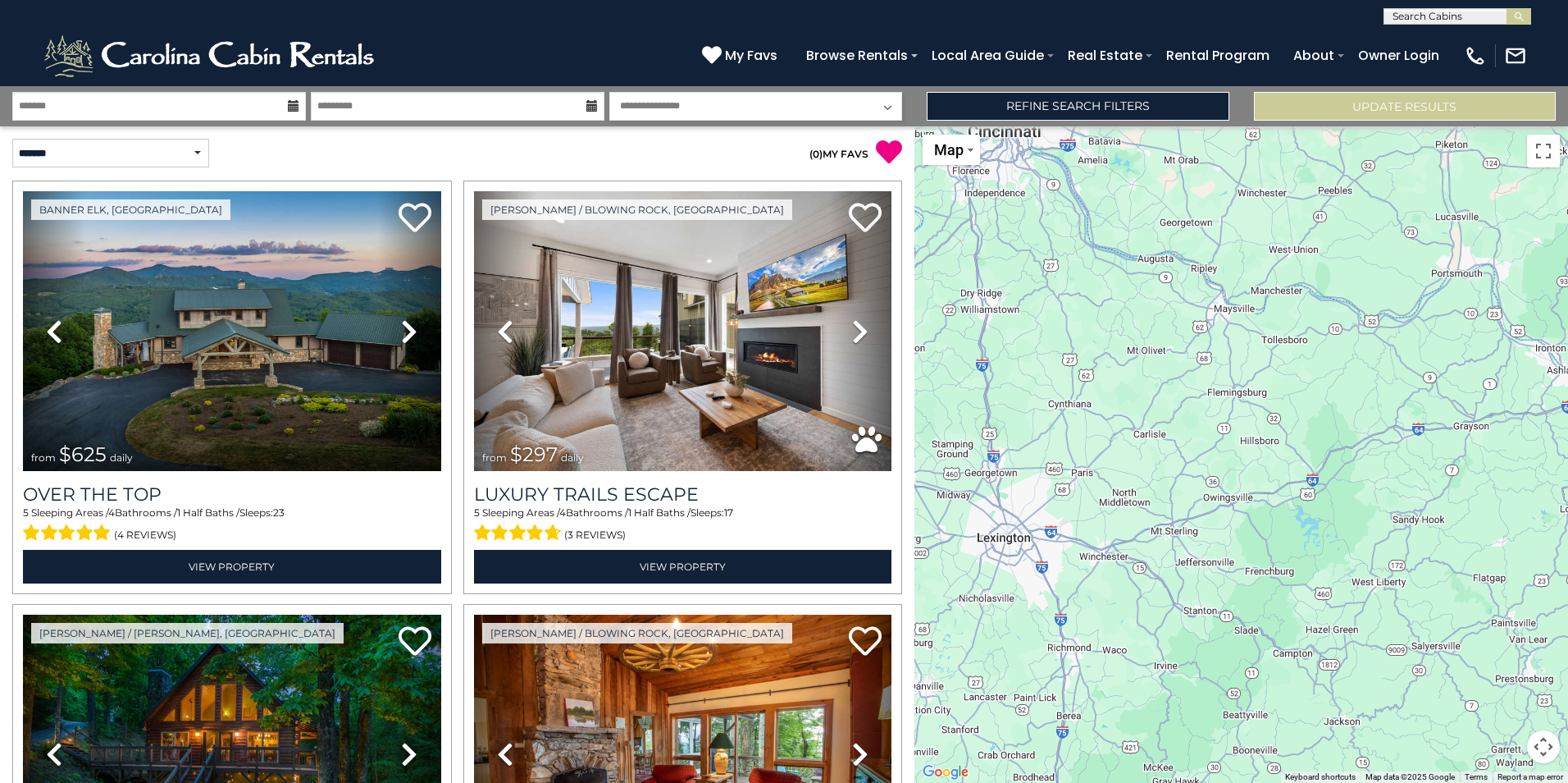
drag, startPoint x: 1208, startPoint y: 413, endPoint x: 1396, endPoint y: 407, distance: 188.1
click at [1396, 407] on div "$625 $297 $175 $165 $300 $580 $290 $424 $395 $270 $185 $265 $230 $550 $349 $230…" at bounding box center [1241, 455] width 654 height 657
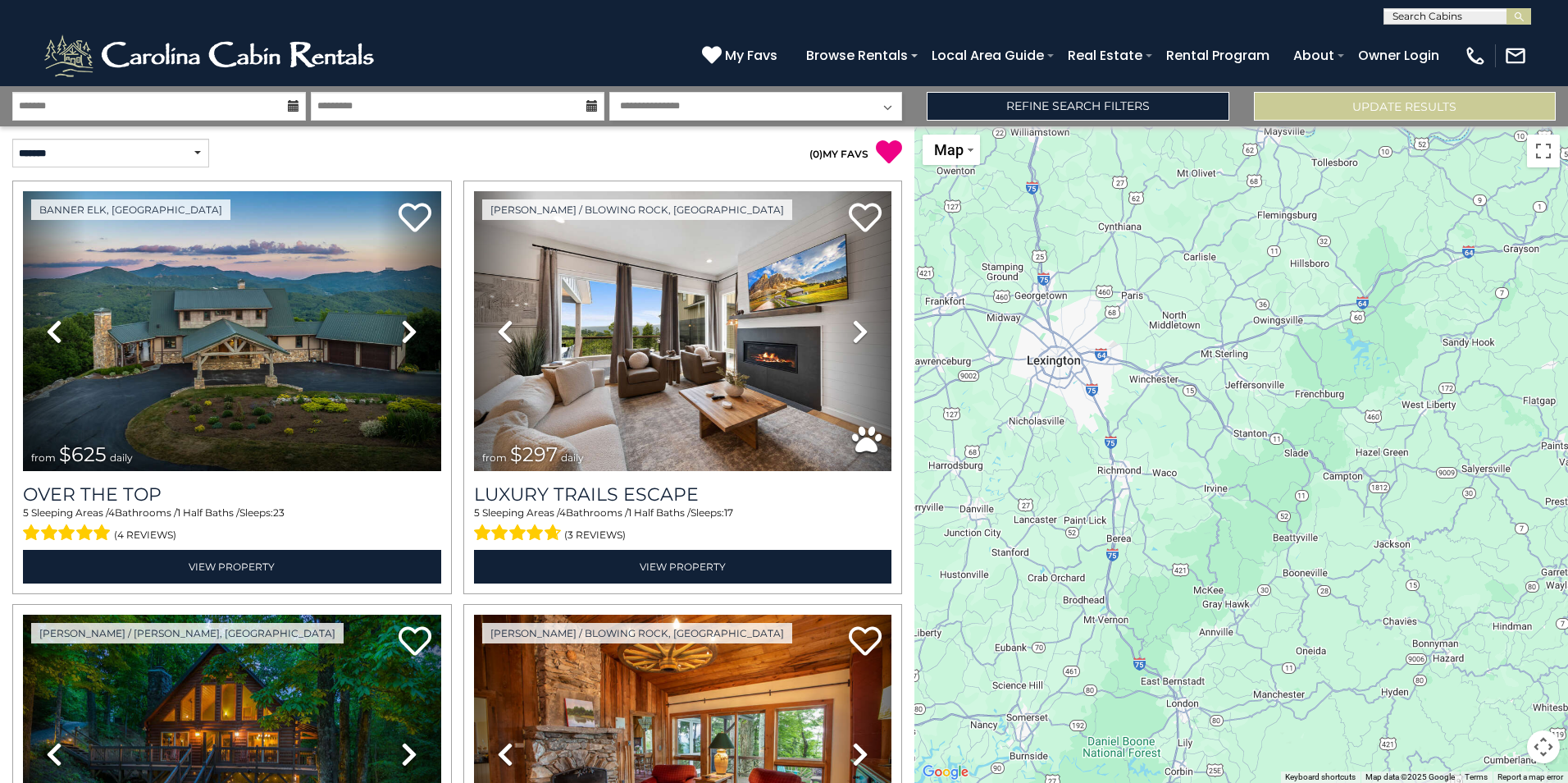
drag, startPoint x: 1299, startPoint y: 594, endPoint x: 1349, endPoint y: 418, distance: 183.0
click at [1349, 418] on div "$625 $297 $175 $165 $300 $580 $290 $424 $395 $270 $185 $265 $230 $550 $349 $230…" at bounding box center [1241, 455] width 654 height 657
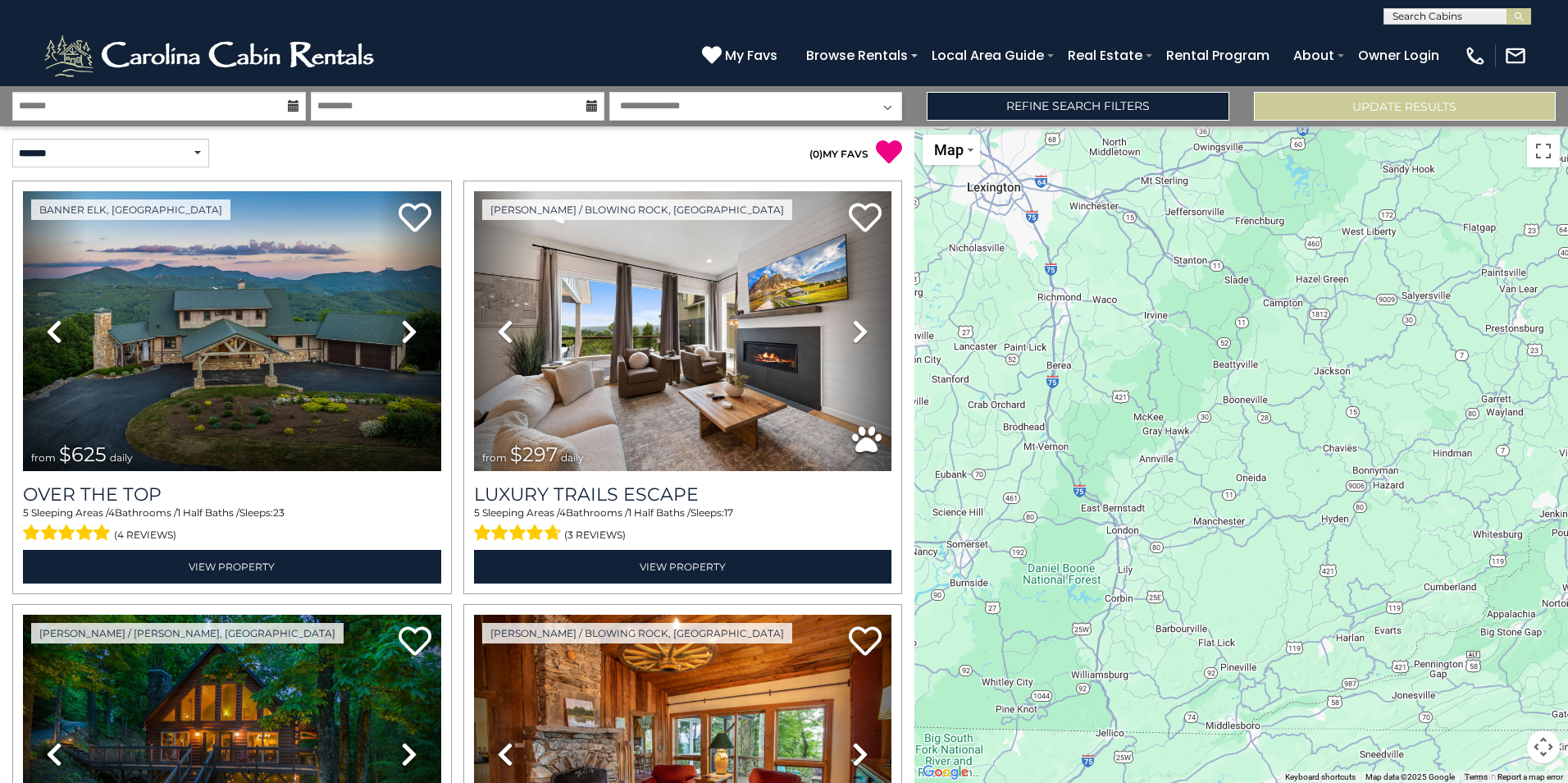
drag, startPoint x: 1357, startPoint y: 615, endPoint x: 1296, endPoint y: 437, distance: 188.2
click at [1296, 437] on div "$625 $297 $175 $165 $300 $580 $290 $424 $395 $270 $185 $265 $230 $550 $349 $230…" at bounding box center [1241, 455] width 654 height 657
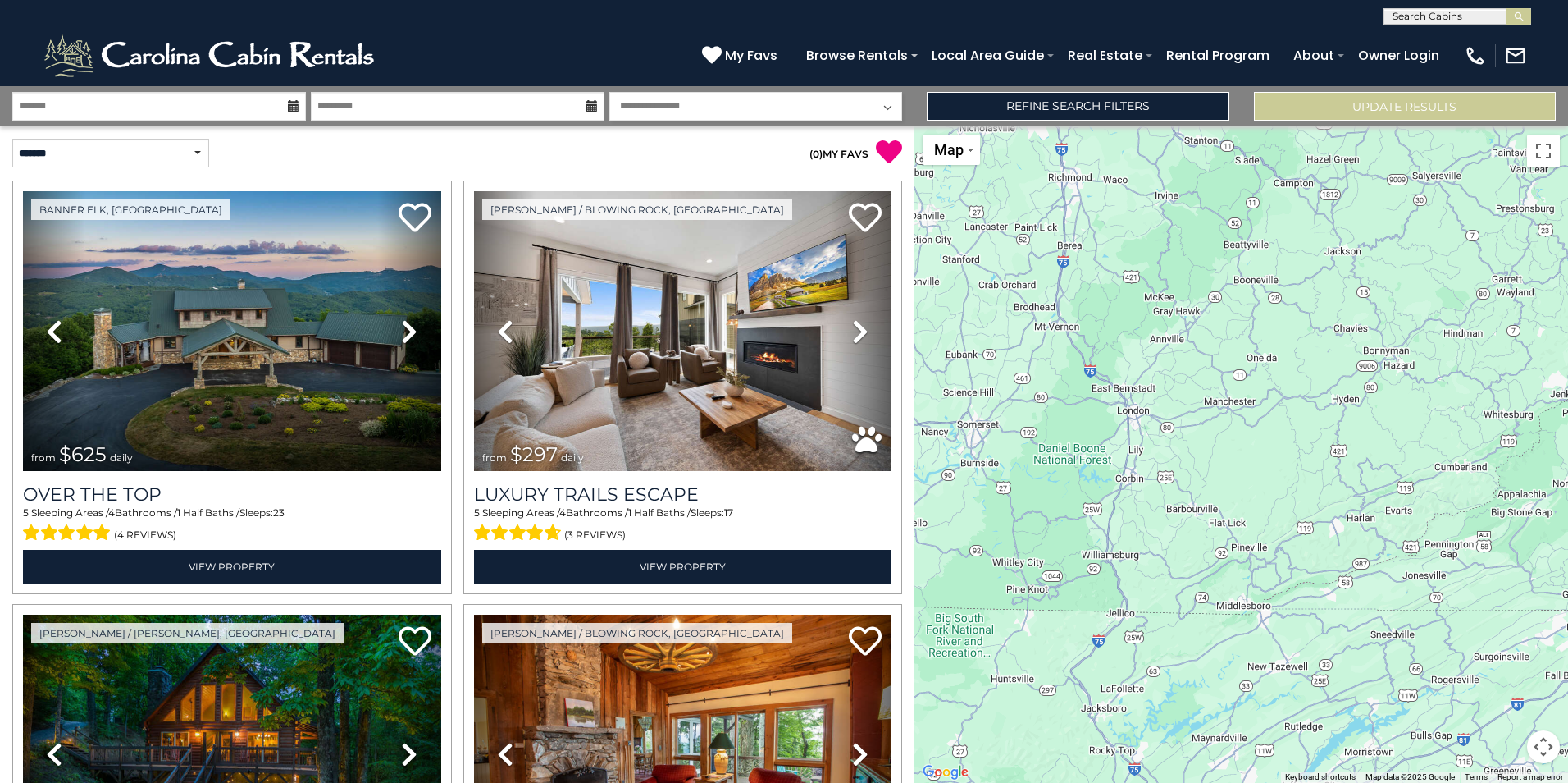
drag, startPoint x: 1328, startPoint y: 593, endPoint x: 1339, endPoint y: 472, distance: 121.5
click at [1339, 472] on div "$625 $297 $175 $165 $300 $580 $290 $424 $395 $270 $185 $265 $230 $550 $349 $230…" at bounding box center [1241, 455] width 654 height 657
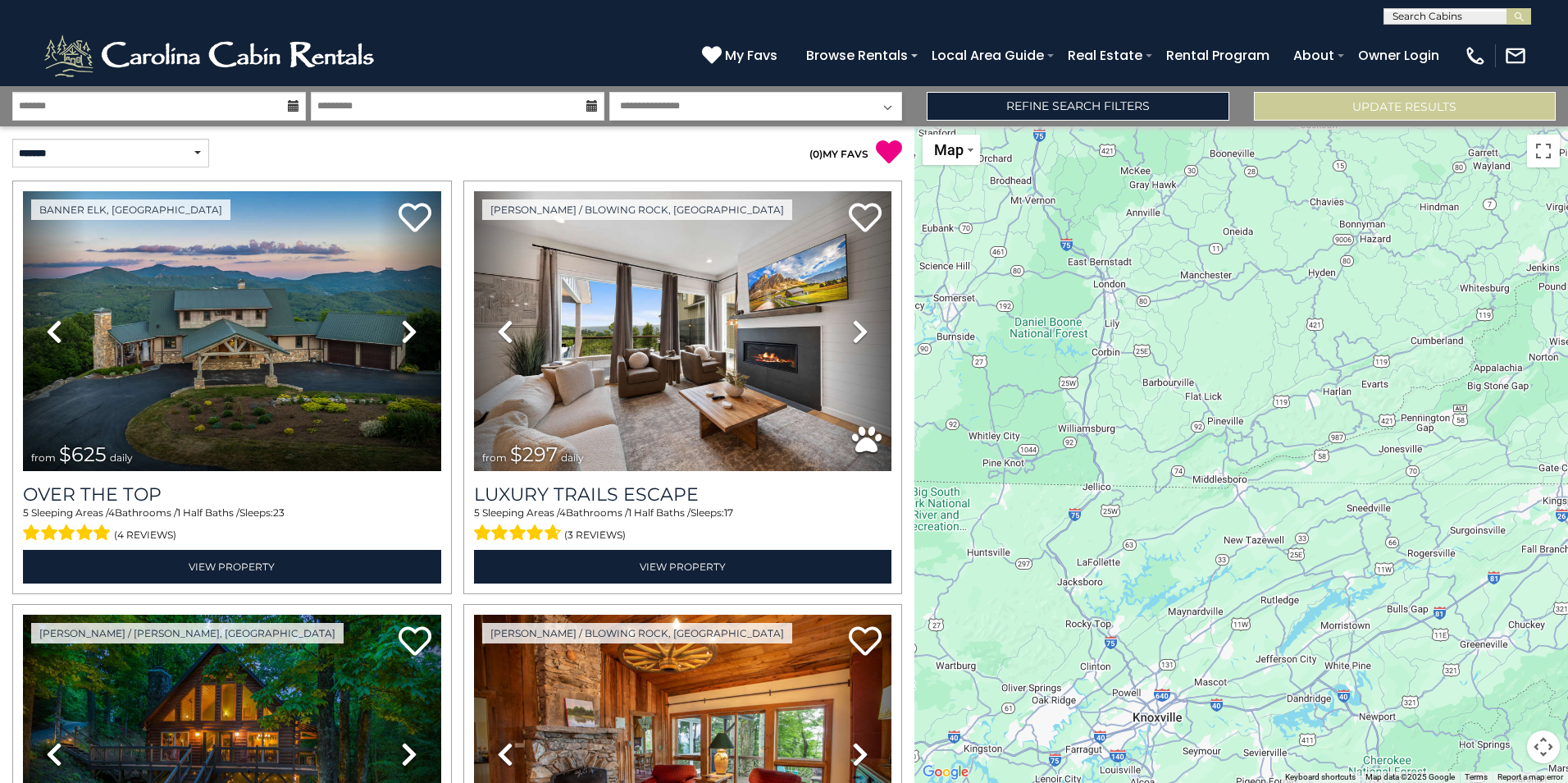
drag, startPoint x: 1350, startPoint y: 633, endPoint x: 1324, endPoint y: 508, distance: 127.7
click at [1324, 508] on div "$625 $297 $175 $165 $300 $580 $290 $424 $395 $270 $185 $265 $230 $550 $349 $230…" at bounding box center [1241, 455] width 654 height 657
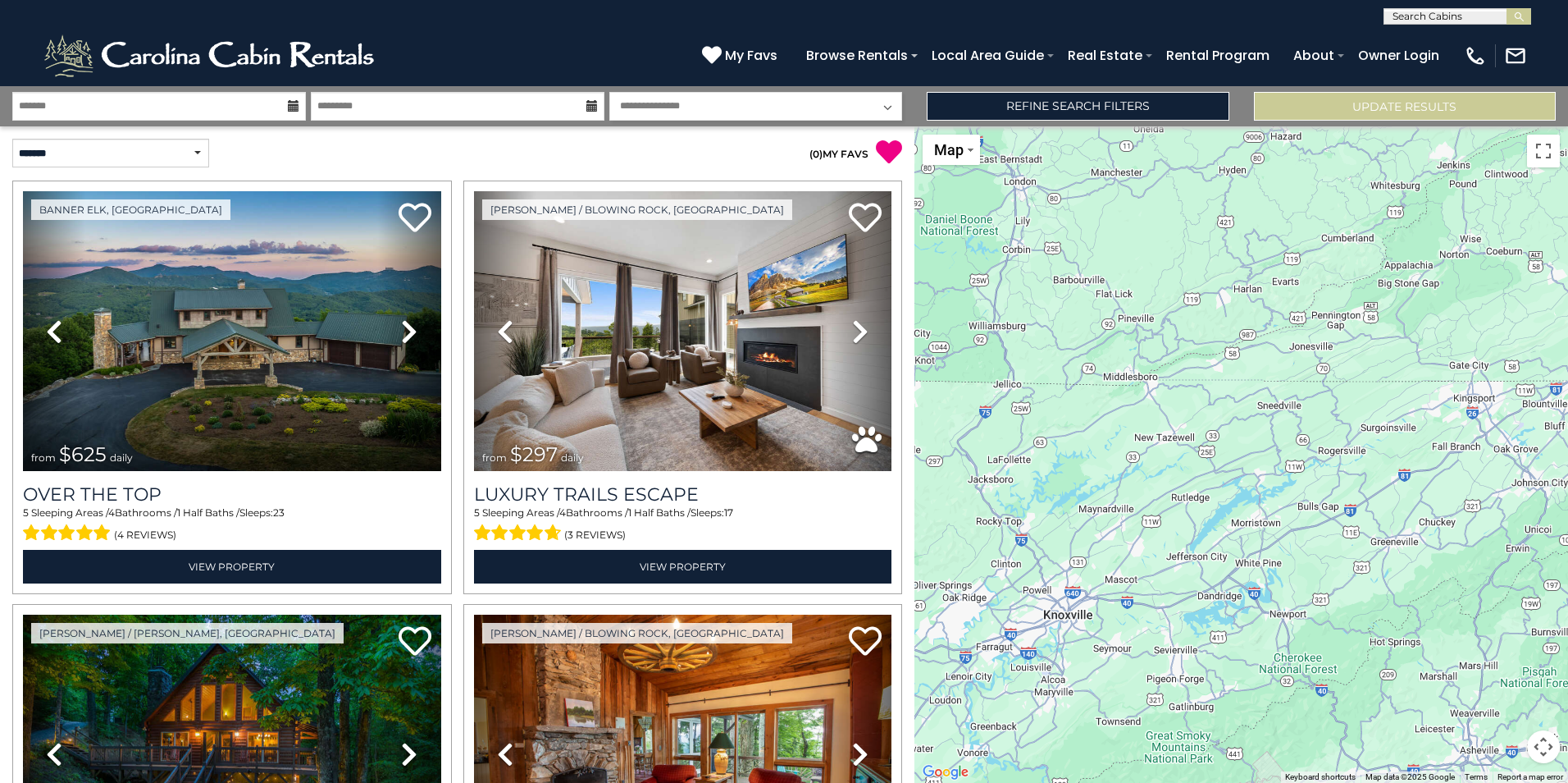
drag, startPoint x: 1394, startPoint y: 551, endPoint x: 1303, endPoint y: 447, distance: 138.2
click at [1303, 447] on div "$625 $297 $175 $165 $300 $580 $290 $424 $395 $270 $185 $265 $230 $550 $349 $230…" at bounding box center [1241, 455] width 654 height 657
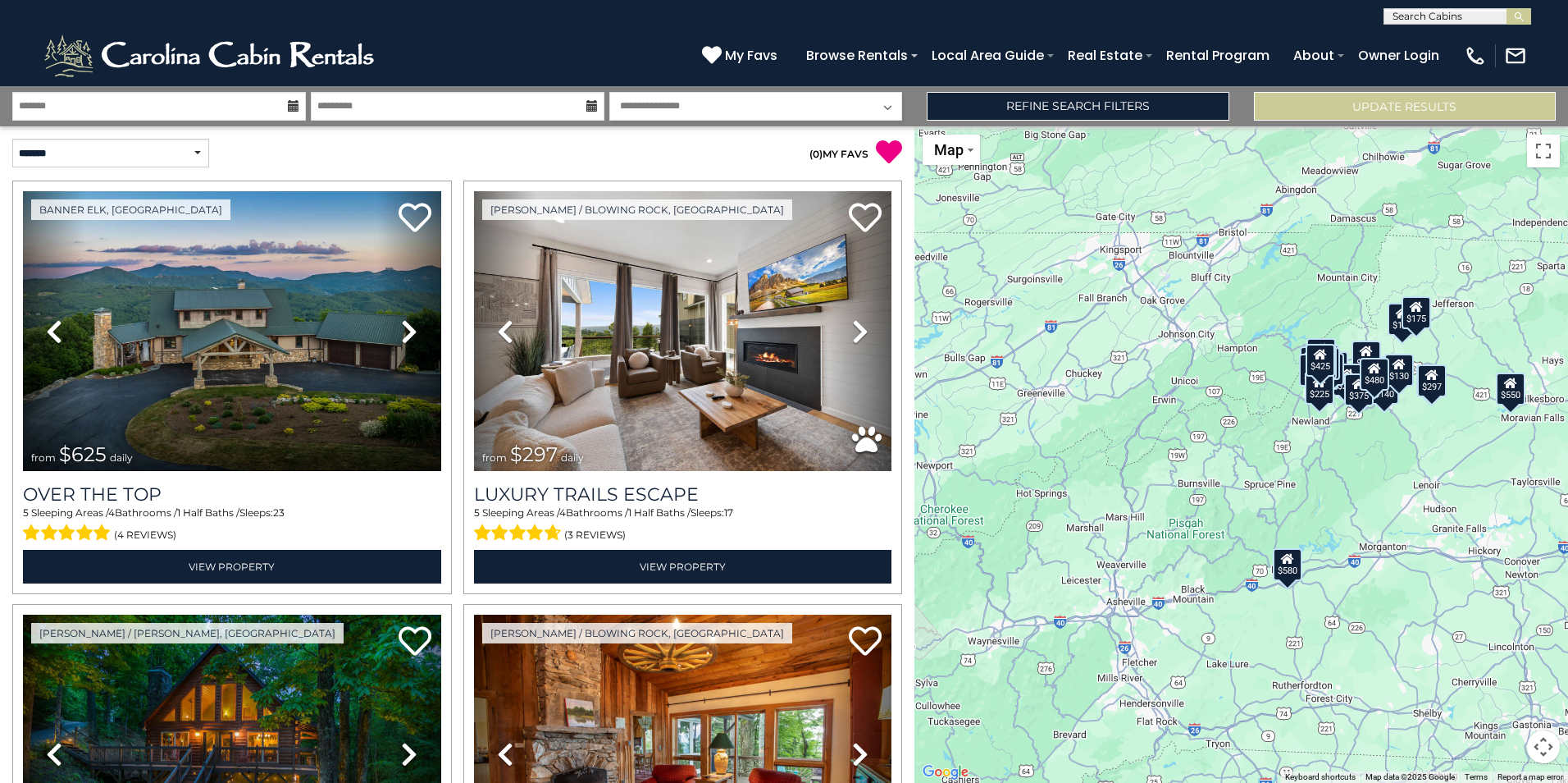
drag, startPoint x: 1349, startPoint y: 557, endPoint x: 992, endPoint y: 408, distance: 386.8
click at [994, 408] on div "$625 $297 $175 $165 $300 $580 $290 $424 $395 $270 $185 $265 $230 $550 $349 $230…" at bounding box center [1241, 455] width 654 height 657
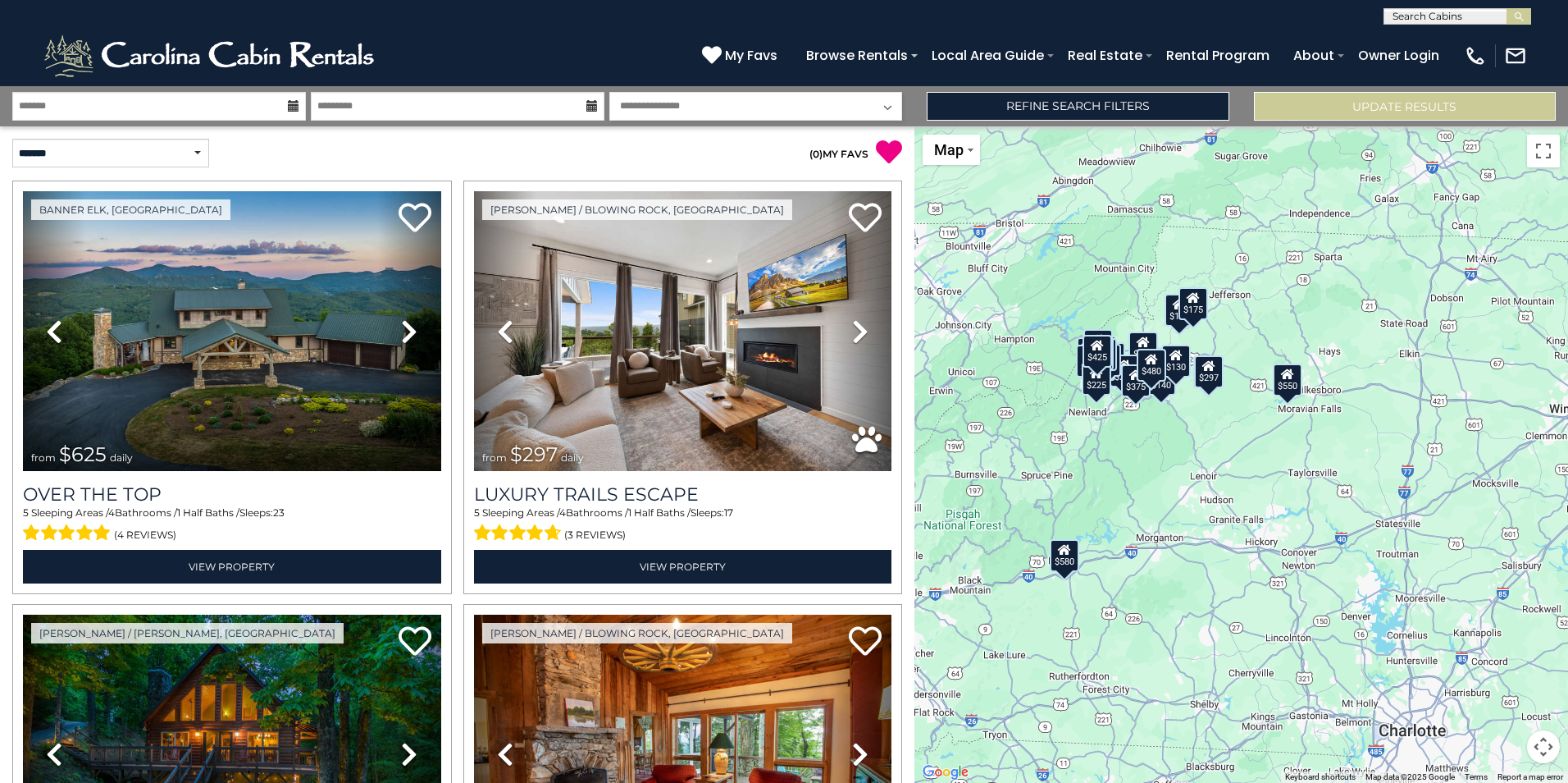
drag, startPoint x: 1288, startPoint y: 413, endPoint x: 1063, endPoint y: 404, distance: 225.2
click at [1065, 404] on div "$625 $297 $175 $165 $300 $580 $290 $424 $395 $270 $185 $265 $230 $550 $349 $230…" at bounding box center [1241, 455] width 654 height 657
